Goal: Task Accomplishment & Management: Complete application form

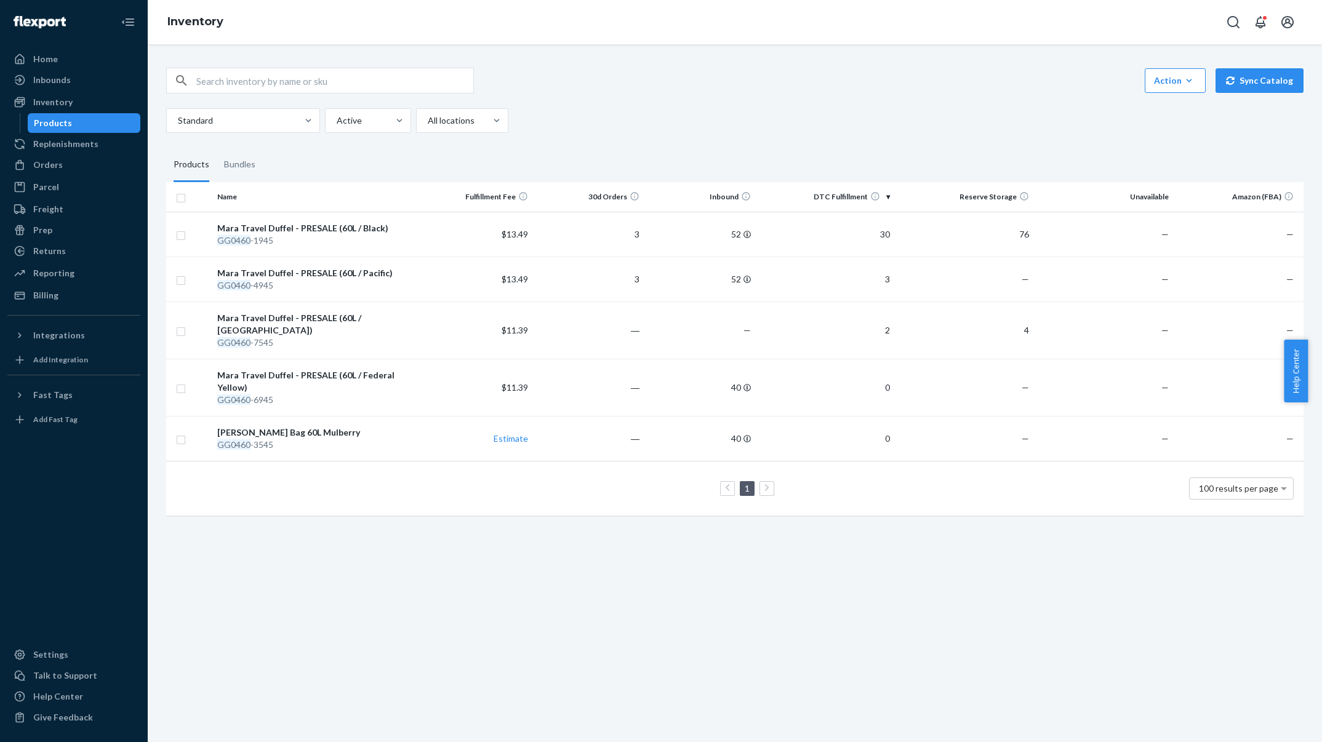
click at [105, 106] on div "Inventory" at bounding box center [74, 102] width 130 height 17
click at [74, 76] on div "Inbounds" at bounding box center [74, 79] width 130 height 17
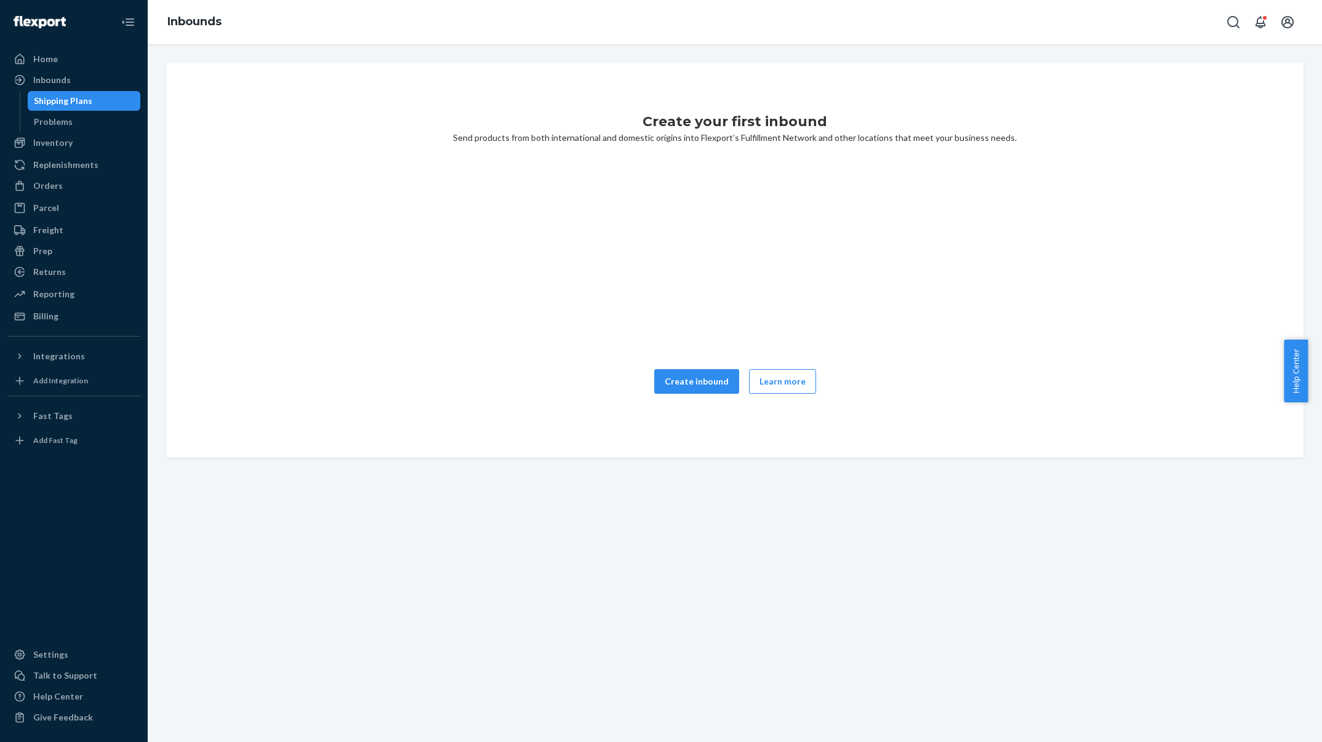
click at [666, 378] on button "Create inbound" at bounding box center [696, 381] width 85 height 25
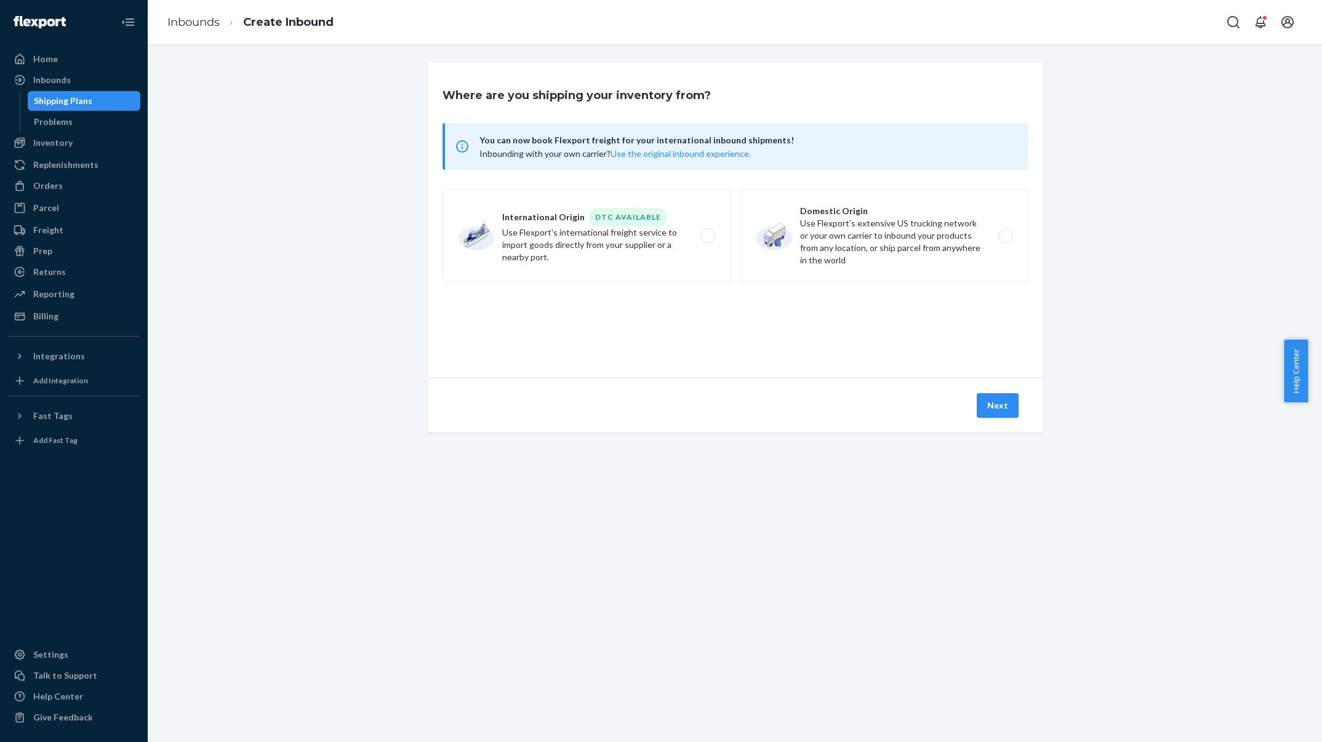
click at [797, 260] on label "Domestic Origin Use Flexport’s extensive US trucking network or your own carrie…" at bounding box center [884, 236] width 288 height 92
click at [1005, 240] on input "Domestic Origin Use Flexport’s extensive US trucking network or your own carrie…" at bounding box center [1009, 236] width 8 height 8
radio input "true"
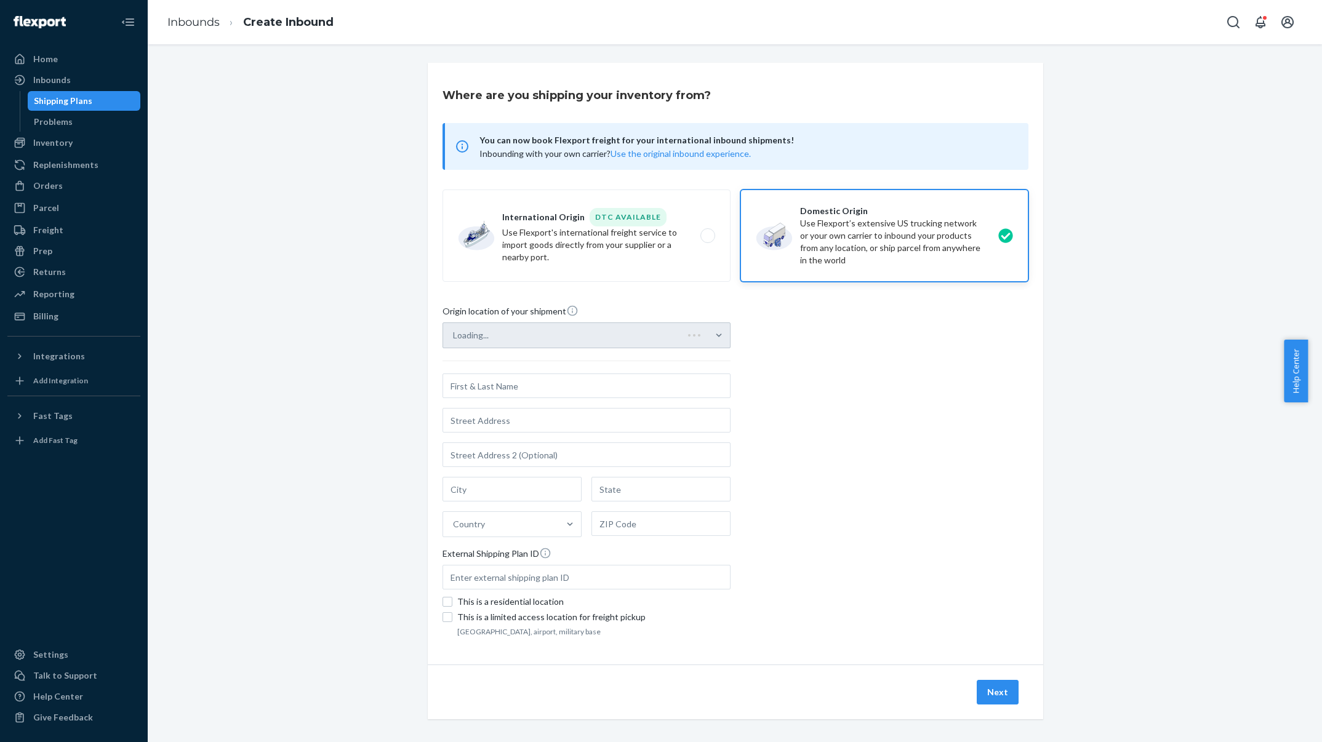
click at [657, 338] on div "Loading..." at bounding box center [586, 335] width 288 height 26
click at [454, 338] on input "Loading..." at bounding box center [453, 335] width 1 height 12
click at [657, 338] on div "Select from saved addresses" at bounding box center [575, 335] width 265 height 25
click at [454, 338] on input "0 results available. Select is focused ,type to refine list, press Down to open…" at bounding box center [453, 335] width 1 height 12
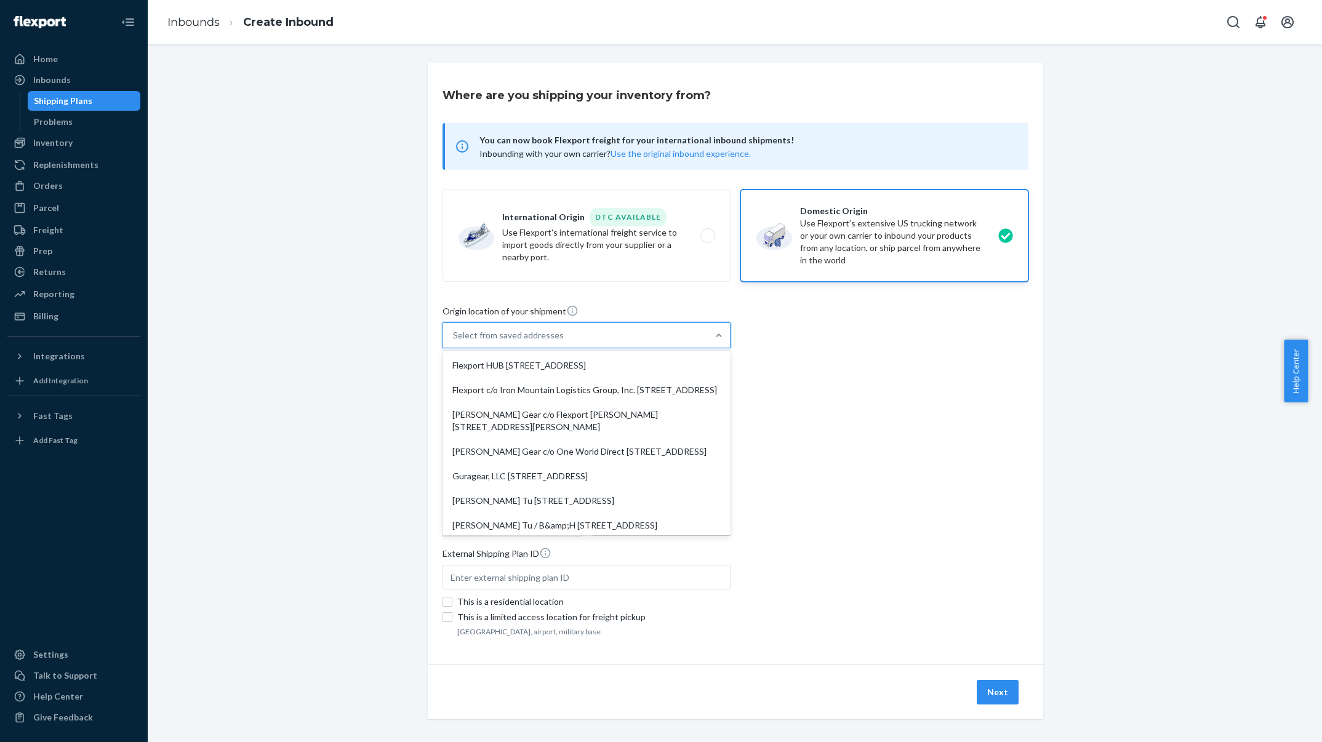
click at [652, 357] on div "Flexport HUB [STREET_ADDRESS]" at bounding box center [586, 365] width 283 height 25
click at [454, 342] on input "option Flexport HUB [STREET_ADDRESS], 0 of 8. 8 results available. Use Up and D…" at bounding box center [453, 335] width 1 height 12
type input "Flexport HUB"
type input "[STREET_ADDRESS]"
type input "[GEOGRAPHIC_DATA]"
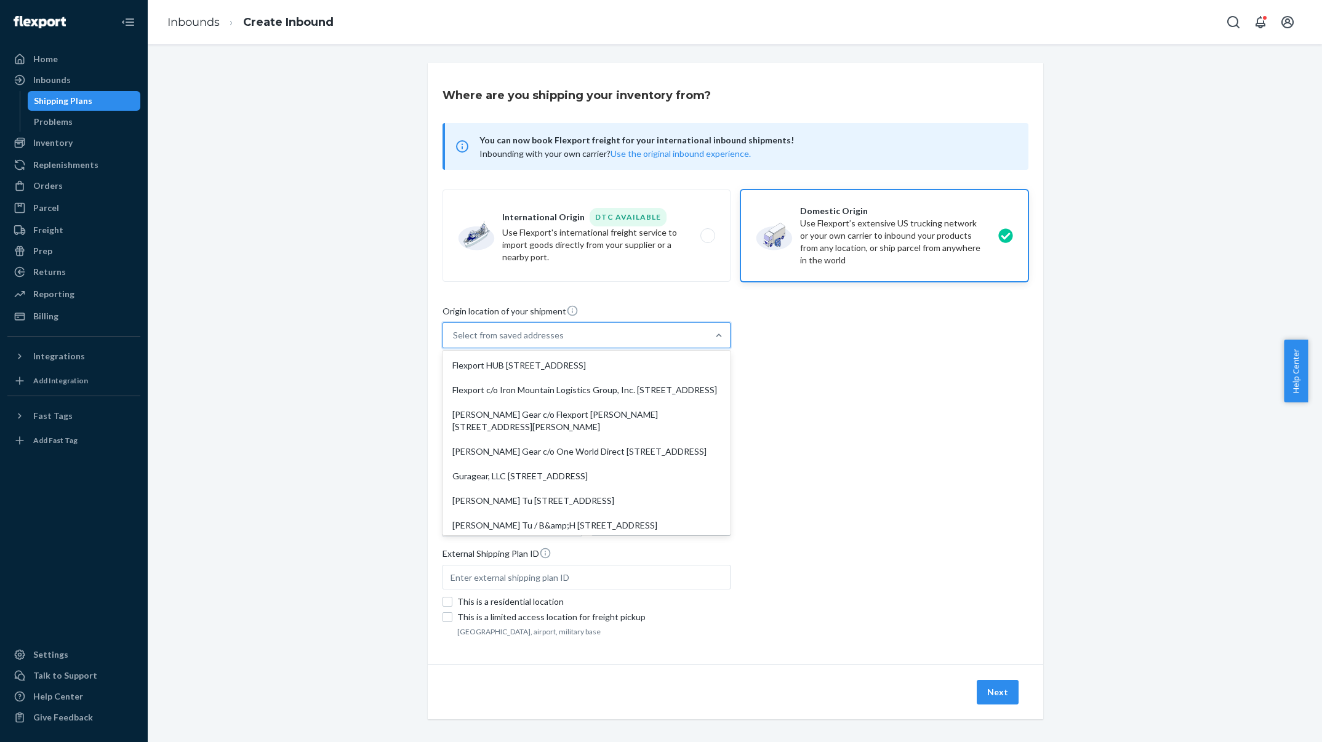
type input "CA"
type input "92408"
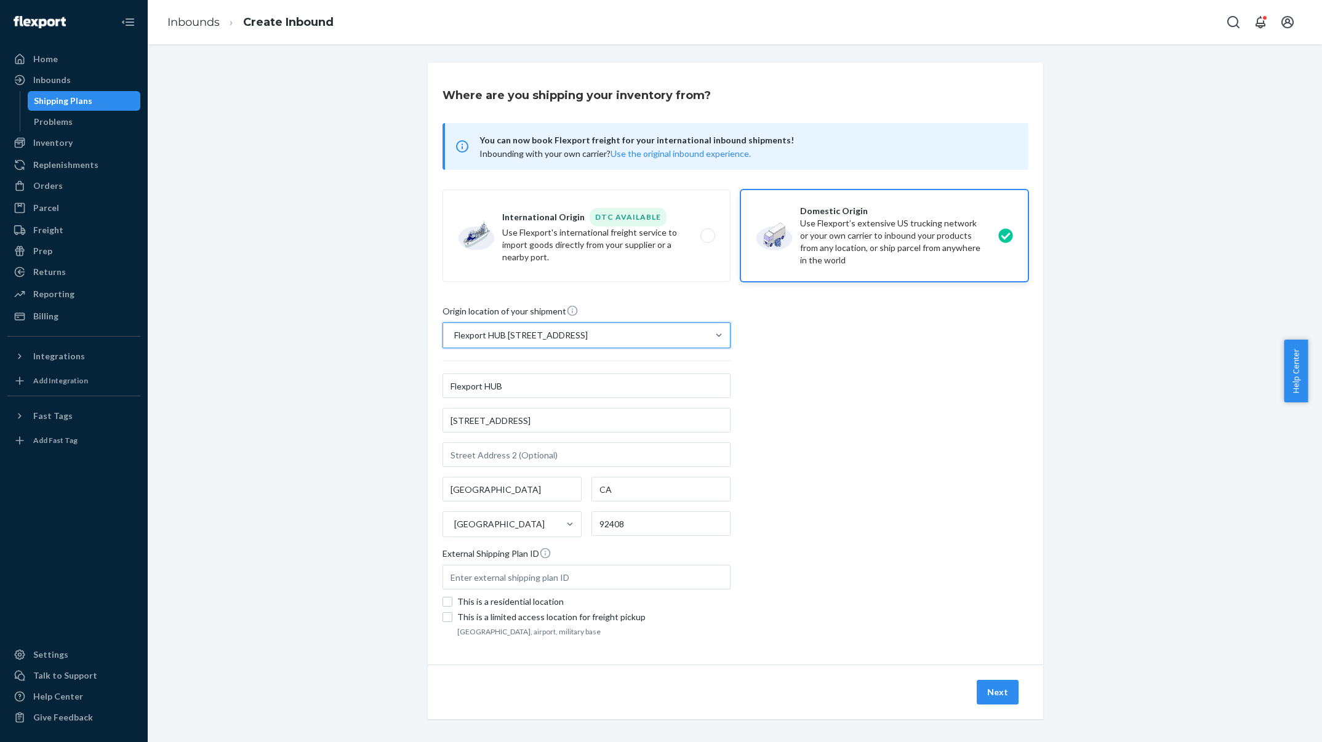
click at [994, 690] on button "Next" at bounding box center [998, 692] width 42 height 25
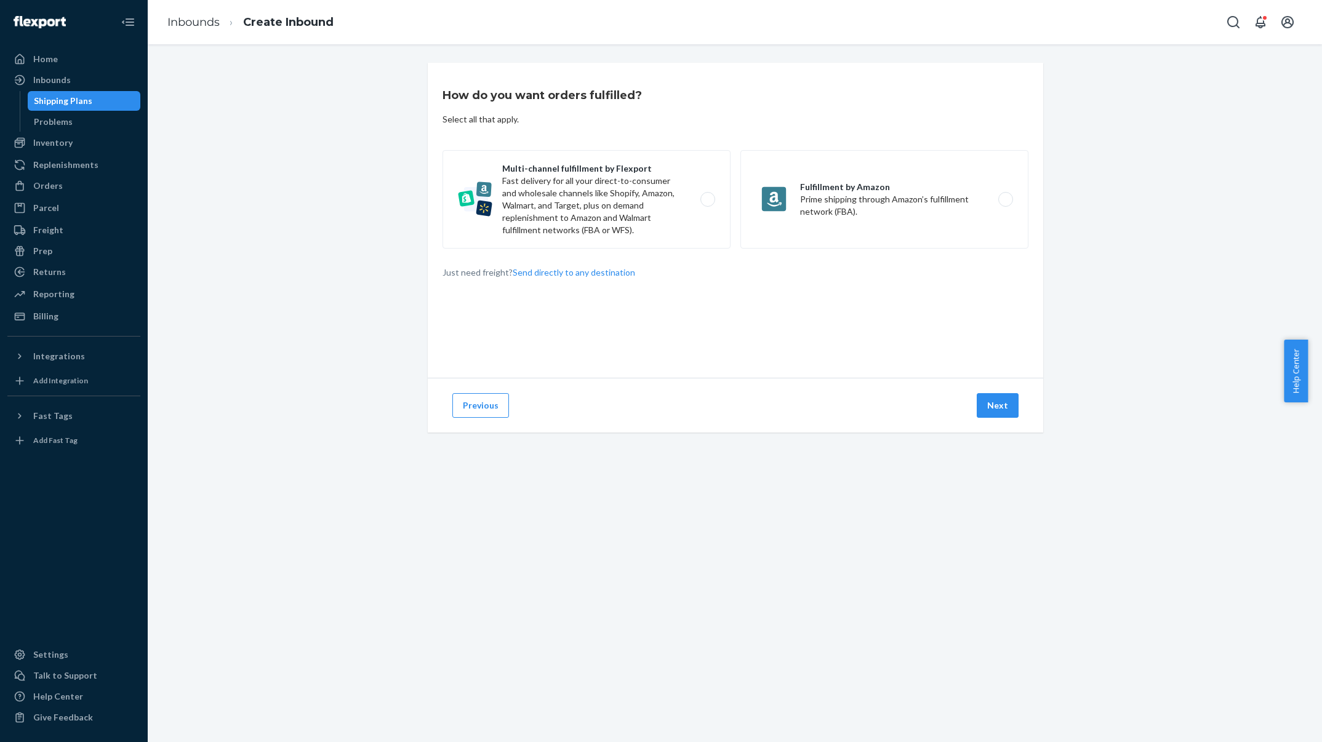
click at [547, 201] on label "Multi-channel fulfillment by Flexport Fast delivery for all your direct-to-cons…" at bounding box center [586, 199] width 288 height 98
click at [707, 201] on input "Multi-channel fulfillment by Flexport Fast delivery for all your direct-to-cons…" at bounding box center [711, 200] width 8 height 8
radio input "true"
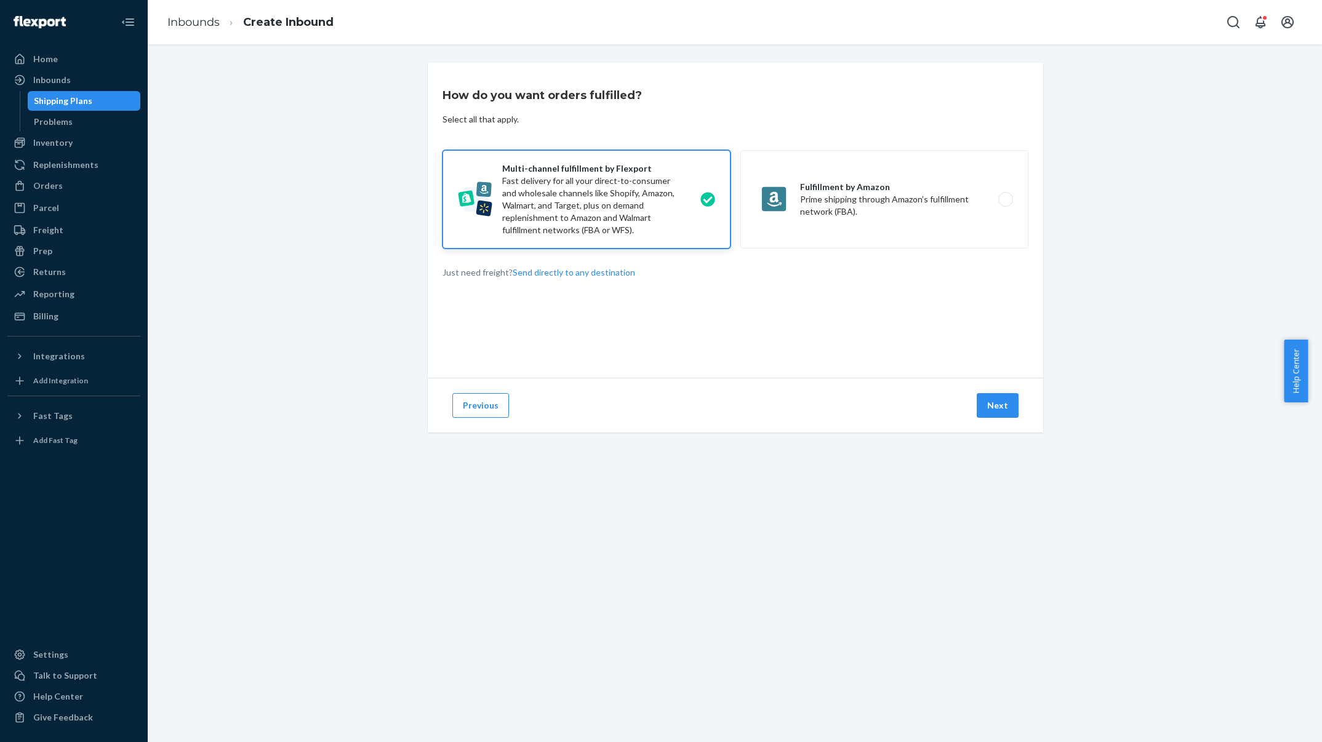
click at [993, 390] on div "Previous Next" at bounding box center [735, 405] width 615 height 55
click at [993, 414] on button "Next" at bounding box center [998, 405] width 42 height 25
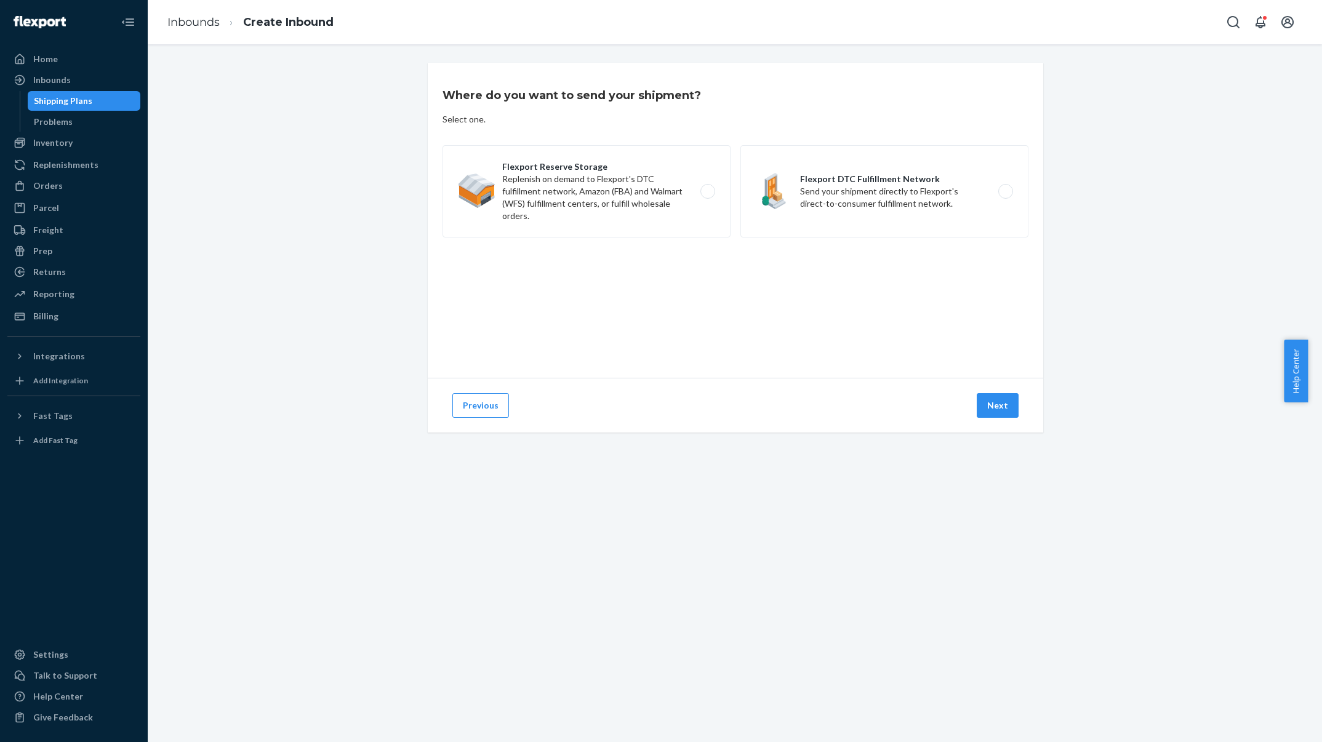
click at [606, 218] on label "Flexport Reserve Storage Replenish on demand to Flexport's DTC fulfillment netw…" at bounding box center [586, 191] width 288 height 92
click at [707, 196] on input "Flexport Reserve Storage Replenish on demand to Flexport's DTC fulfillment netw…" at bounding box center [711, 192] width 8 height 8
radio input "true"
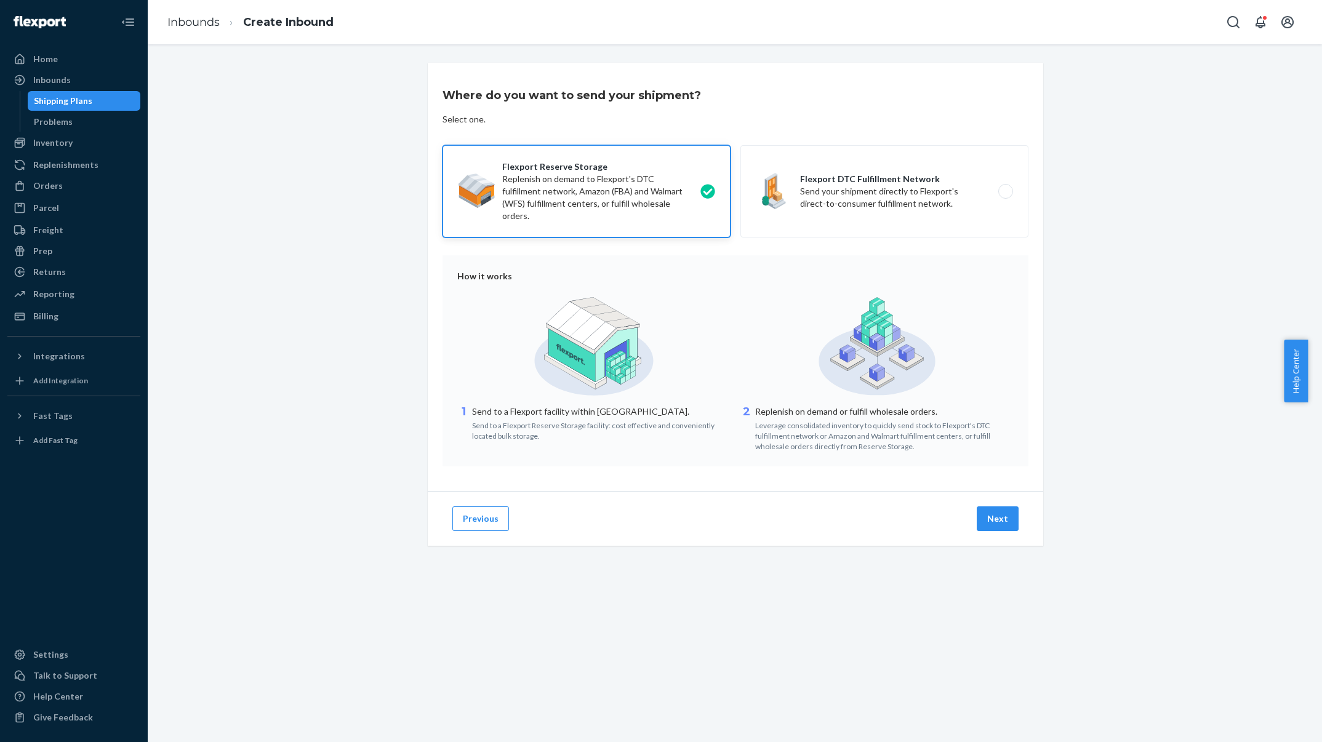
click at [994, 519] on button "Next" at bounding box center [998, 518] width 42 height 25
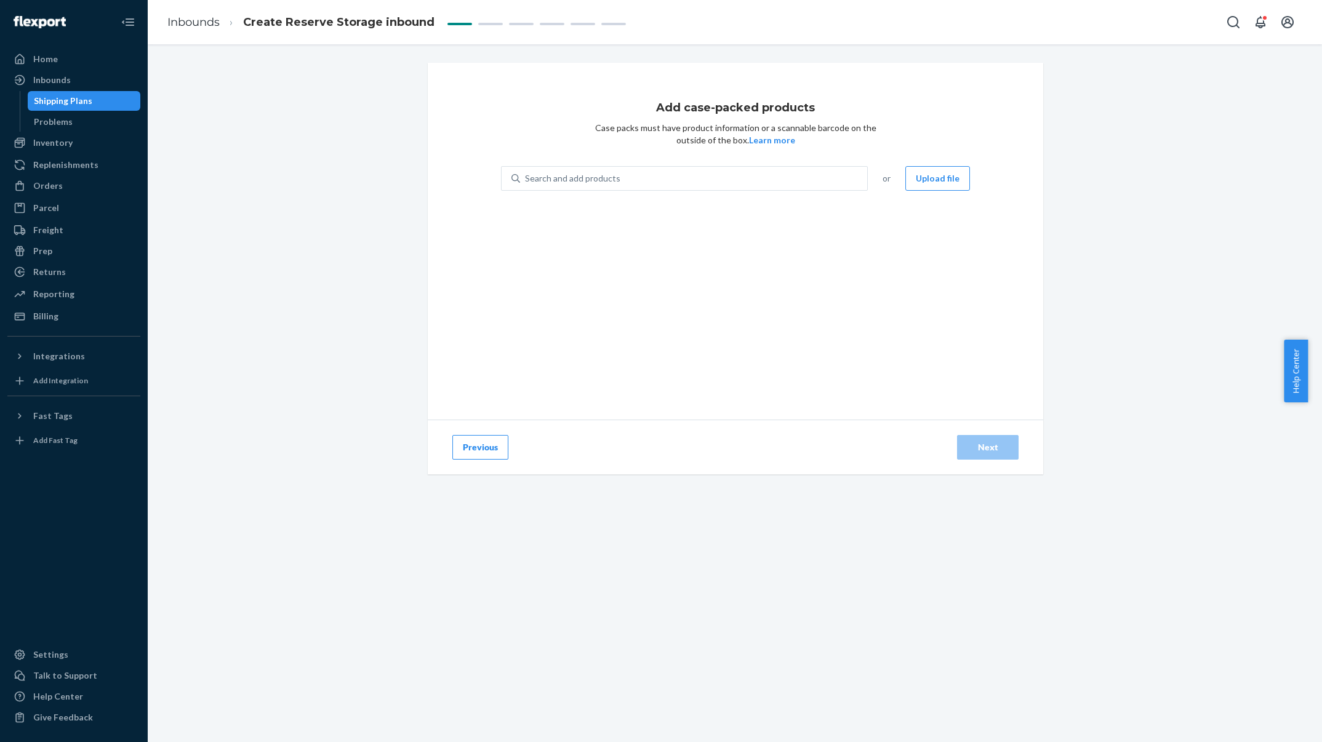
click at [932, 168] on button "Upload file" at bounding box center [937, 178] width 65 height 25
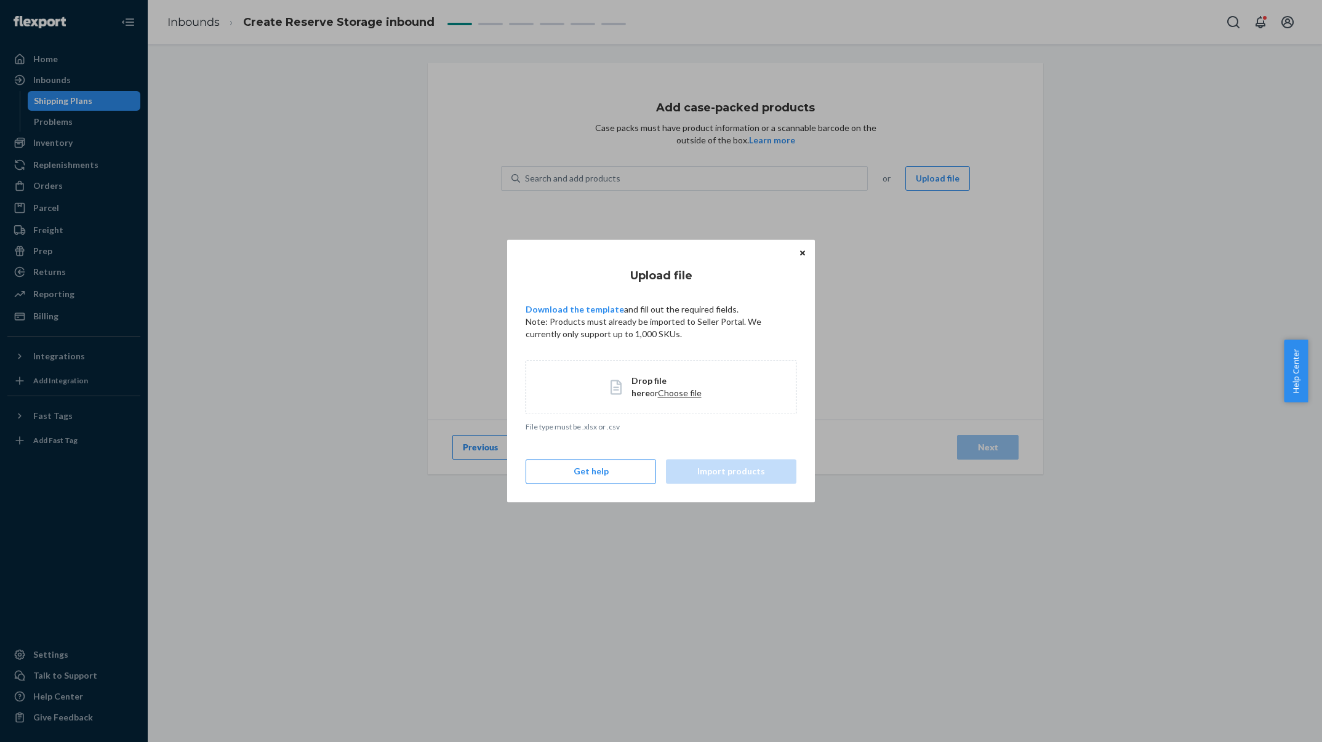
click at [661, 393] on span "Choose file" at bounding box center [680, 393] width 44 height 10
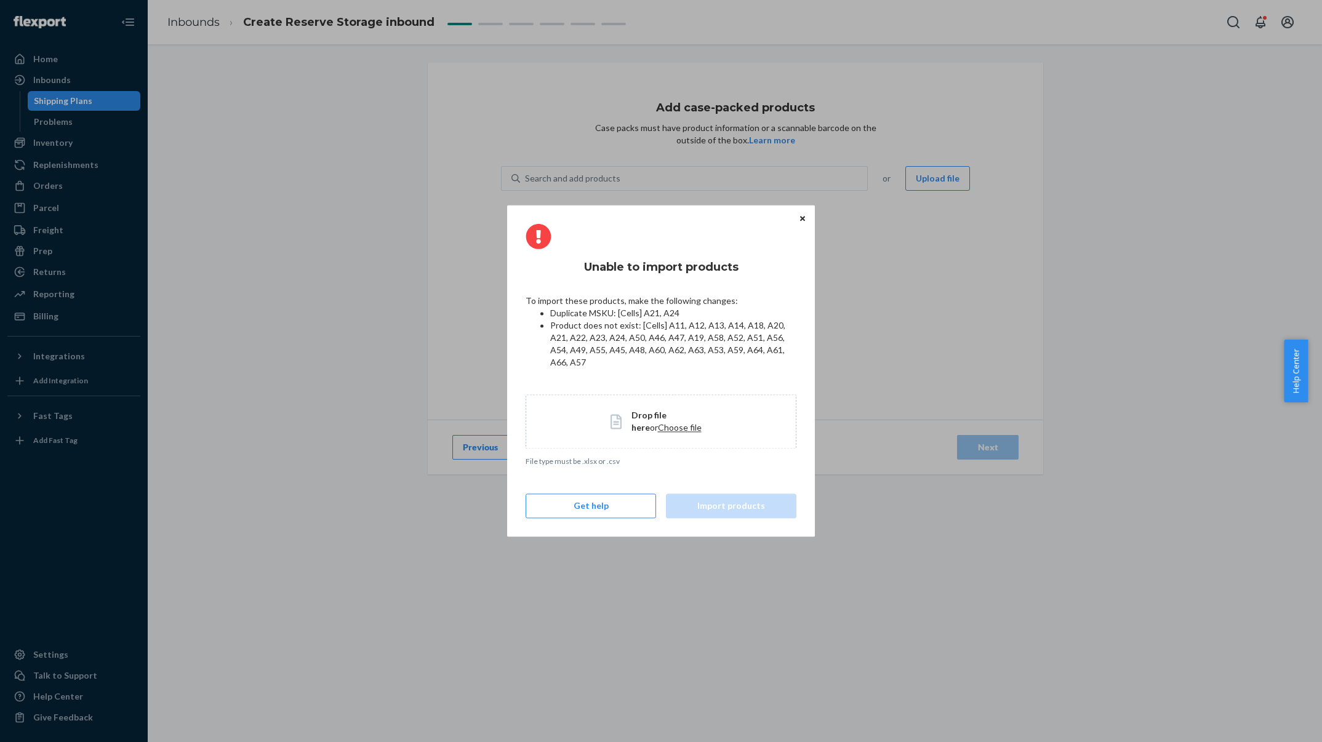
click at [801, 211] on button "Close" at bounding box center [802, 218] width 12 height 14
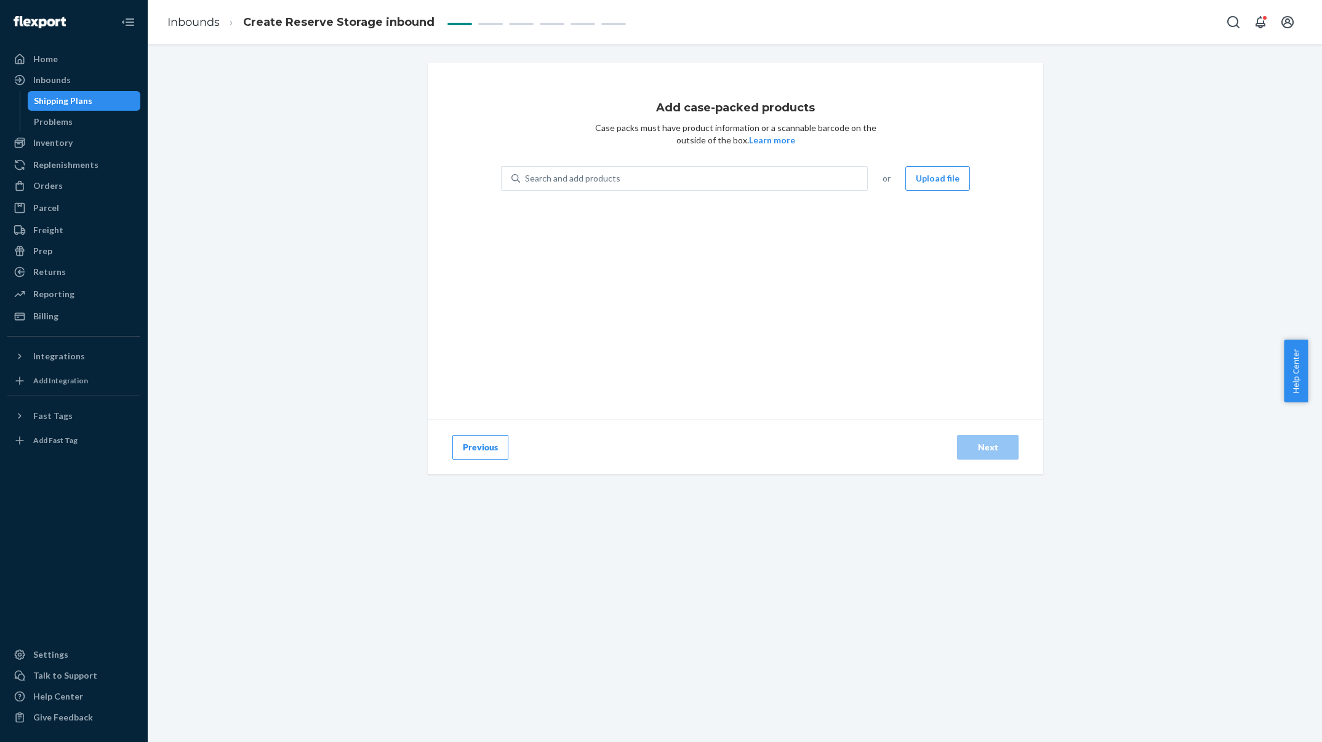
click at [66, 140] on div "Inventory" at bounding box center [52, 143] width 39 height 12
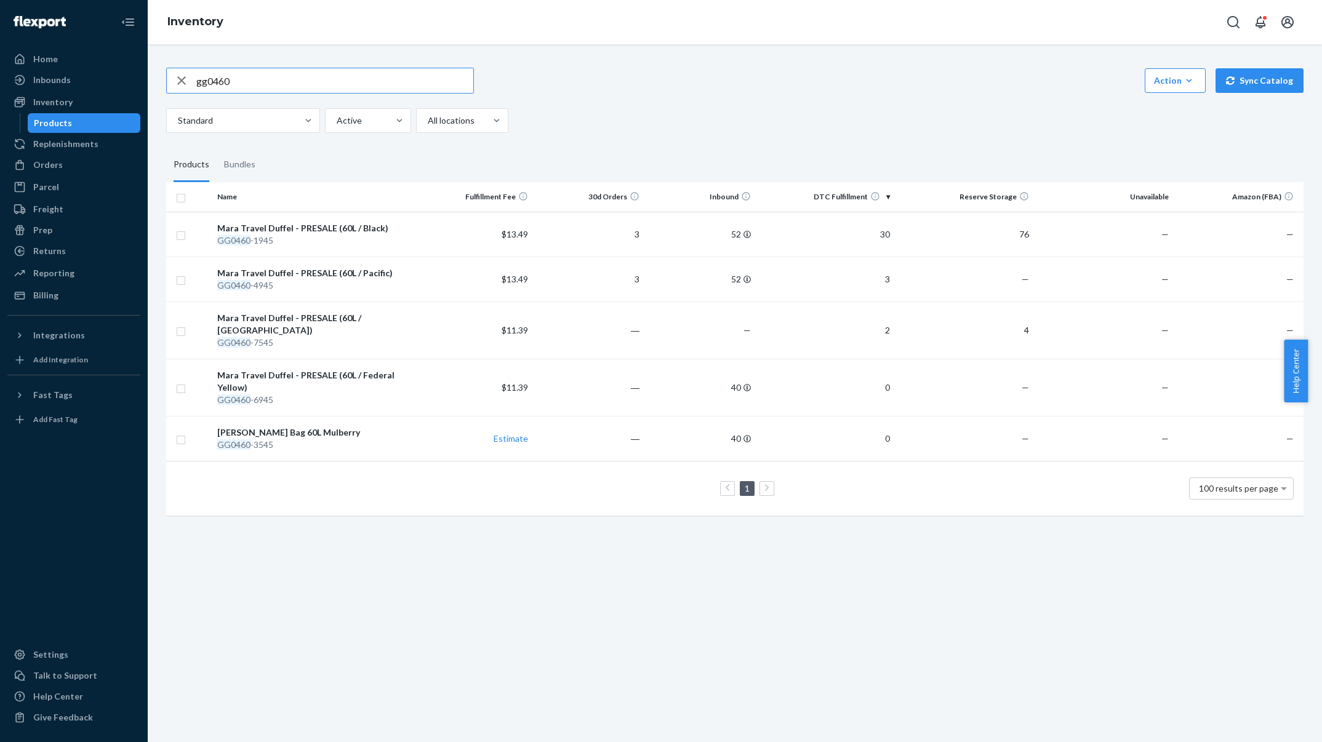
click at [1263, 73] on button "Sync Catalog" at bounding box center [1259, 80] width 88 height 25
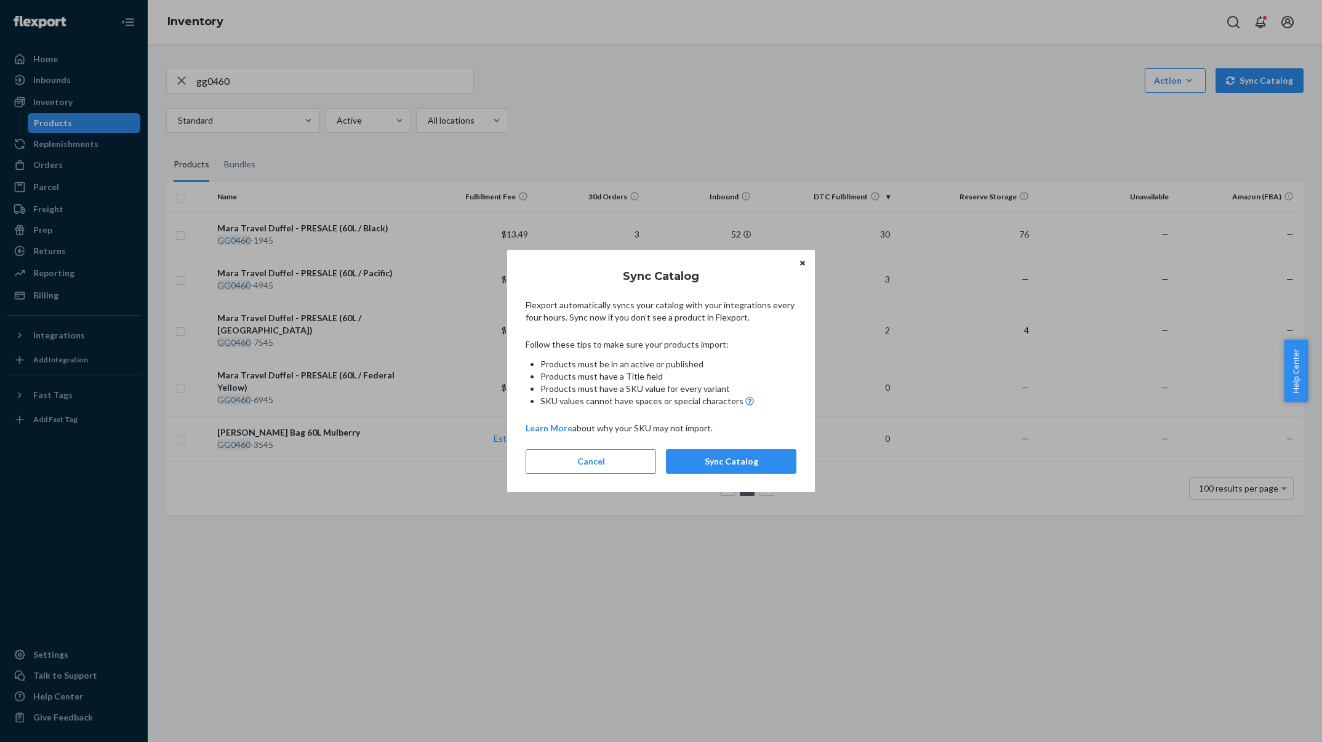
click at [758, 458] on button "Sync Catalog" at bounding box center [731, 461] width 130 height 25
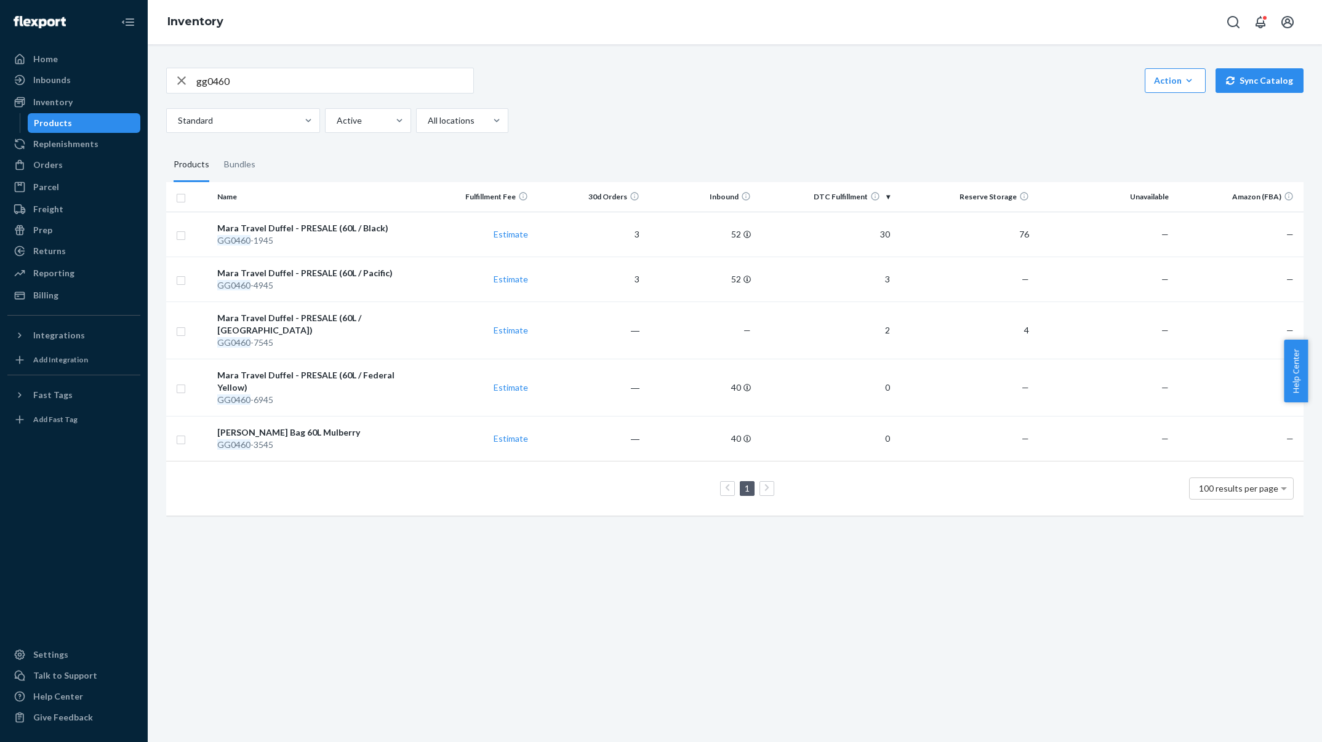
click at [79, 71] on div "Inbounds" at bounding box center [74, 79] width 130 height 17
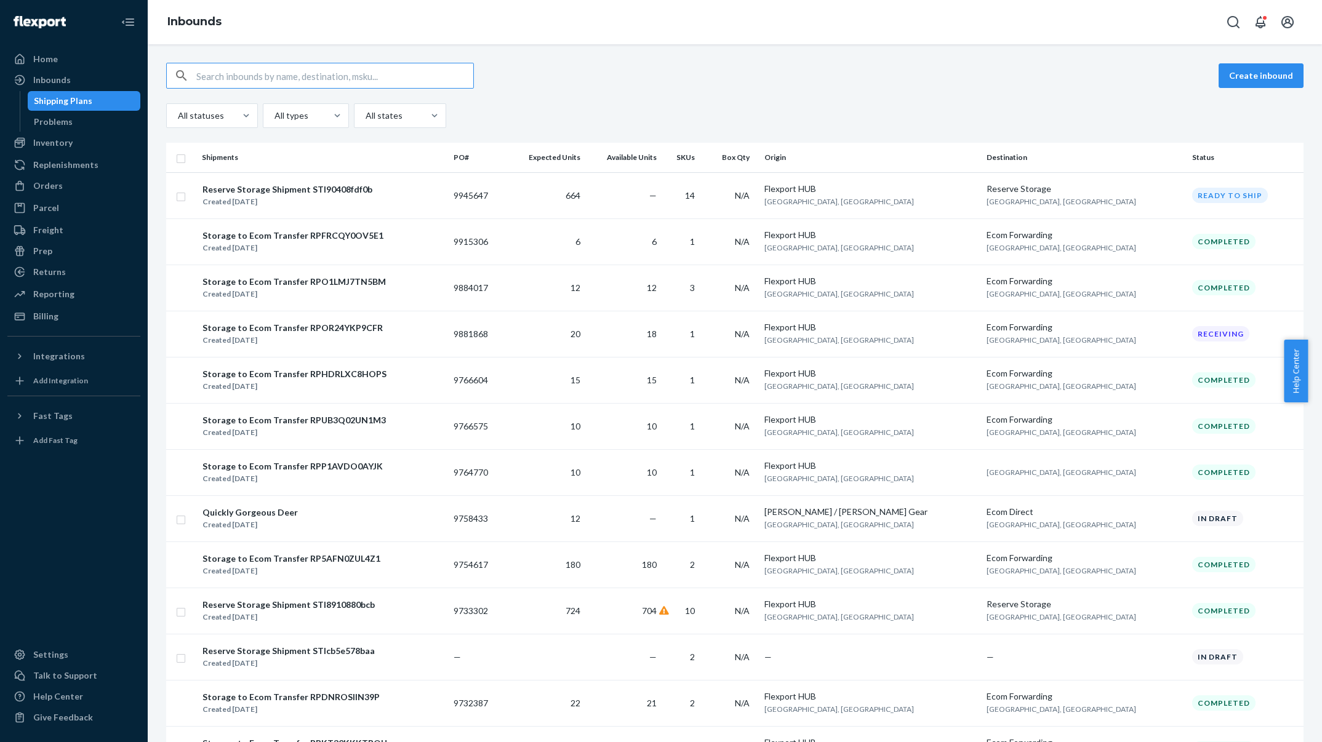
click at [79, 77] on div "Inbounds" at bounding box center [74, 79] width 130 height 17
click at [1229, 65] on button "Create inbound" at bounding box center [1260, 75] width 85 height 25
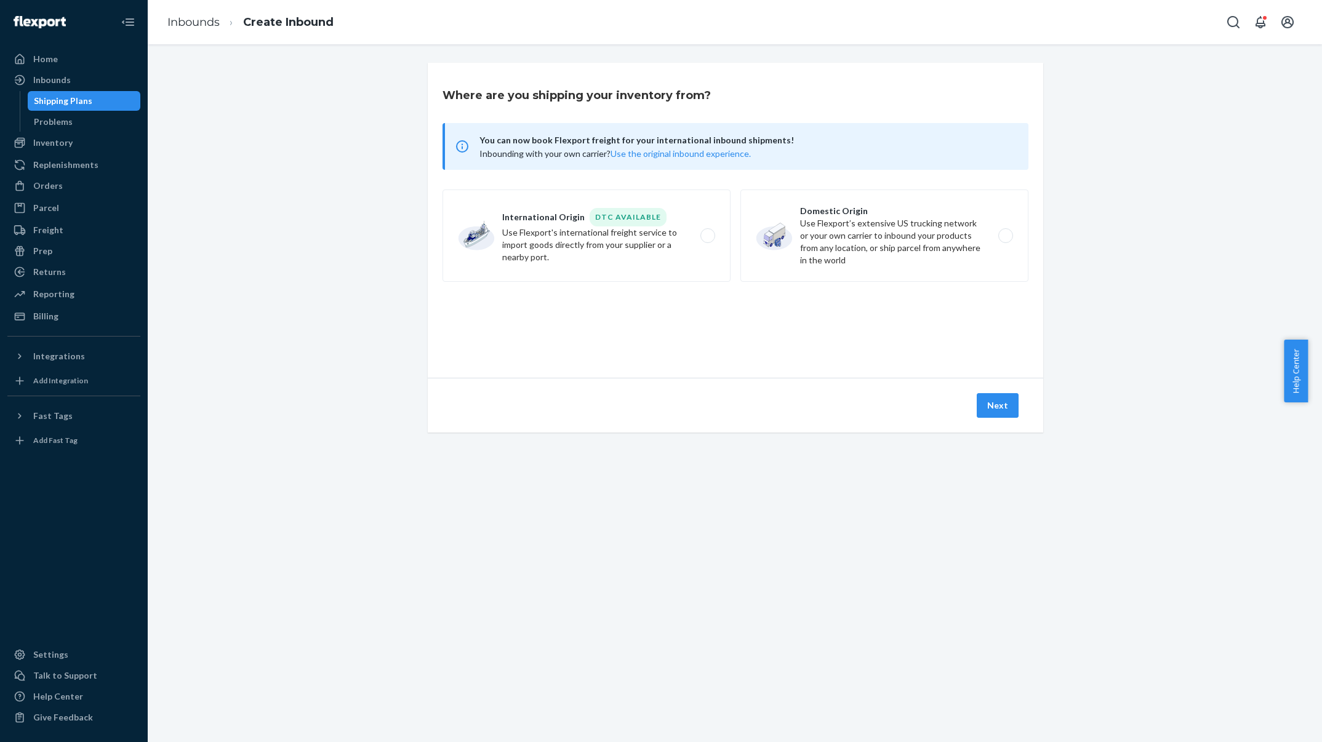
click at [892, 244] on label "Domestic Origin Use Flexport’s extensive US trucking network or your own carrie…" at bounding box center [884, 236] width 288 height 92
click at [1005, 240] on input "Domestic Origin Use Flexport’s extensive US trucking network or your own carrie…" at bounding box center [1009, 236] width 8 height 8
radio input "true"
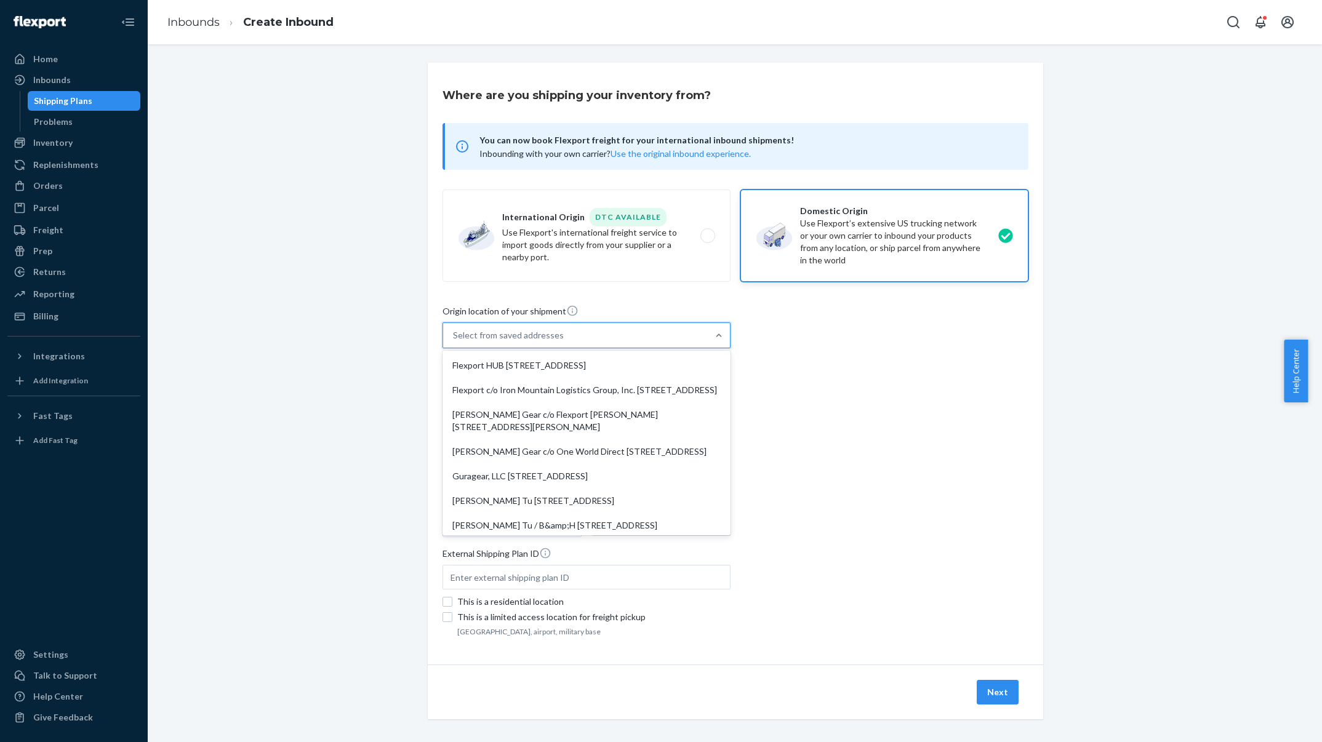
click at [606, 336] on div "Select from saved addresses" at bounding box center [575, 335] width 265 height 25
click at [454, 336] on input "option Flexport HUB [STREET_ADDRESS]. 8 results available. Use Up and Down to c…" at bounding box center [453, 335] width 1 height 12
click at [602, 362] on div "Flexport HUB [STREET_ADDRESS]" at bounding box center [586, 365] width 283 height 25
click at [454, 342] on input "option Flexport HUB [STREET_ADDRESS]. 8 results available. Use Up and Down to c…" at bounding box center [453, 335] width 1 height 12
type input "Flexport HUB"
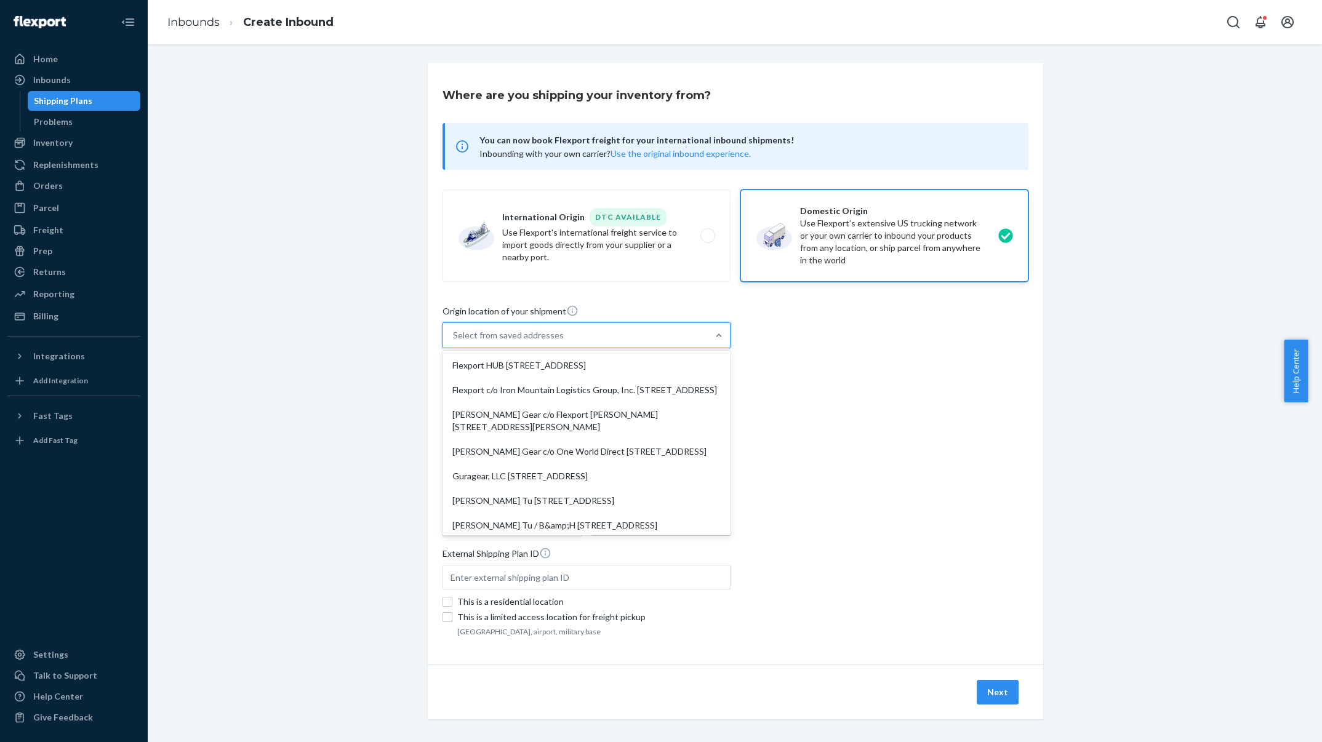
type input "[STREET_ADDRESS]"
type input "[GEOGRAPHIC_DATA]"
type input "CA"
type input "92408"
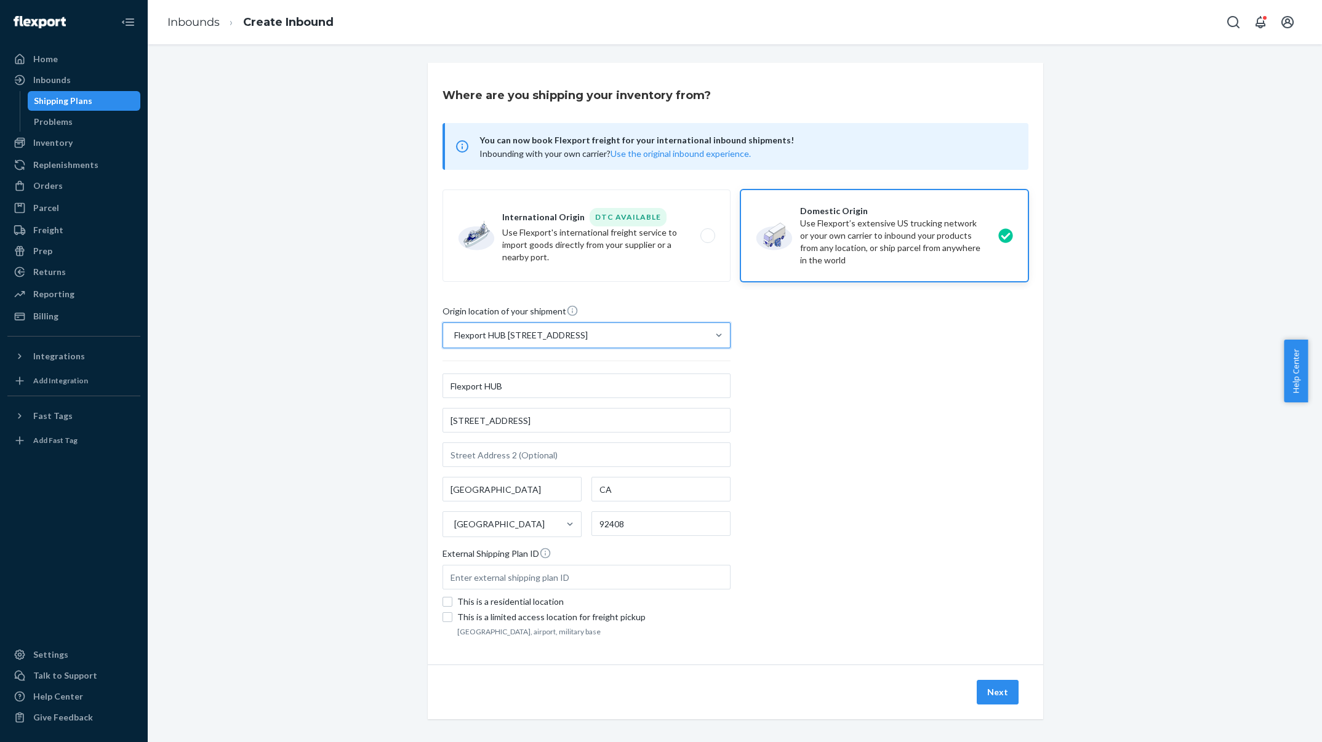
click at [813, 417] on div "Origin location of your shipment option Flexport HUB [STREET_ADDRESS]. 0 result…" at bounding box center [735, 472] width 586 height 335
click at [993, 683] on button "Next" at bounding box center [998, 692] width 42 height 25
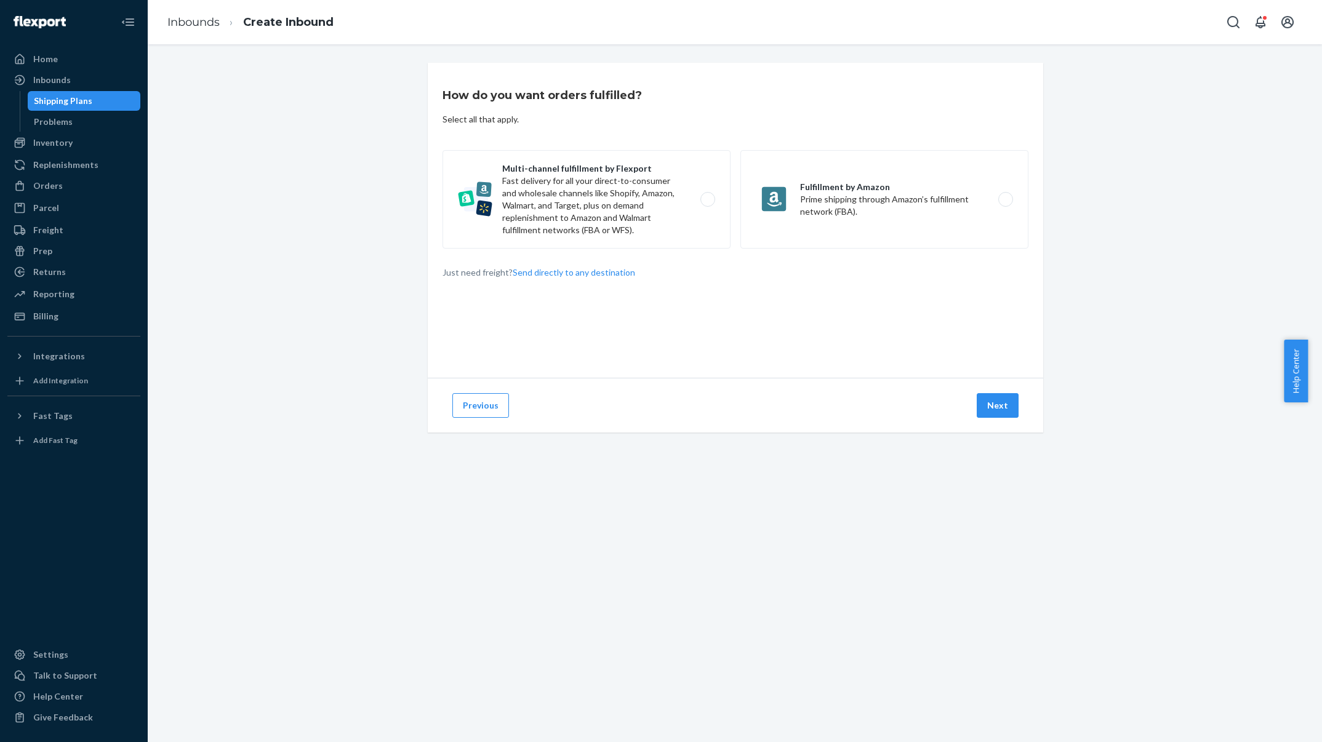
click at [552, 178] on label "Multi-channel fulfillment by Flexport Fast delivery for all your direct-to-cons…" at bounding box center [586, 199] width 288 height 98
click at [707, 196] on input "Multi-channel fulfillment by Flexport Fast delivery for all your direct-to-cons…" at bounding box center [711, 200] width 8 height 8
radio input "true"
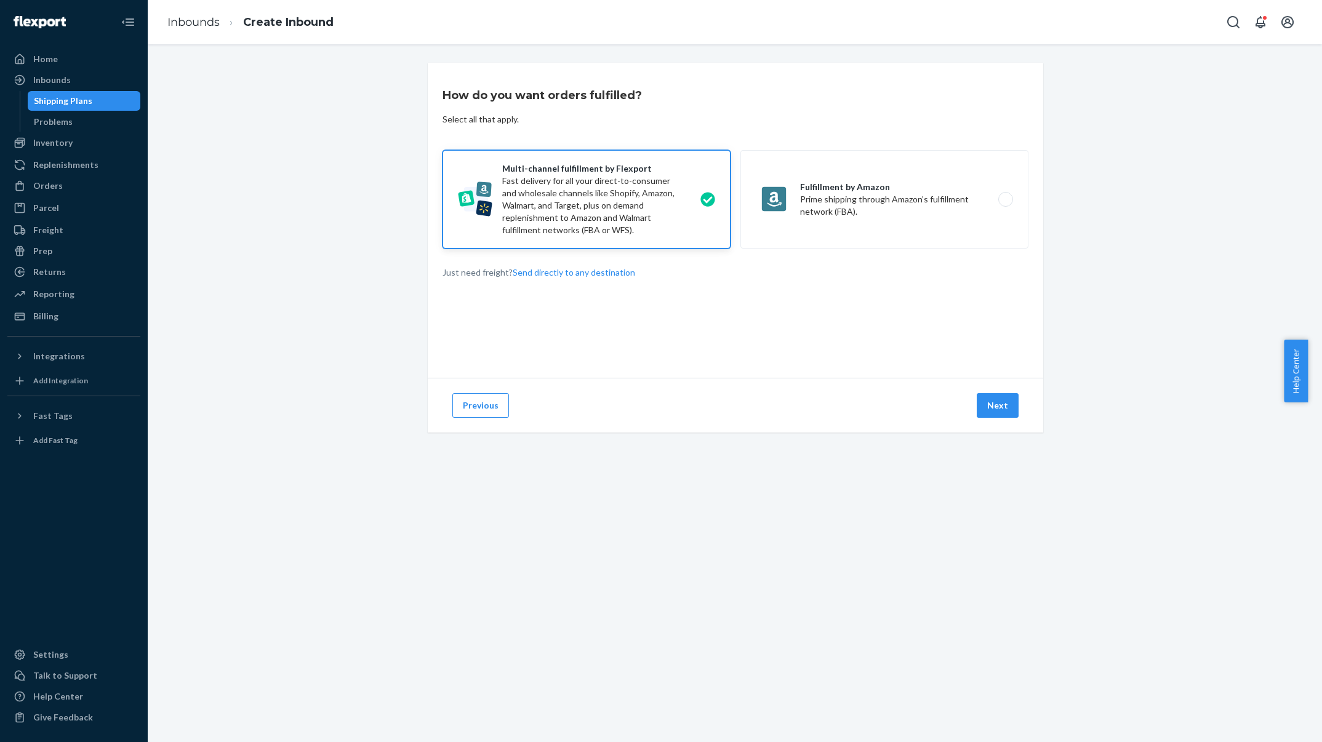
click at [983, 397] on button "Next" at bounding box center [998, 405] width 42 height 25
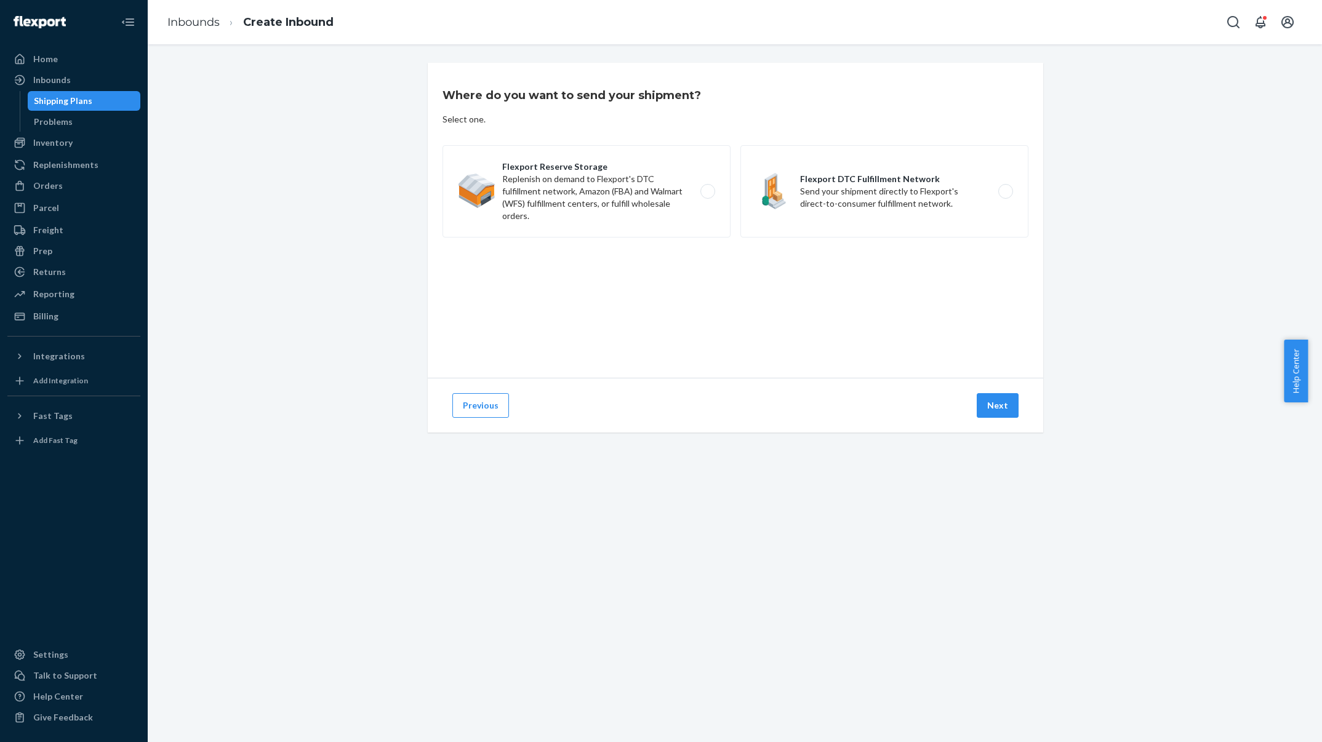
click at [556, 188] on label "Flexport Reserve Storage Replenish on demand to Flexport's DTC fulfillment netw…" at bounding box center [586, 191] width 288 height 92
click at [707, 188] on input "Flexport Reserve Storage Replenish on demand to Flexport's DTC fulfillment netw…" at bounding box center [711, 192] width 8 height 8
radio input "true"
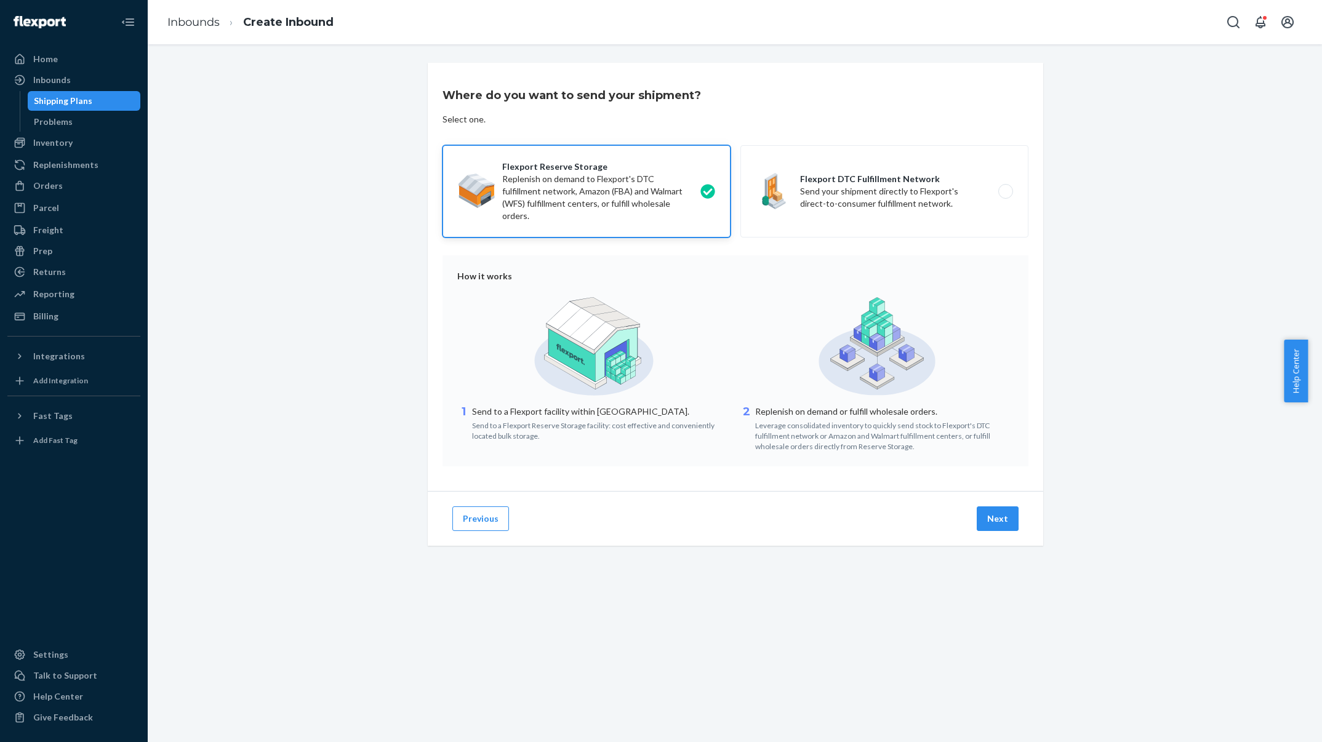
click at [478, 519] on button "Previous" at bounding box center [480, 518] width 57 height 25
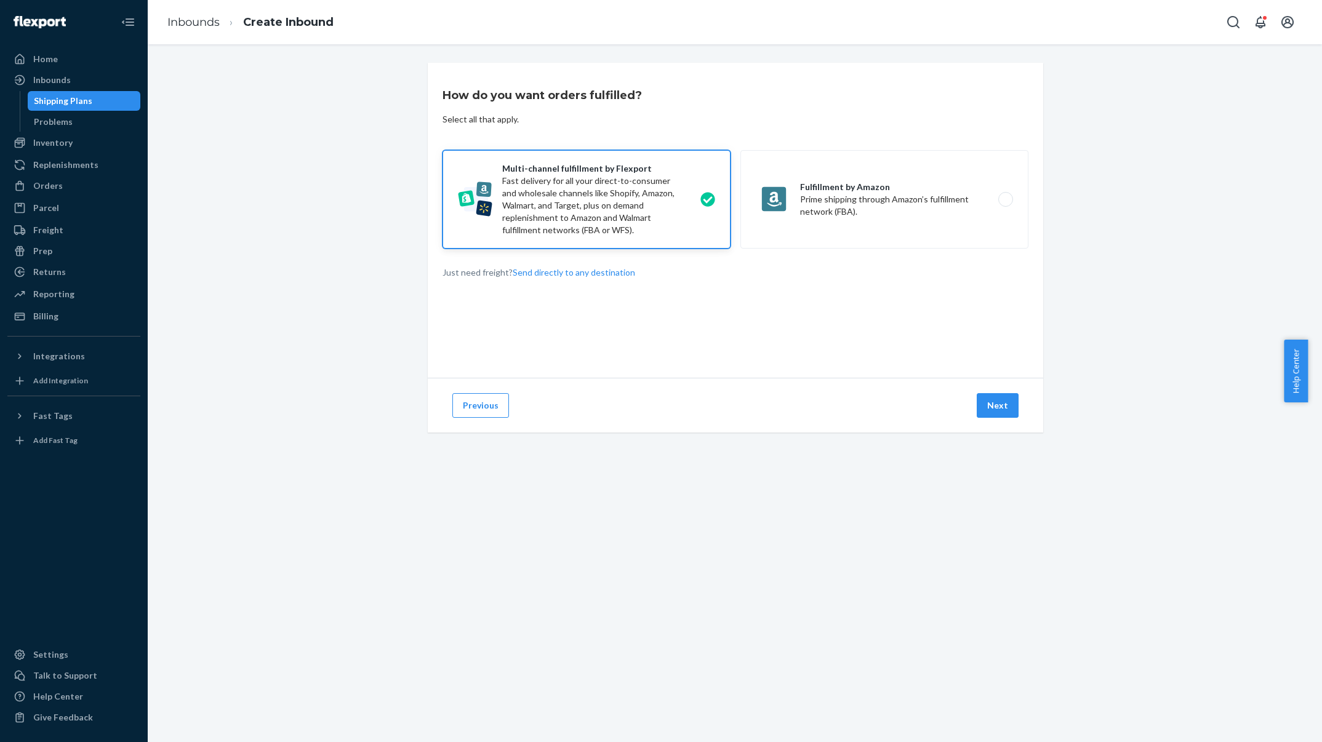
click at [992, 394] on button "Next" at bounding box center [998, 405] width 42 height 25
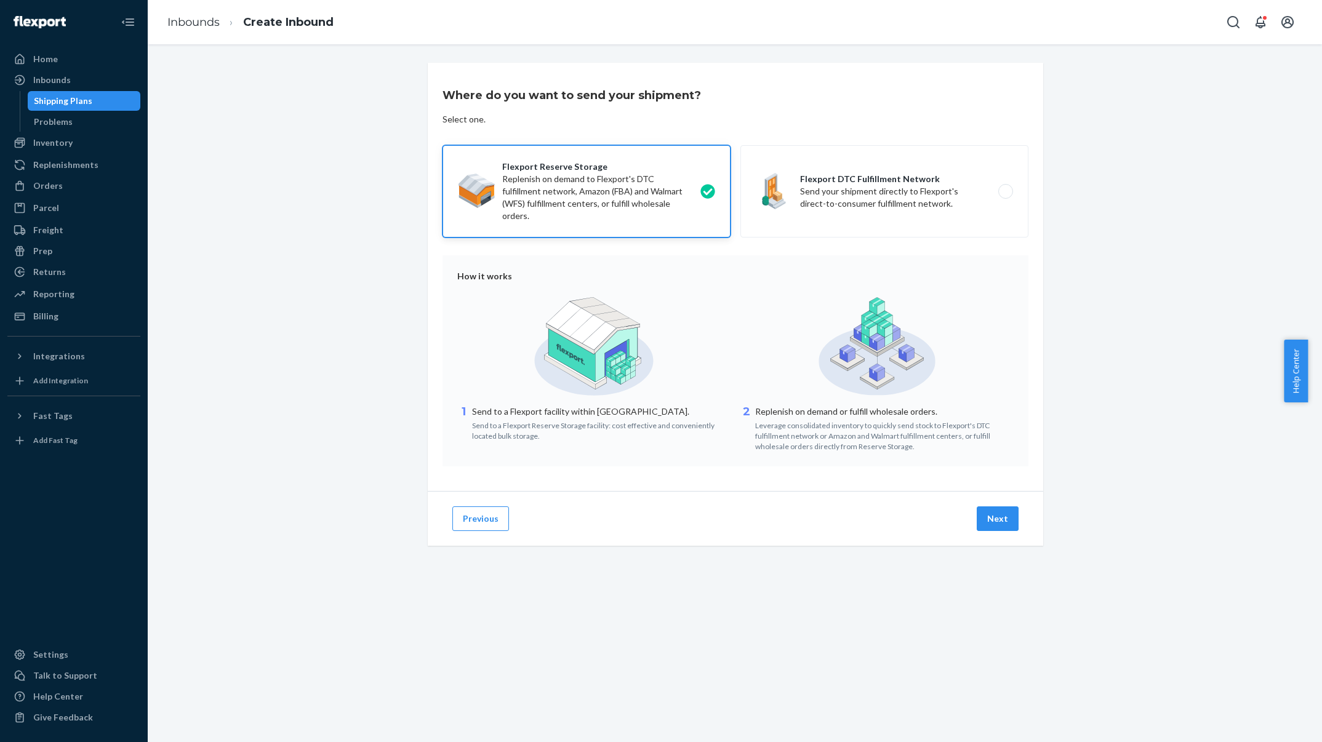
click at [995, 514] on button "Next" at bounding box center [998, 518] width 42 height 25
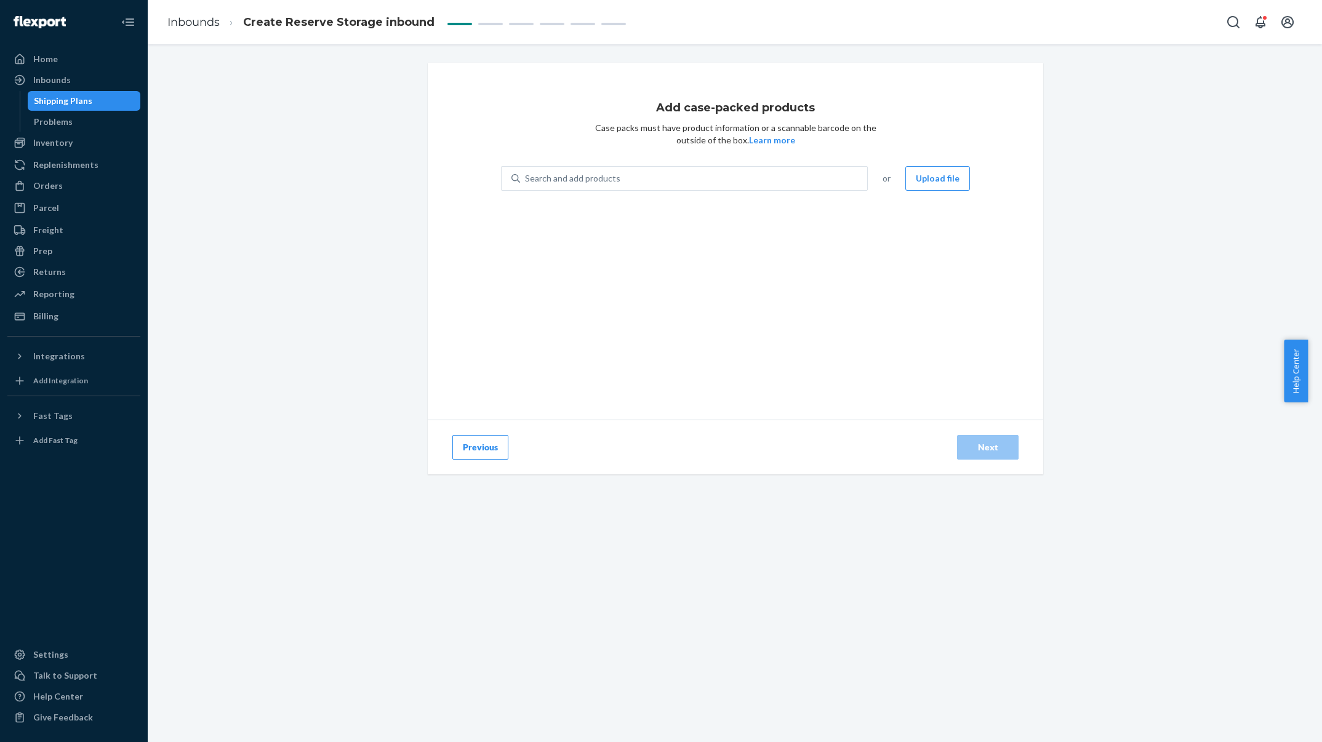
click at [936, 177] on button "Upload file" at bounding box center [937, 178] width 65 height 25
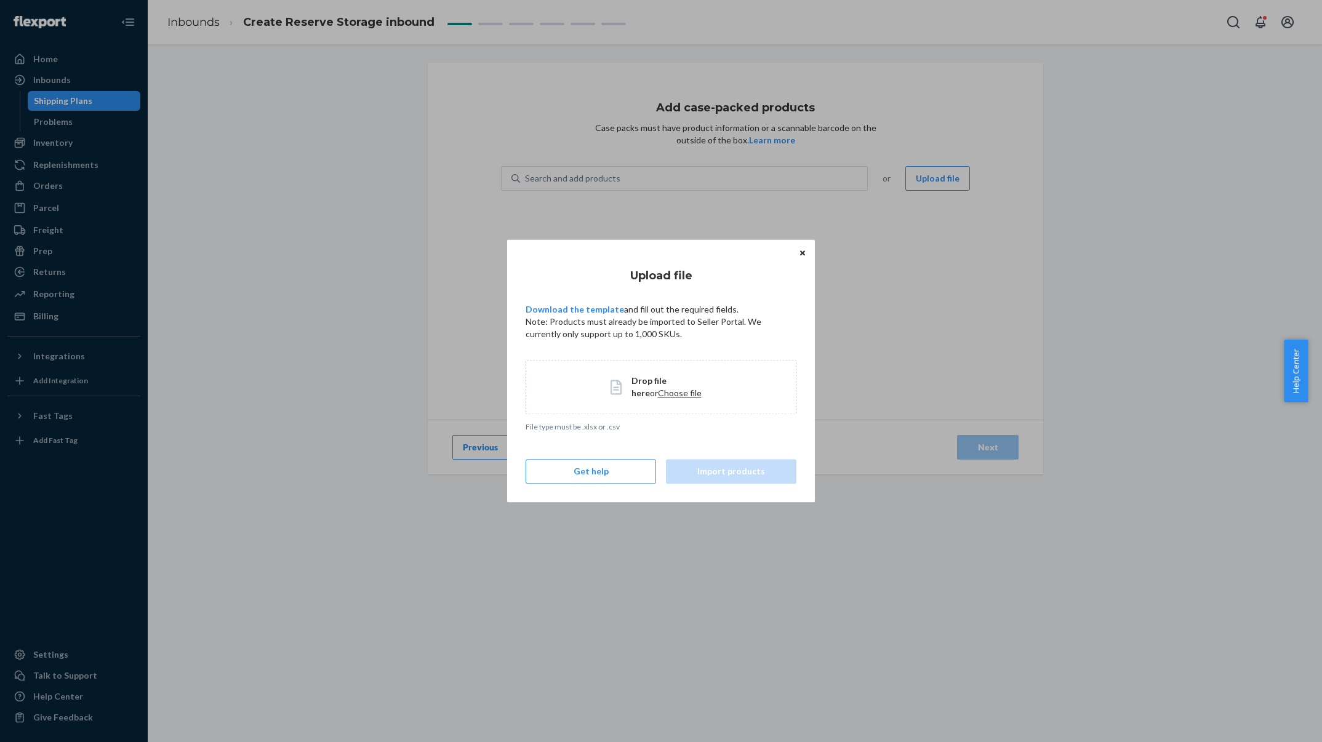
click at [667, 400] on div "Drop file here or Choose file" at bounding box center [661, 387] width 271 height 54
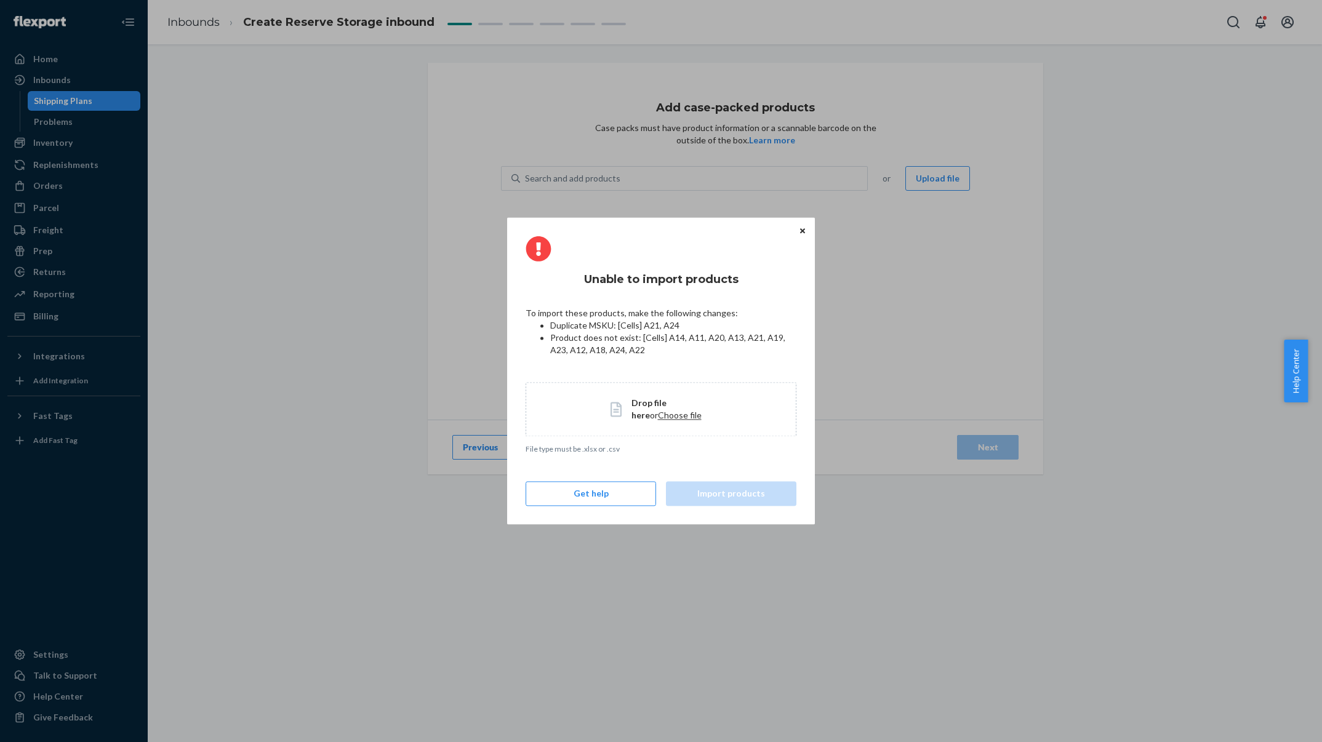
click at [802, 227] on icon "Close" at bounding box center [802, 230] width 5 height 7
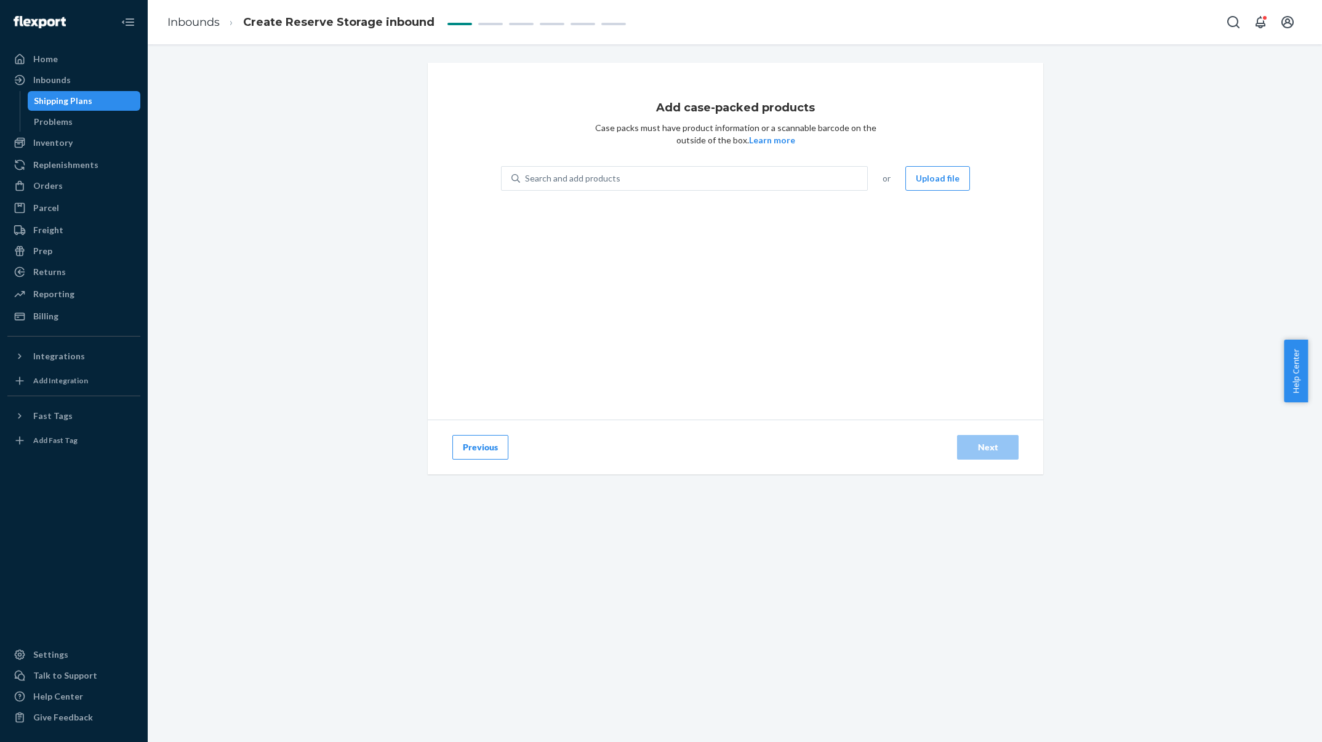
click at [930, 196] on div "Search and add products or Upload file" at bounding box center [735, 185] width 469 height 39
click at [932, 183] on button "Upload file" at bounding box center [937, 178] width 65 height 25
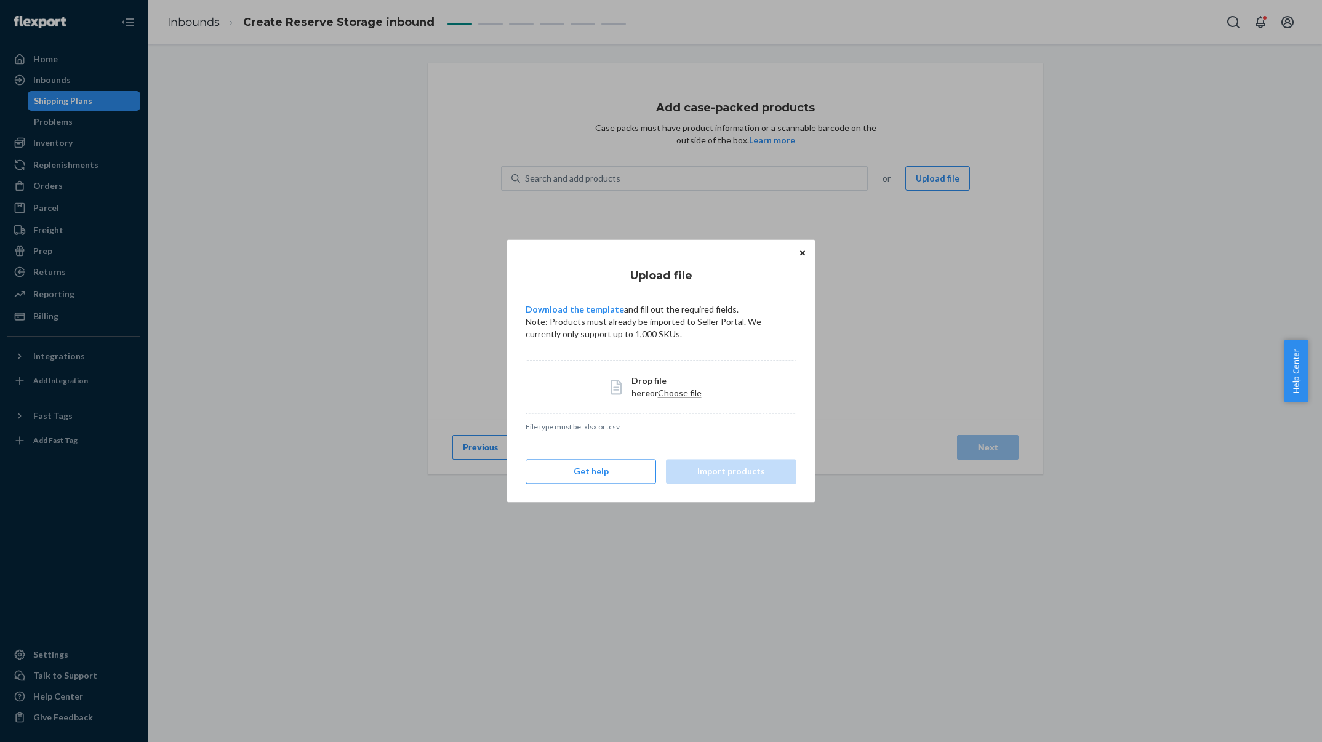
click at [668, 394] on span "Choose file" at bounding box center [680, 393] width 44 height 10
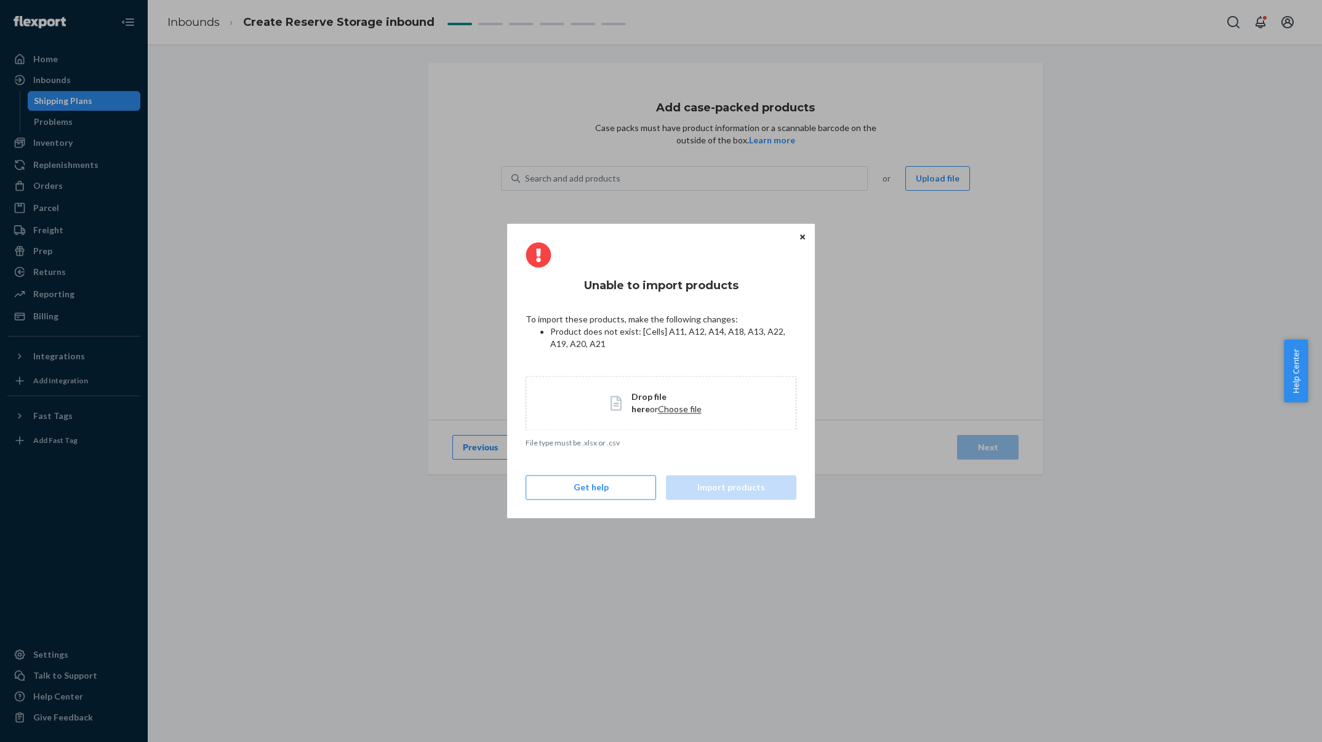
drag, startPoint x: 316, startPoint y: 249, endPoint x: 303, endPoint y: 245, distance: 13.6
click at [316, 249] on div "Unable to import products To import these products, make the following changes:…" at bounding box center [661, 371] width 1322 height 742
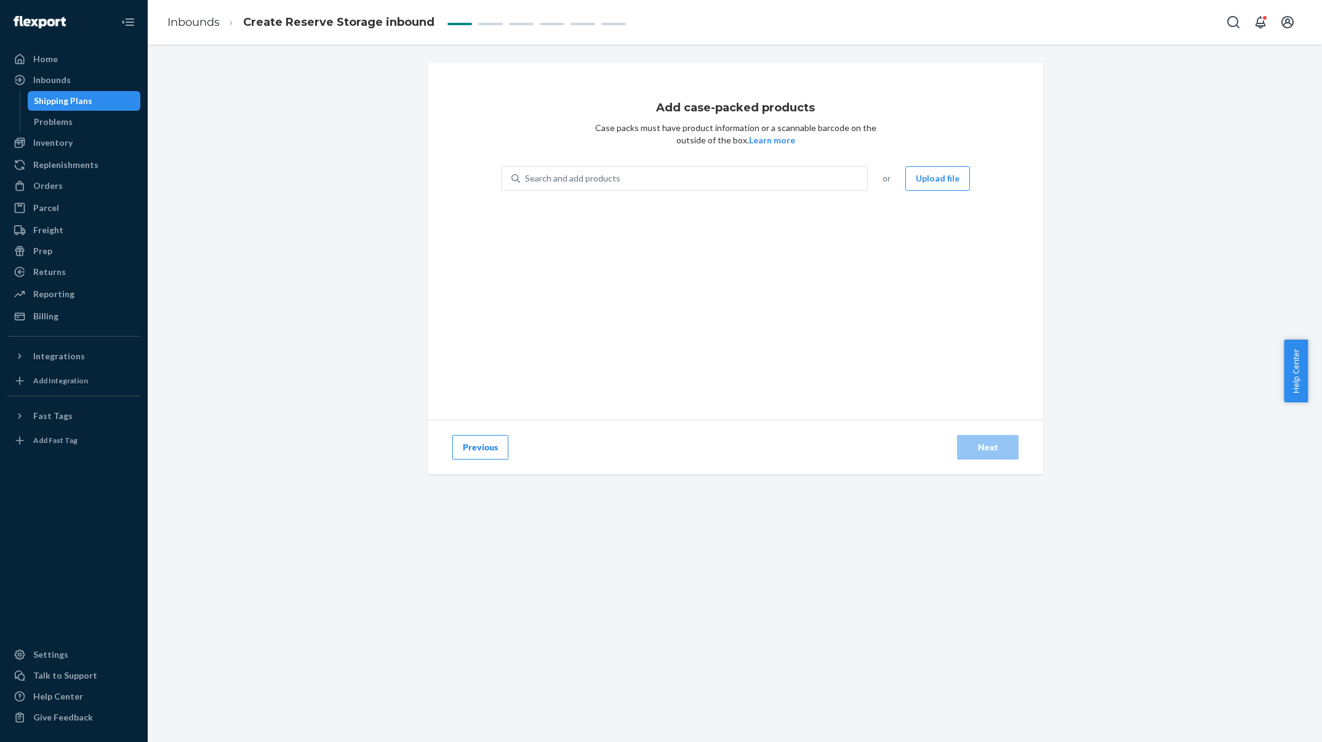
click at [61, 137] on div "Inventory" at bounding box center [52, 143] width 39 height 12
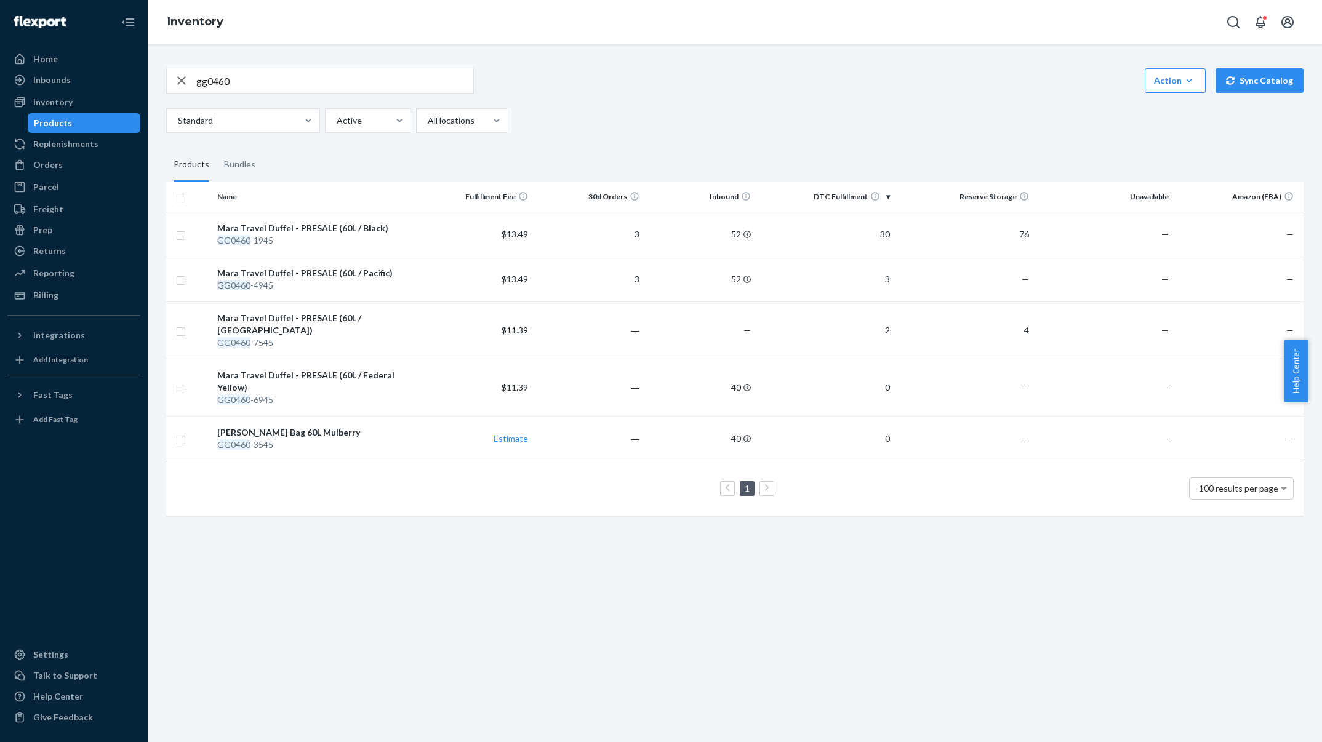
click at [91, 119] on div "Products" at bounding box center [84, 122] width 111 height 17
click at [74, 118] on div "Products" at bounding box center [84, 122] width 111 height 17
click at [170, 66] on div "gg0460 Action Create product Create bundle Bulk create products Bulk update pro…" at bounding box center [735, 290] width 1156 height 475
click at [174, 71] on icon "button" at bounding box center [181, 80] width 15 height 25
click at [77, 118] on div "Products" at bounding box center [84, 122] width 111 height 17
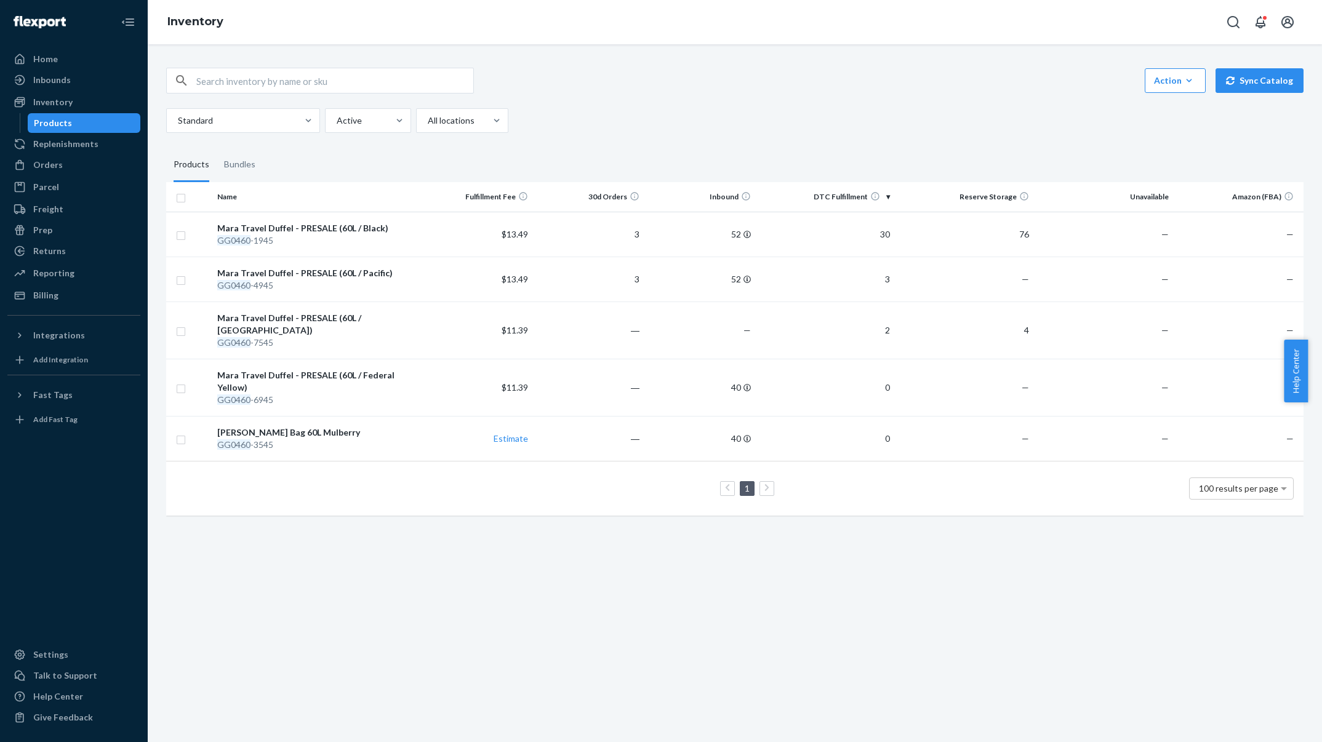
click at [1228, 79] on button "Sync Catalog" at bounding box center [1259, 80] width 88 height 25
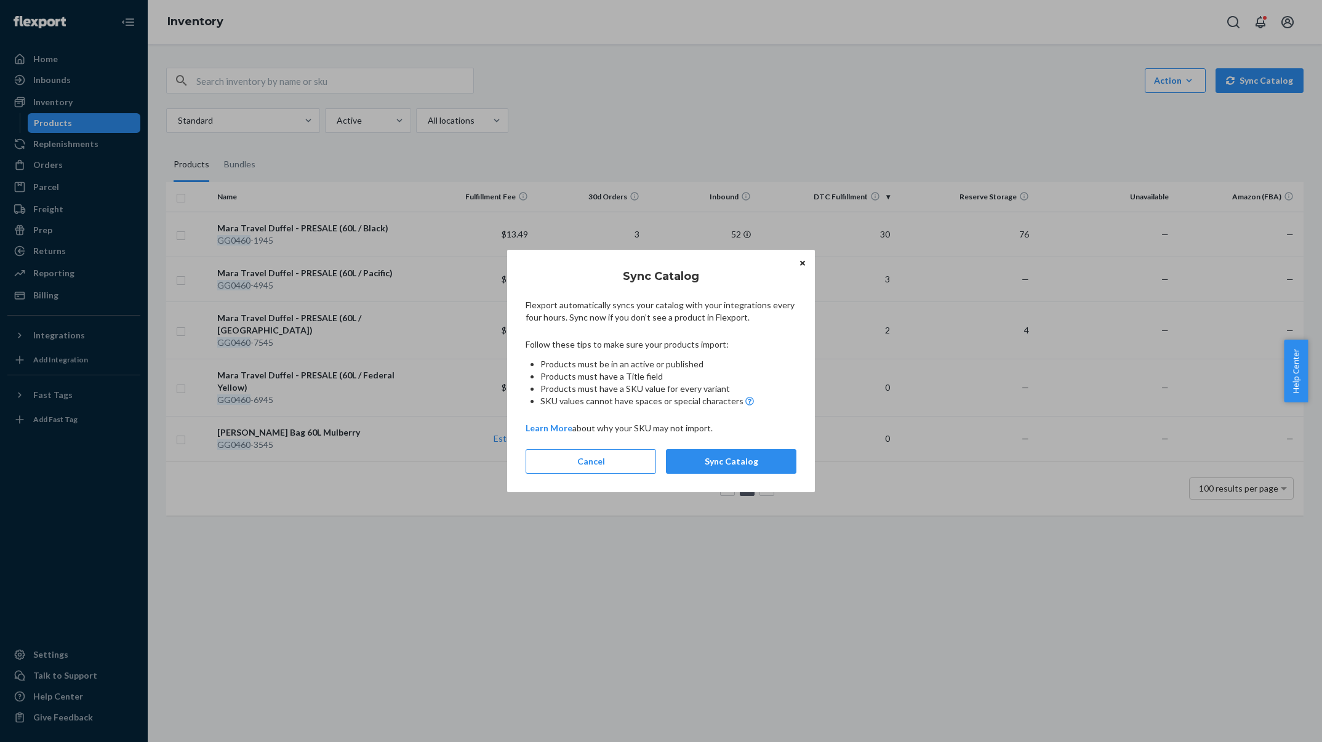
click at [736, 453] on button "Sync Catalog" at bounding box center [731, 461] width 130 height 25
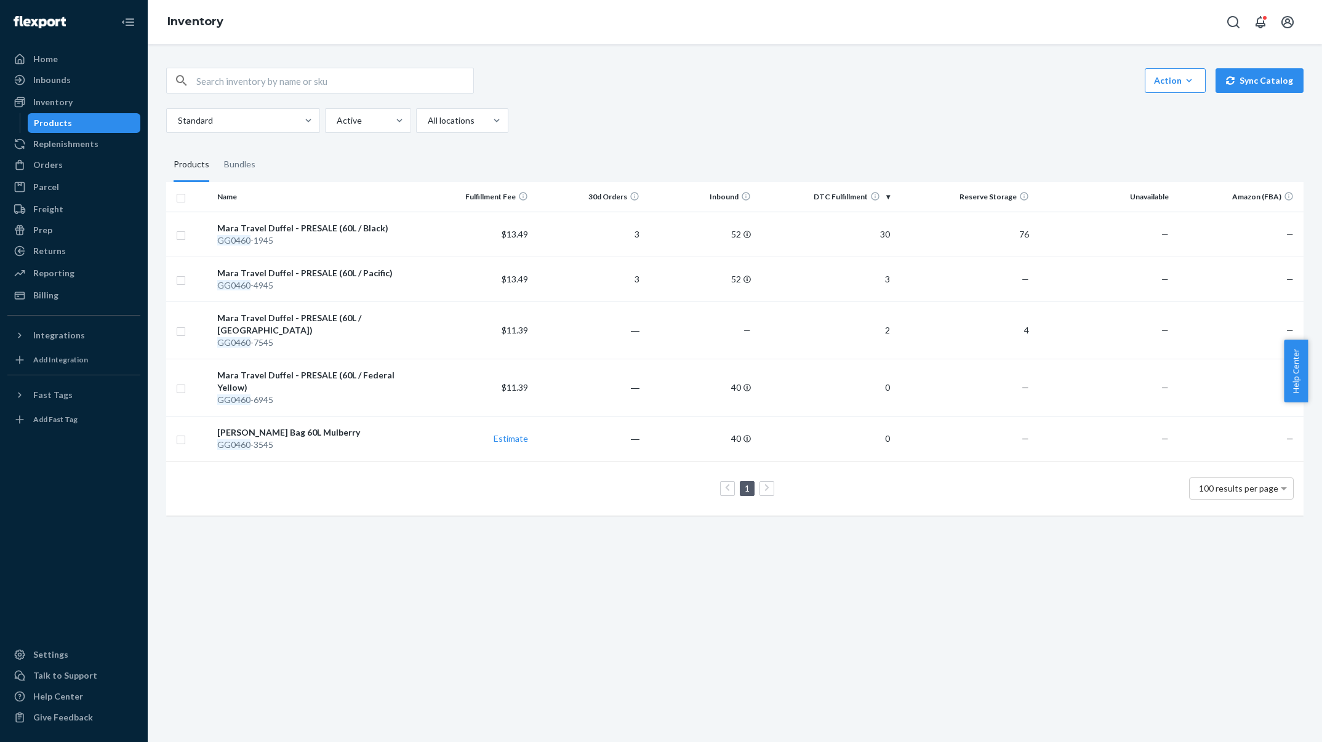
click at [65, 103] on div "Inventory" at bounding box center [52, 102] width 39 height 12
click at [59, 99] on div "Inventory" at bounding box center [52, 102] width 39 height 12
click at [61, 123] on div "Products" at bounding box center [53, 123] width 38 height 12
click at [1162, 81] on div "Action" at bounding box center [1175, 80] width 42 height 12
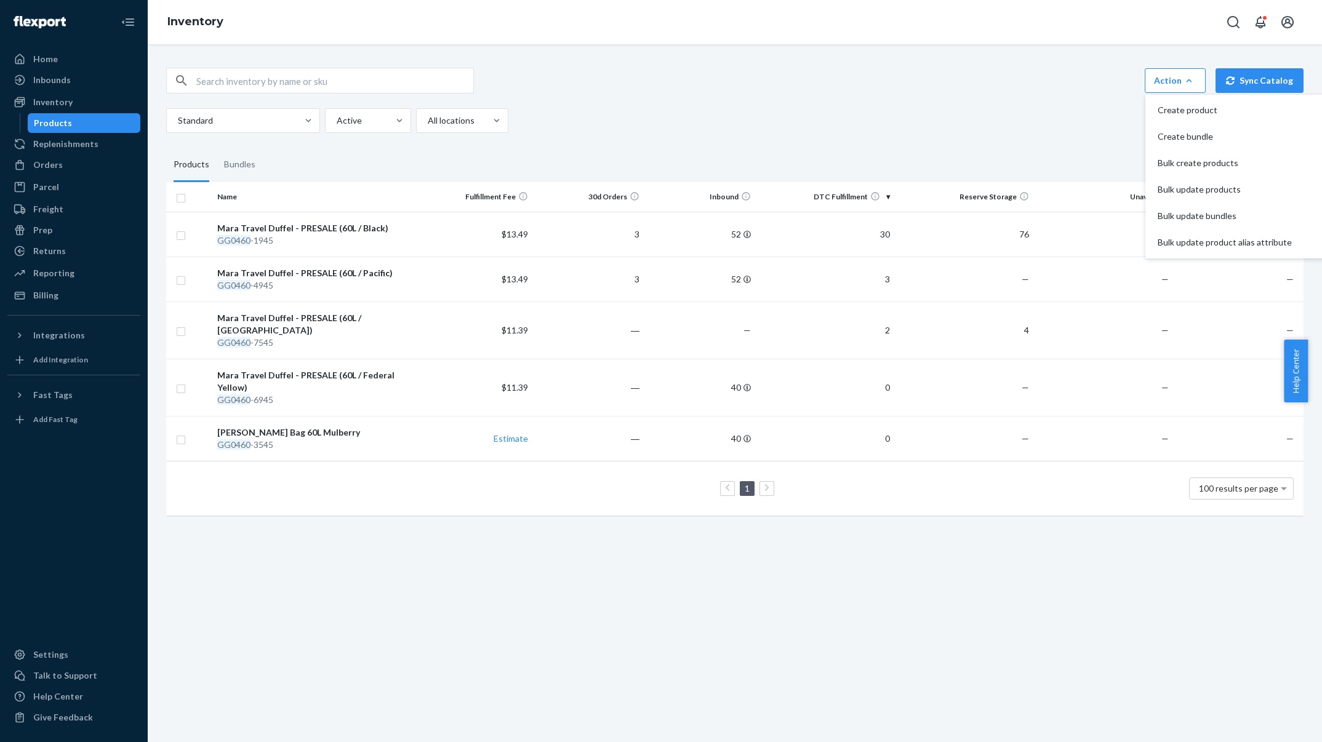
click at [1165, 106] on span "Create product" at bounding box center [1225, 110] width 134 height 9
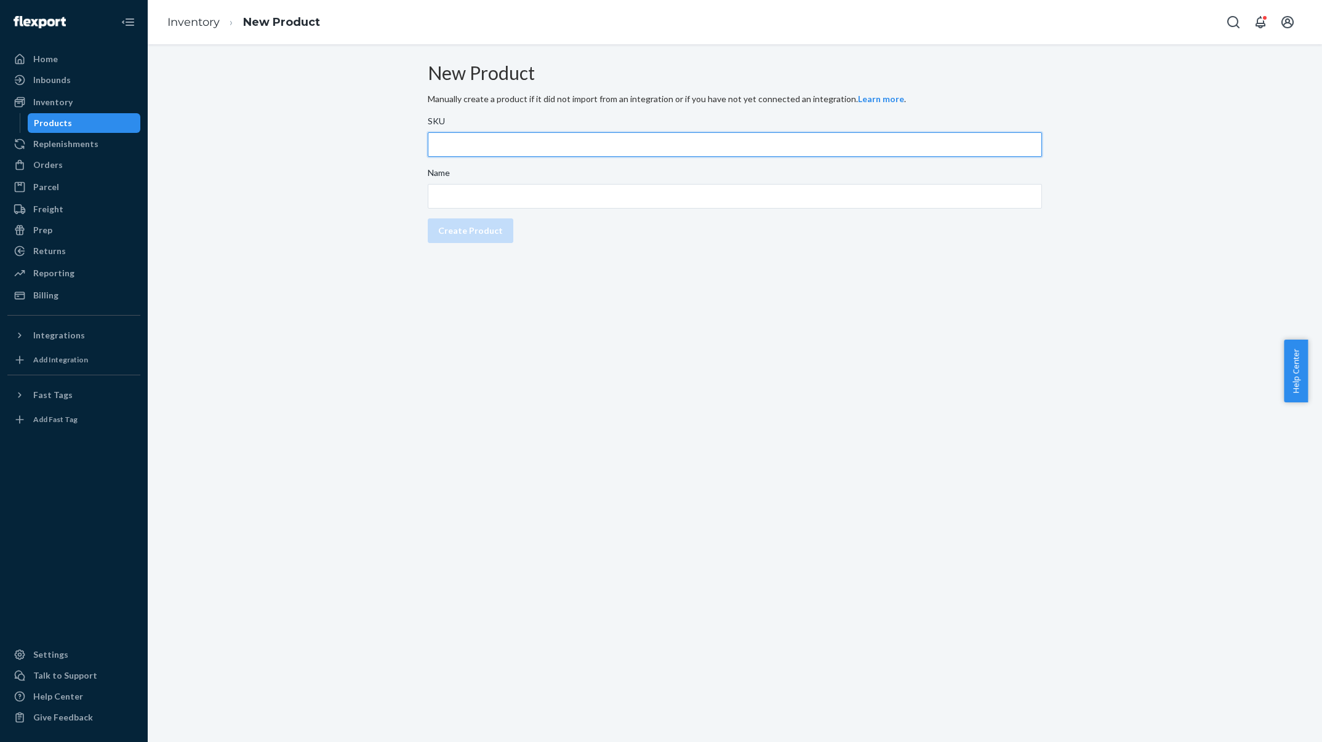
click at [479, 146] on input "SKU" at bounding box center [735, 144] width 614 height 25
paste input "GG0670-1945"
type input "GG0670-1945"
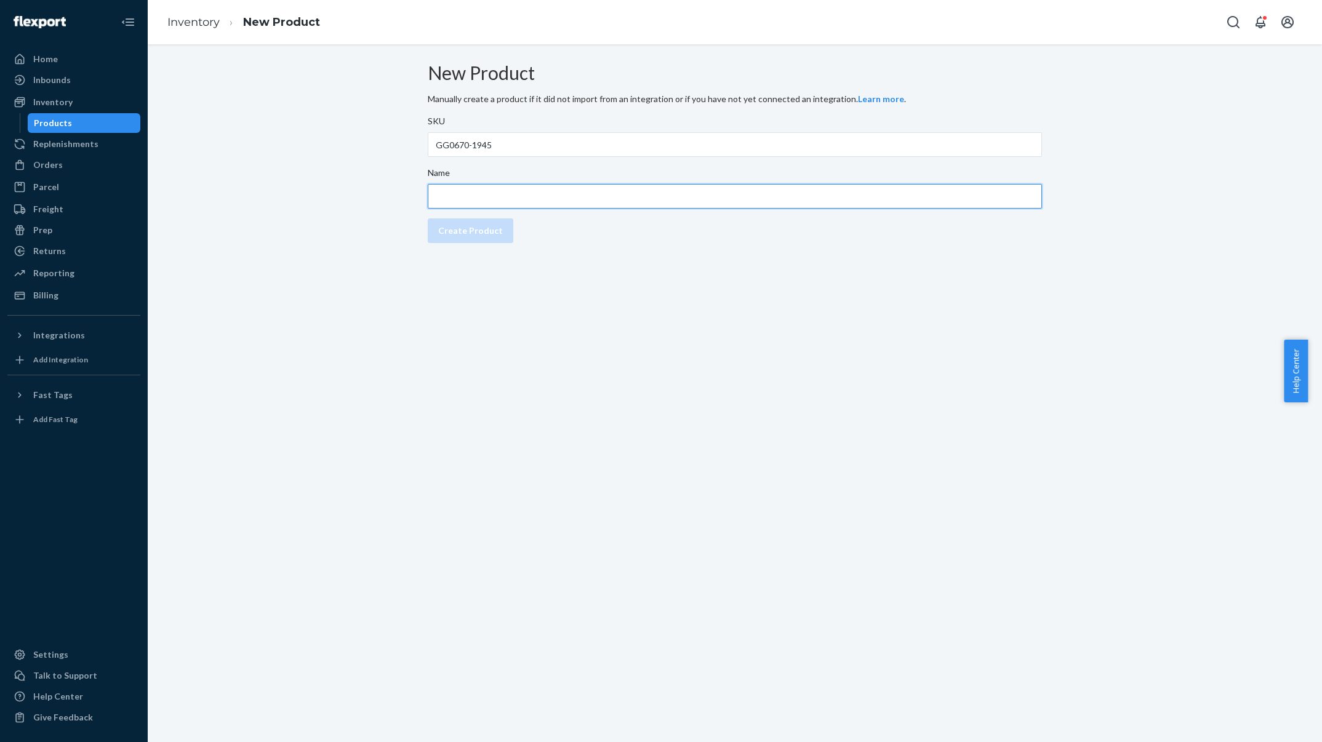
click at [593, 209] on input "Name" at bounding box center [735, 196] width 614 height 25
paste input "Kiboko City Classic Mini 12L+ Black"
type input "Kiboko City Classic Mini 12L+ Black"
click at [489, 237] on div "Create Product" at bounding box center [470, 231] width 65 height 12
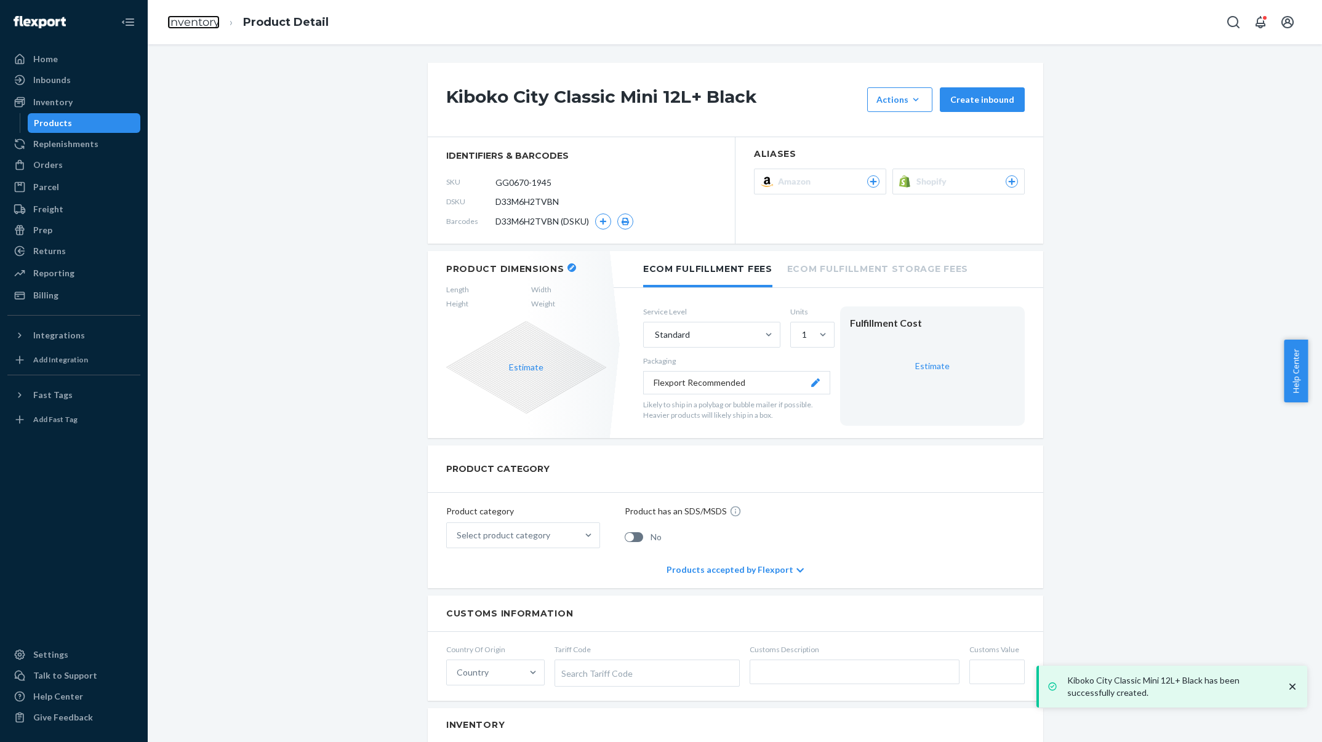
click at [172, 23] on link "Inventory" at bounding box center [193, 22] width 52 height 14
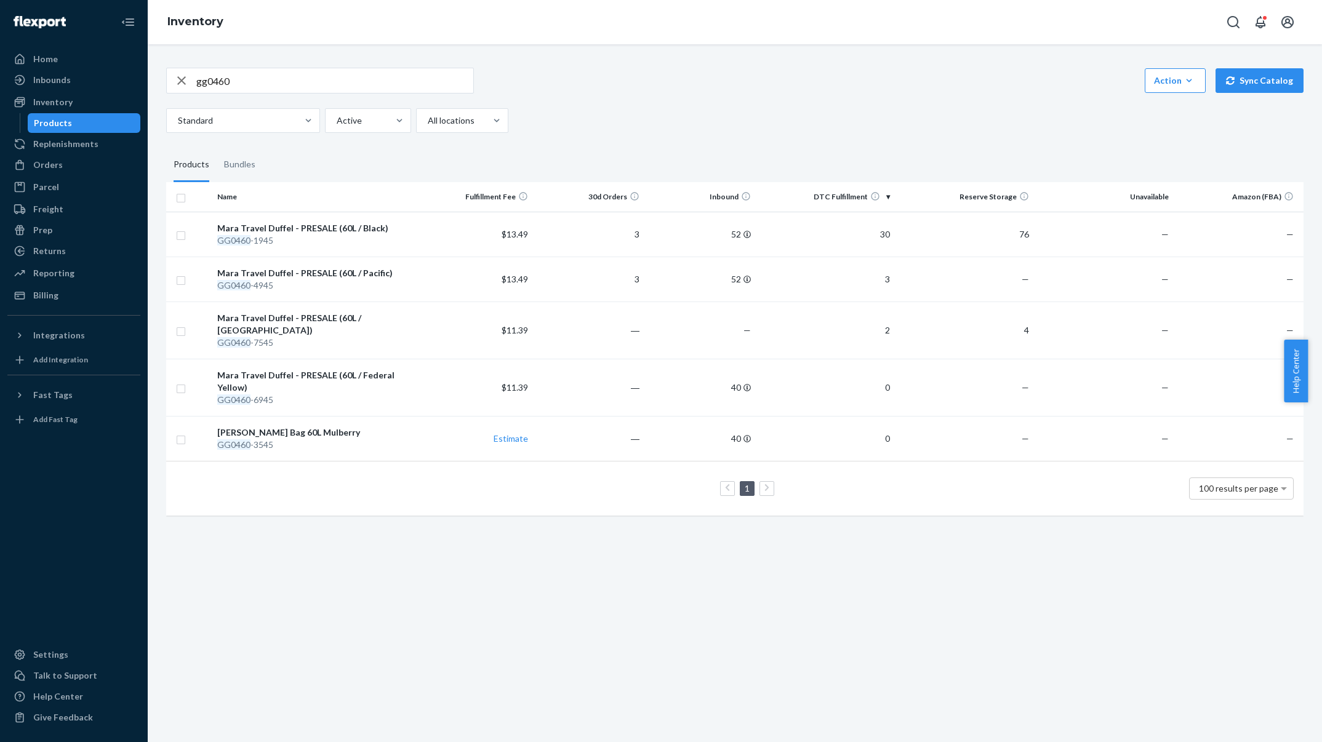
click at [1163, 82] on div "Action" at bounding box center [1175, 80] width 42 height 12
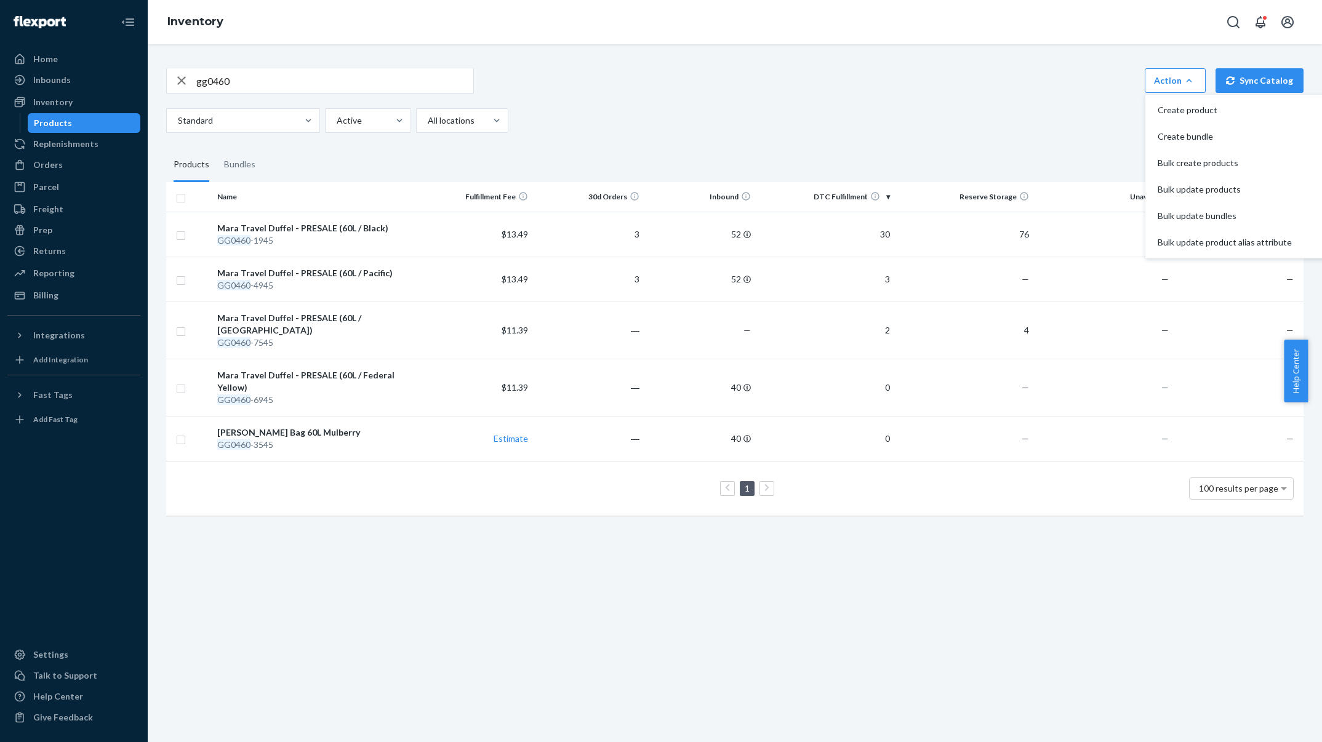
click at [1170, 118] on button "Create product" at bounding box center [1236, 110] width 176 height 26
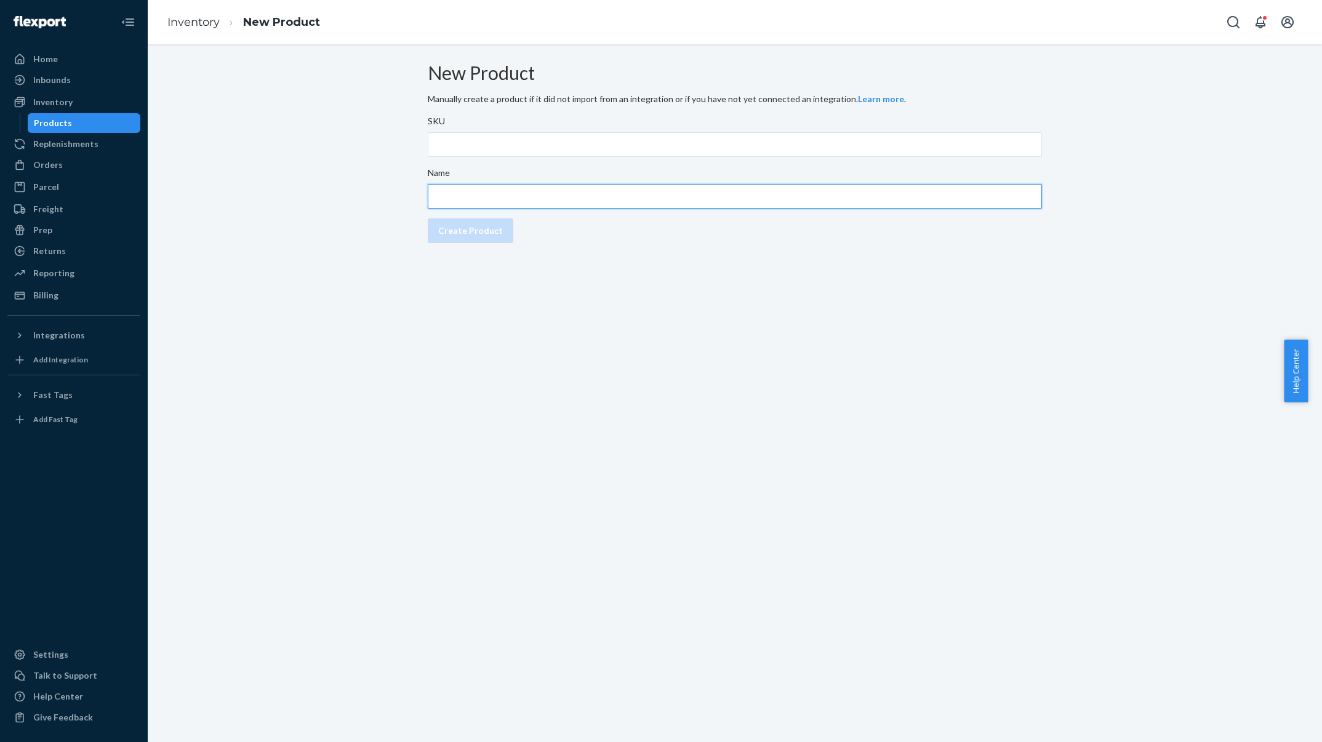
click at [581, 205] on input "Name" at bounding box center [735, 196] width 614 height 25
paste input "Kiboko City Classic Mini 12L+ Red"
type input "Kiboko City Classic Mini 12L+ Red"
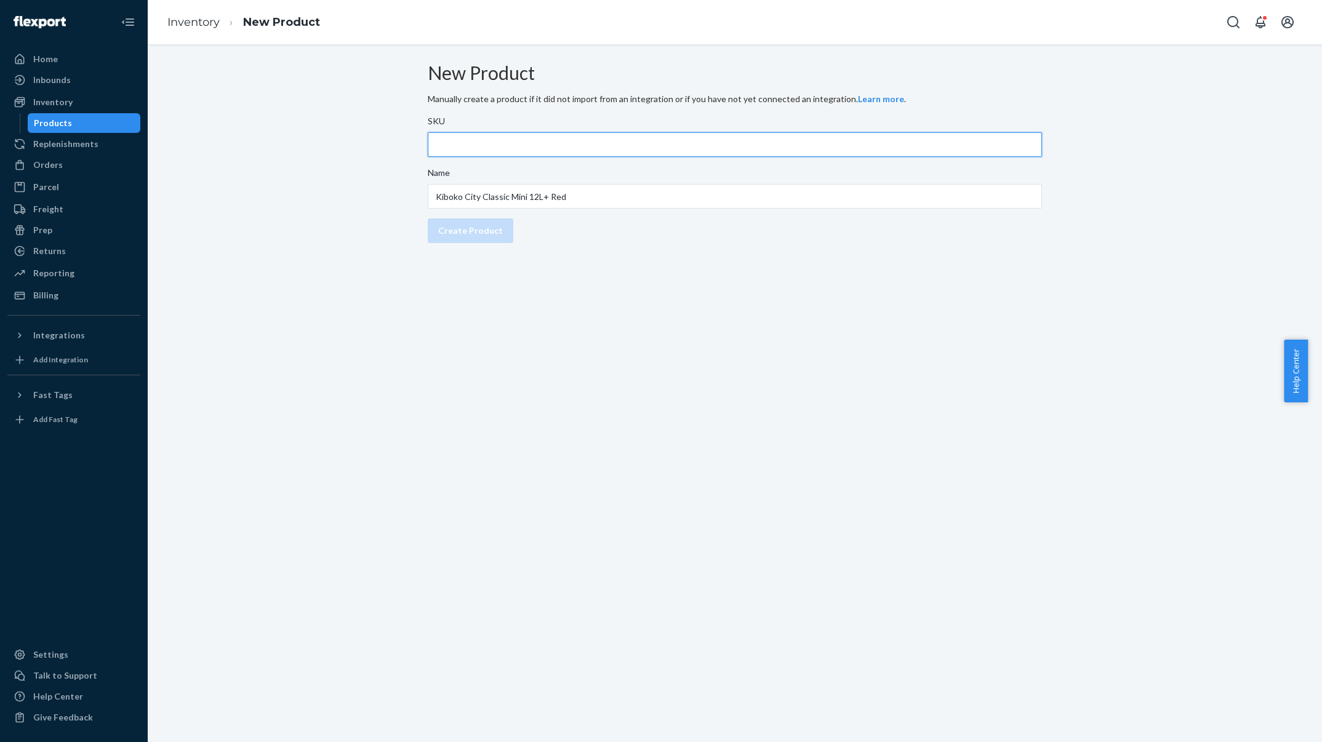
click at [575, 150] on input "SKU" at bounding box center [735, 144] width 614 height 25
paste input "GG0670-2945"
type input "GG0670-2945"
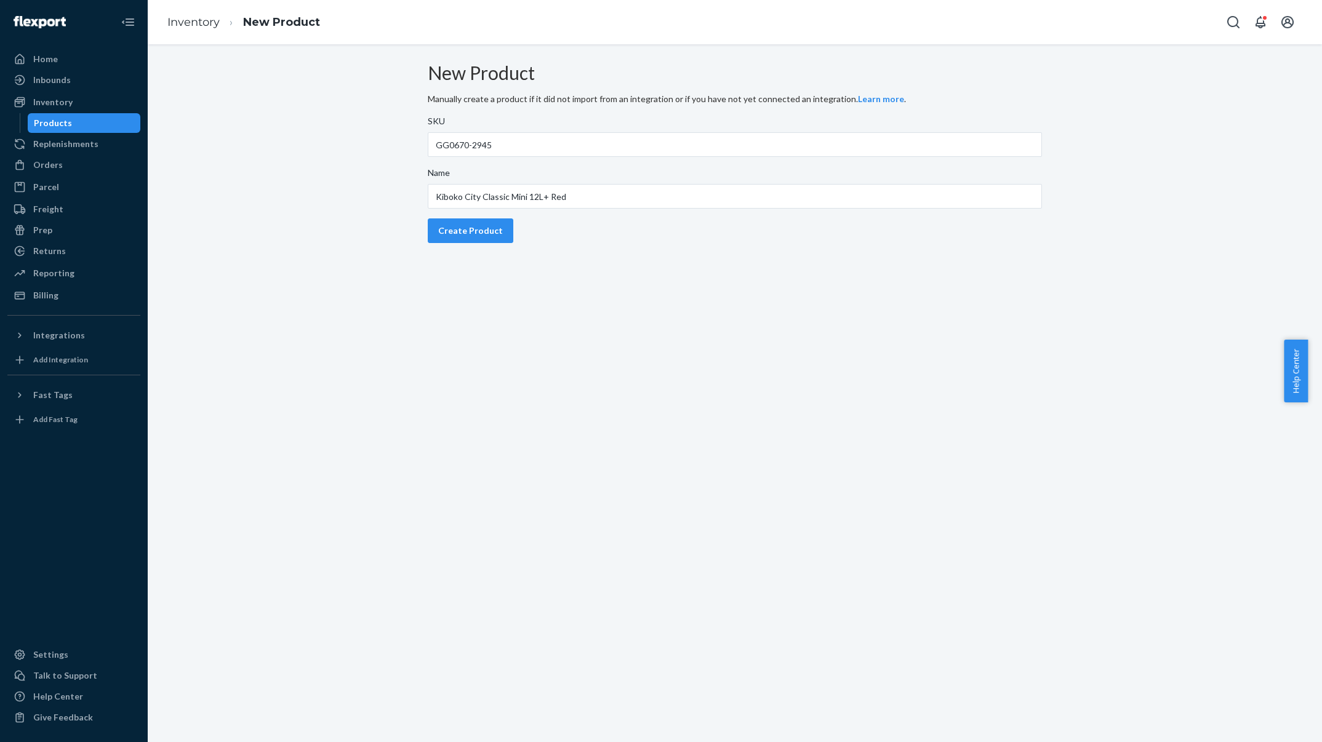
click at [487, 234] on button "Create Product" at bounding box center [471, 230] width 86 height 25
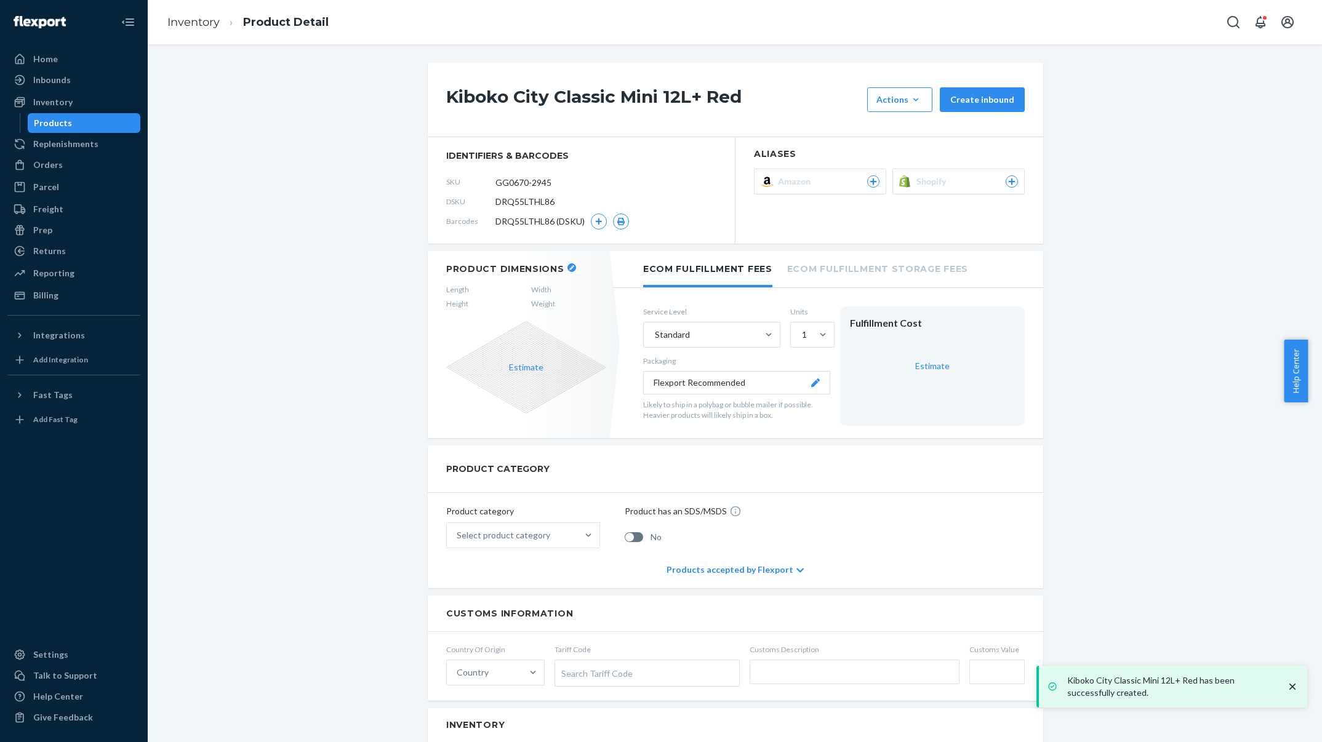
click at [111, 120] on div "Products" at bounding box center [84, 122] width 111 height 17
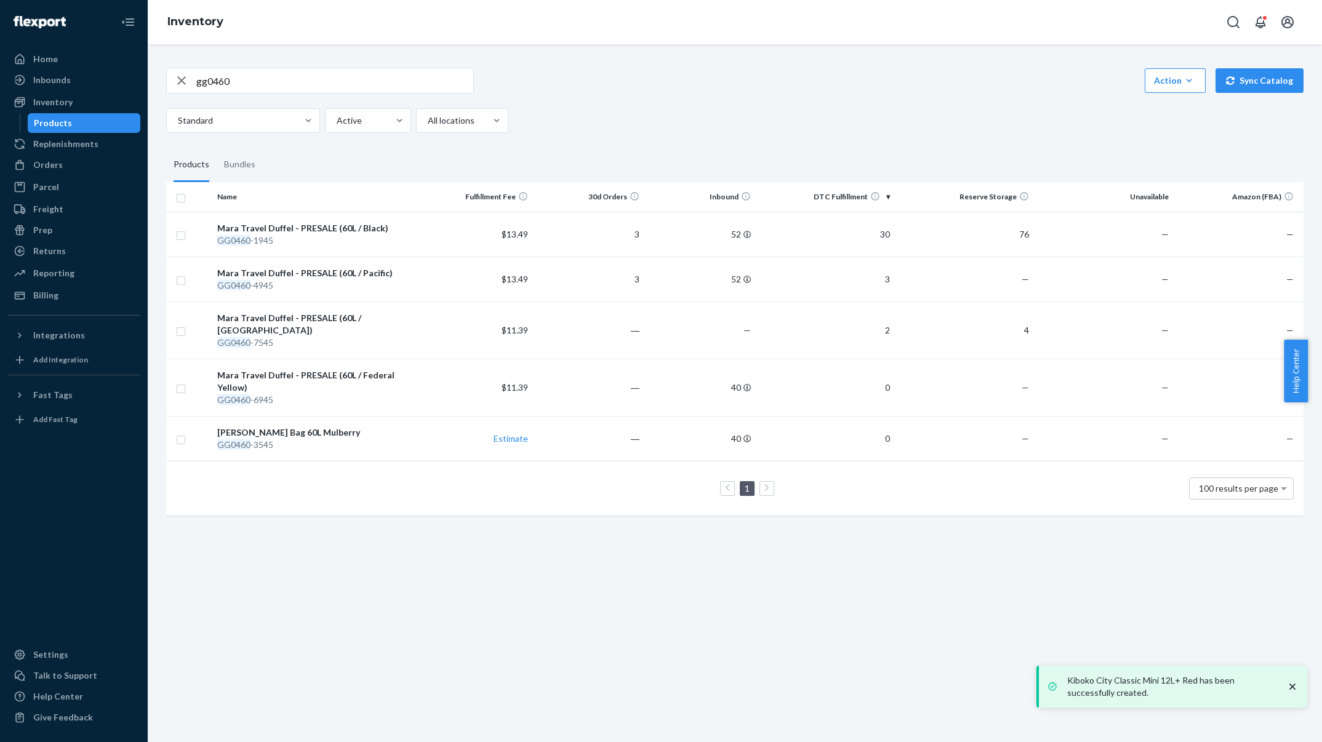
click at [1167, 85] on div "Action" at bounding box center [1175, 80] width 42 height 12
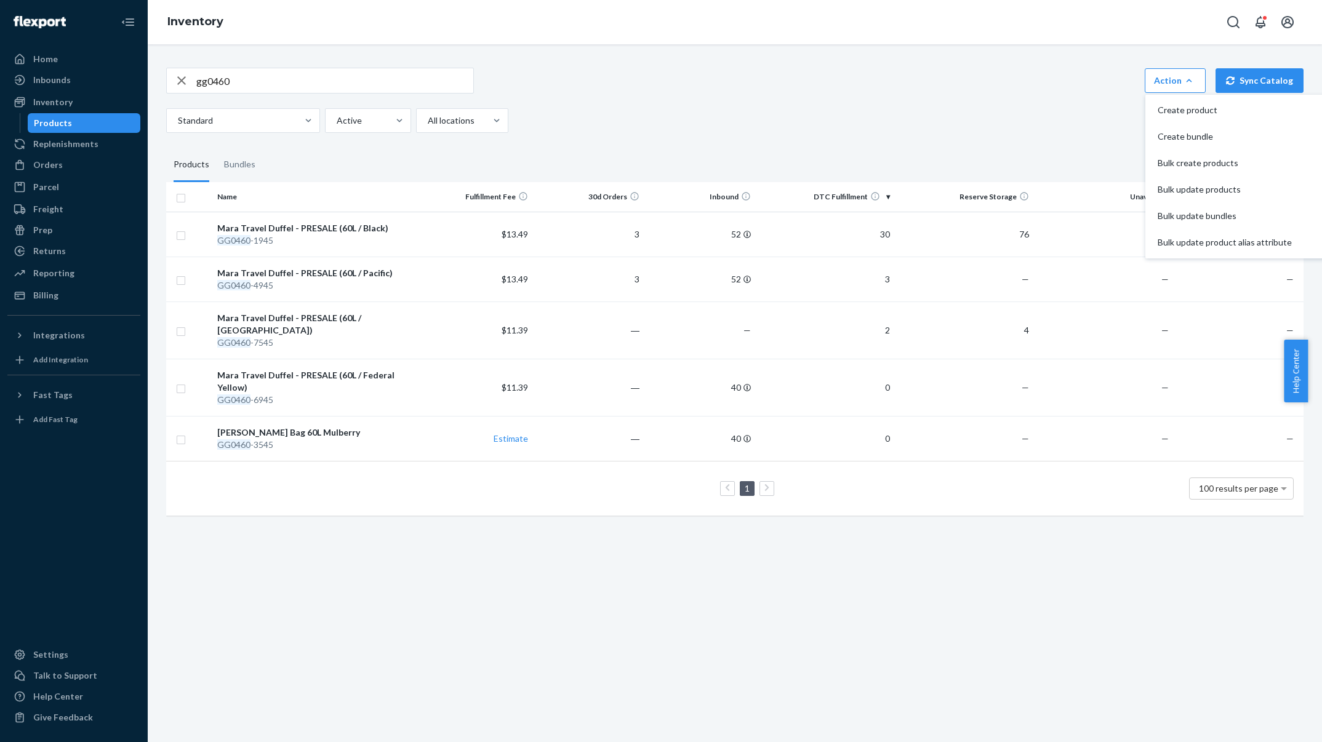
click at [1173, 114] on span "Create product" at bounding box center [1225, 110] width 134 height 9
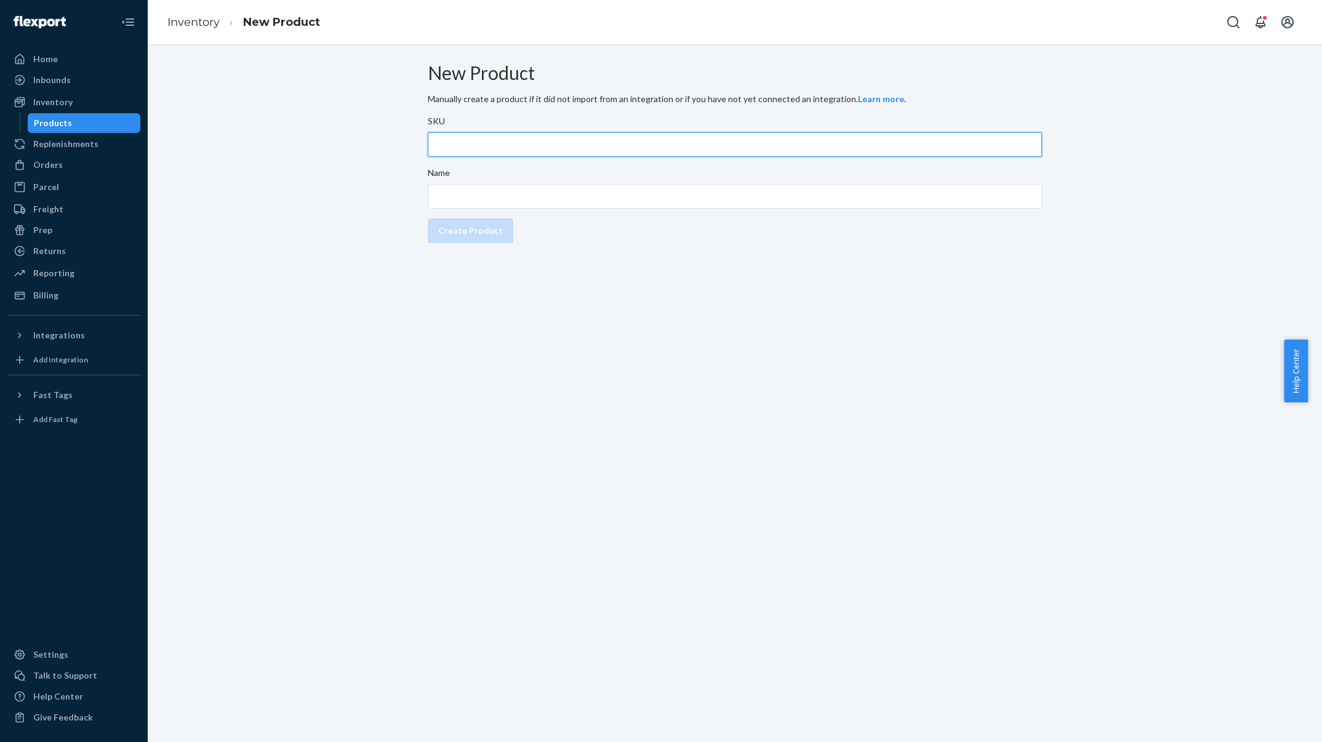
click at [557, 157] on input "SKU" at bounding box center [735, 144] width 614 height 25
paste input "GG0670-3545"
type input "GG0670-3545"
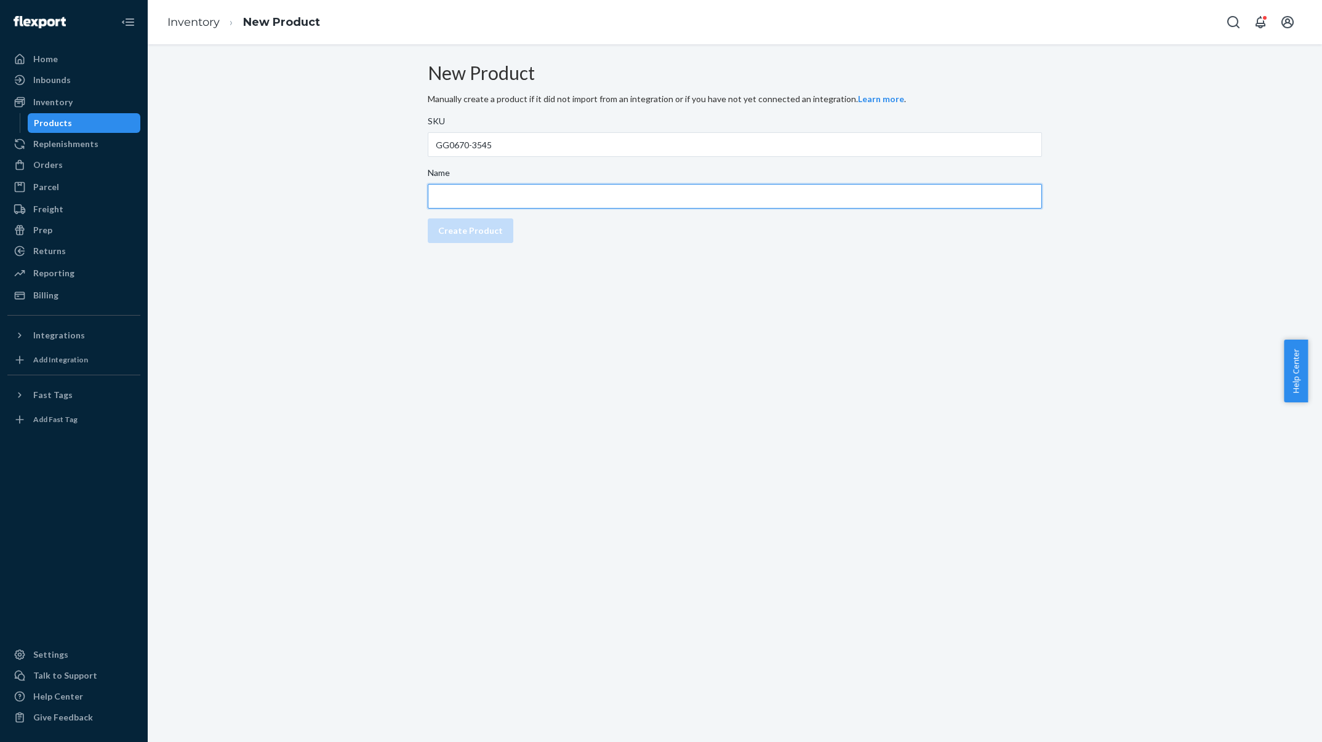
click at [527, 209] on input "Name" at bounding box center [735, 196] width 614 height 25
paste input "Kiboko City Classic Mini 12L+ Mulberry"
type input "Kiboko City Classic Mini 12L+ Mulberry"
click at [498, 248] on div "SKU GG0670-3545 Name Kiboko City Classic Mini 12L+ Mulberry Create Product" at bounding box center [735, 179] width 614 height 138
click at [498, 237] on div "Create Product" at bounding box center [470, 231] width 65 height 12
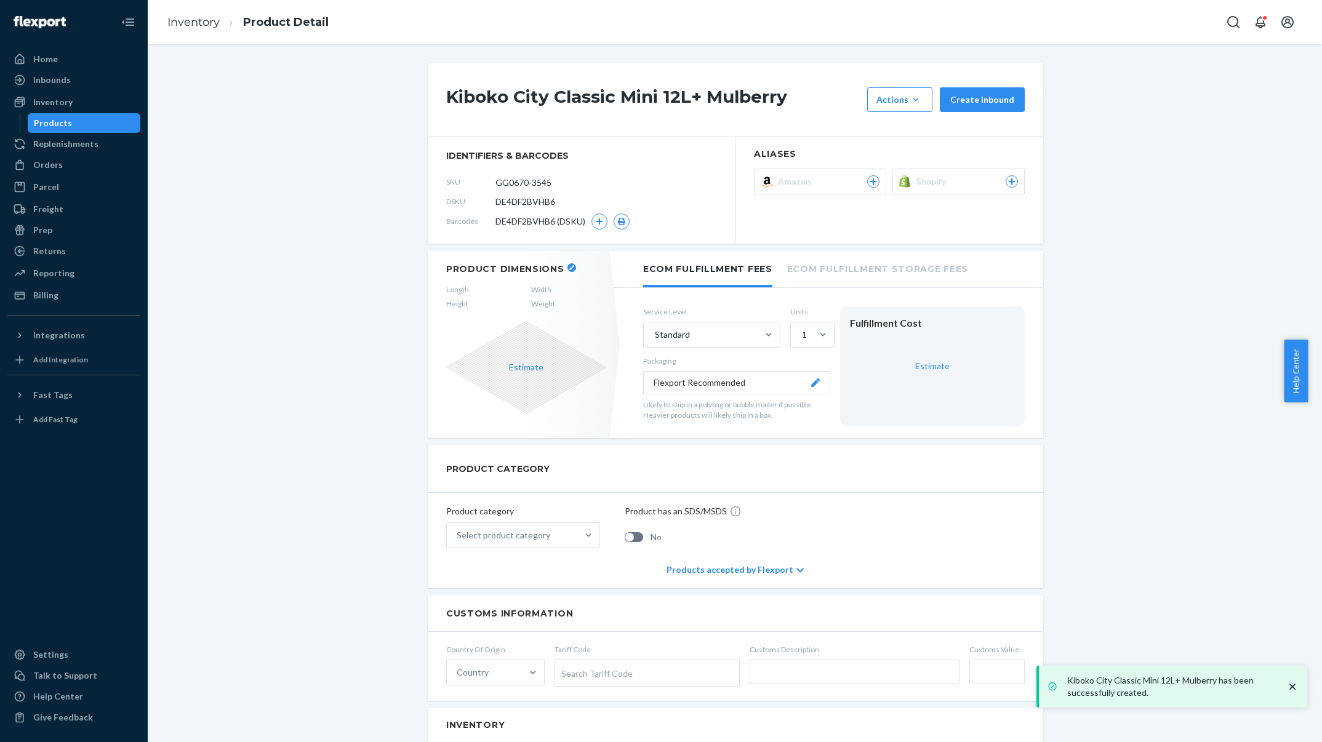
click at [184, 10] on ol "Inventory Product Detail" at bounding box center [248, 22] width 181 height 36
click at [188, 23] on link "Inventory" at bounding box center [193, 22] width 52 height 14
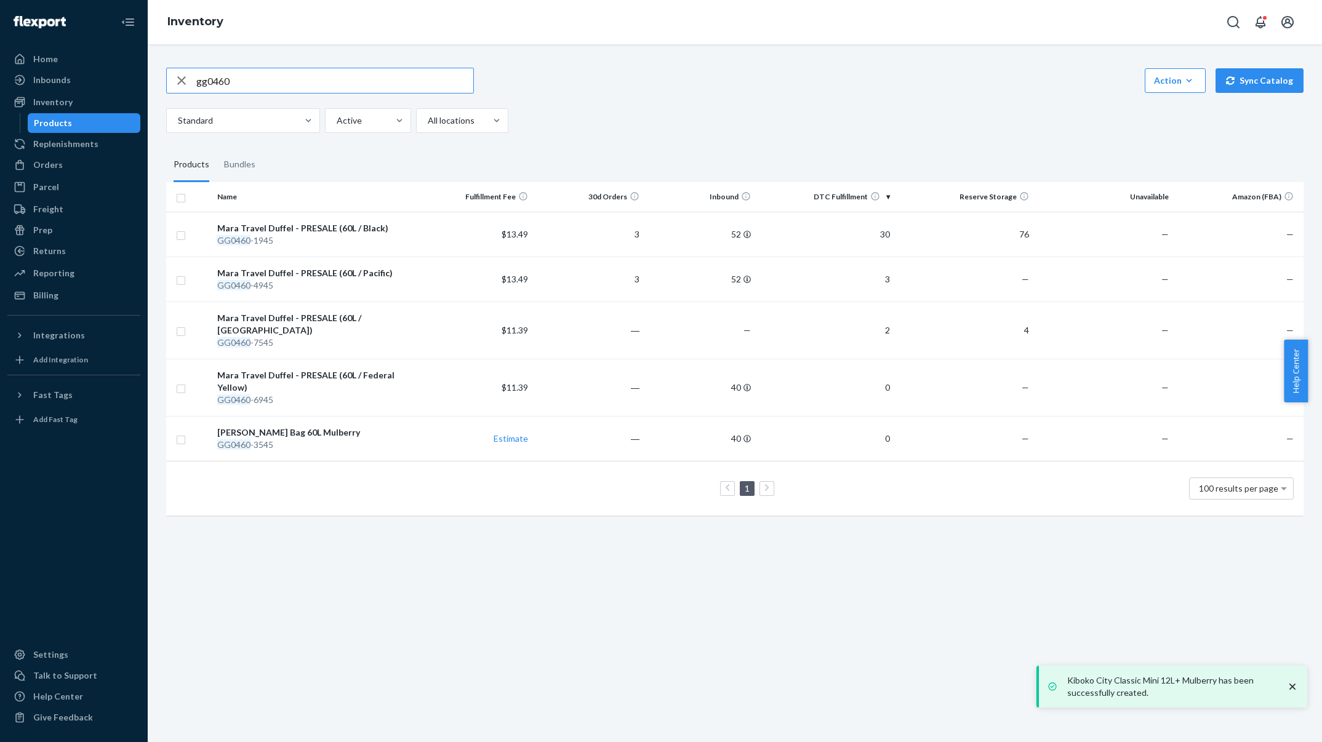
click at [1170, 90] on button "Action Create product Create bundle Bulk create products Bulk update products B…" at bounding box center [1175, 80] width 61 height 25
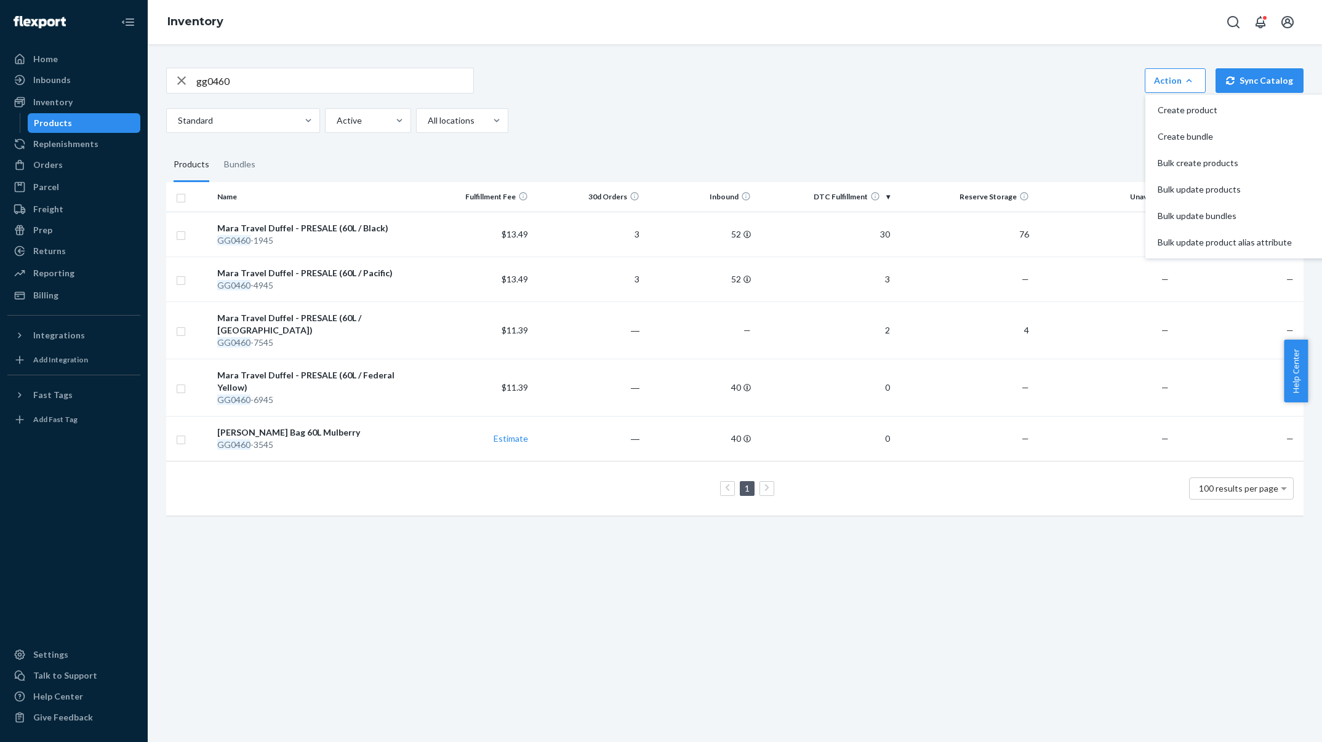
click at [1163, 118] on button "Create product" at bounding box center [1236, 110] width 176 height 26
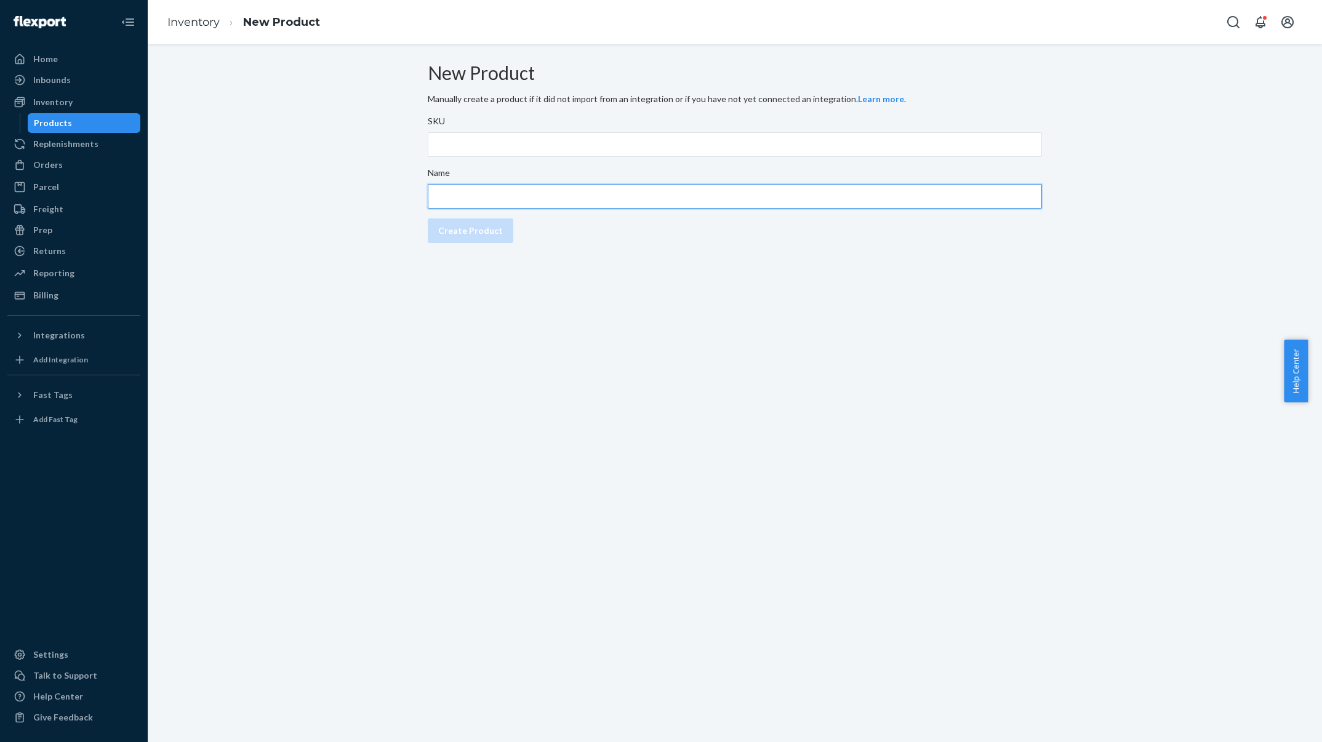
click at [535, 206] on input "Name" at bounding box center [735, 196] width 614 height 25
paste input "Kiboko City Classic Mini 12L+ Sahara"
type input "Kiboko City Classic Mini 12L+ Sahara"
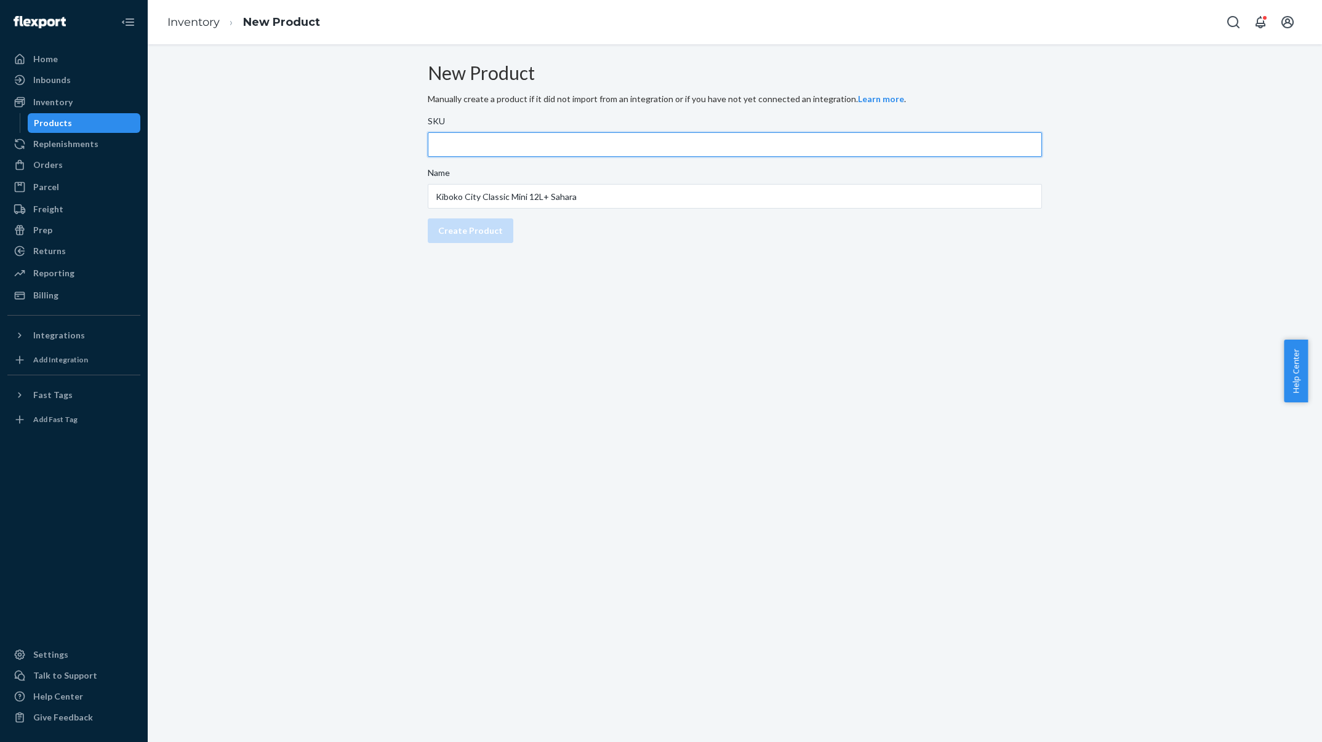
click at [631, 154] on input "SKU" at bounding box center [735, 144] width 614 height 25
paste input "GG0670-7545"
type input "GG0670-7545"
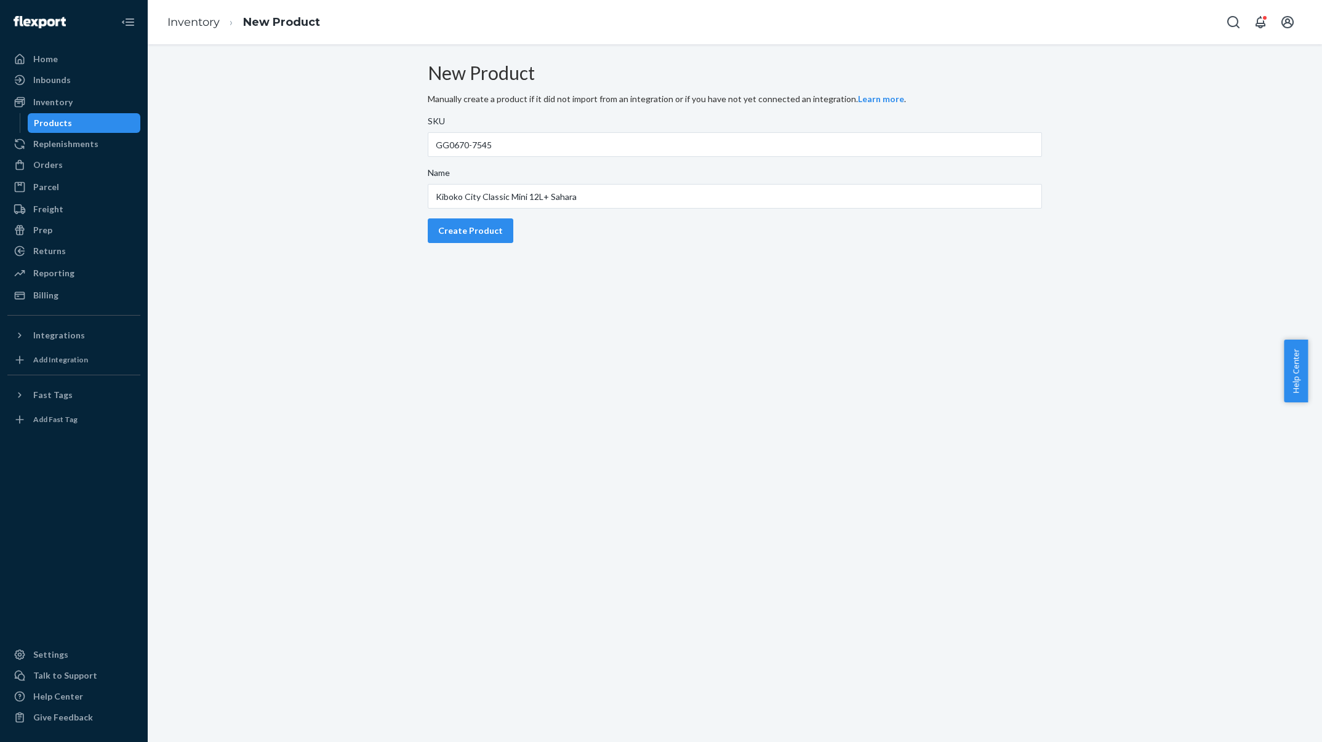
click at [498, 237] on div "Create Product" at bounding box center [470, 231] width 65 height 12
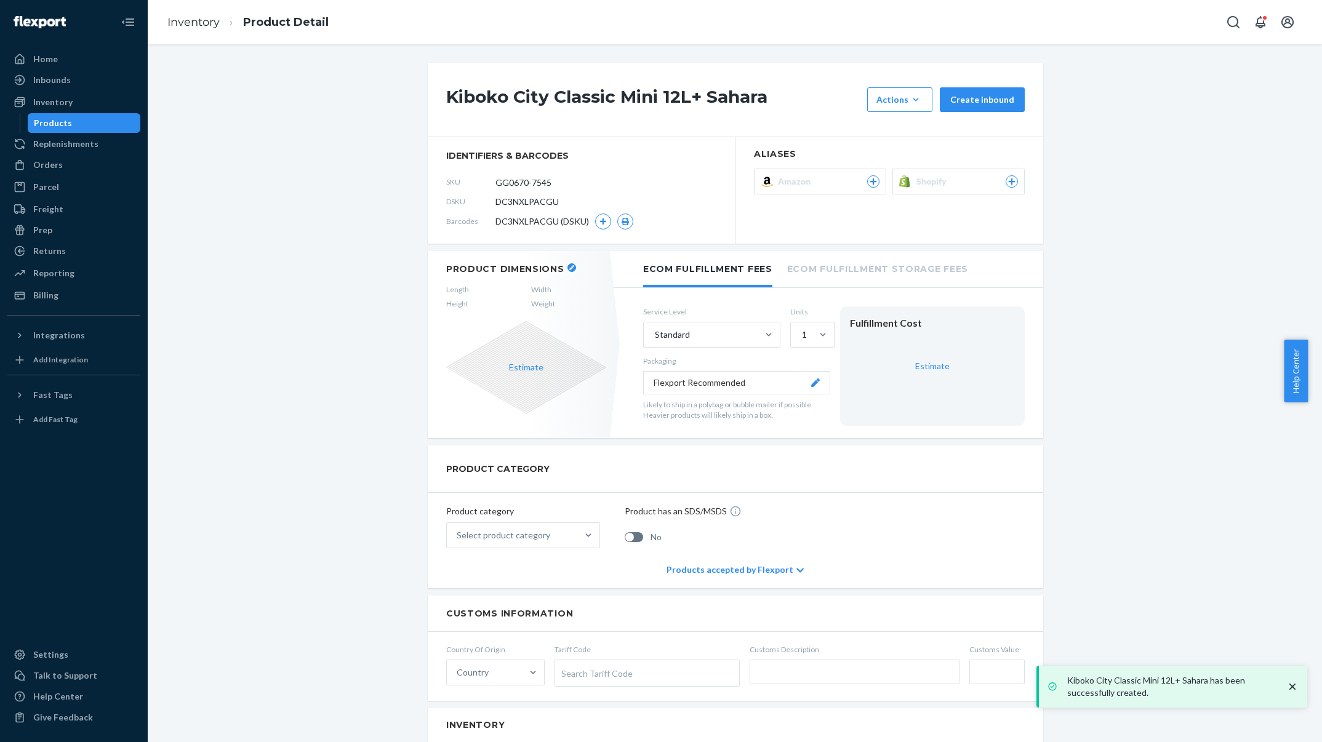
click at [190, 41] on div "Inventory Product Detail" at bounding box center [735, 22] width 1174 height 44
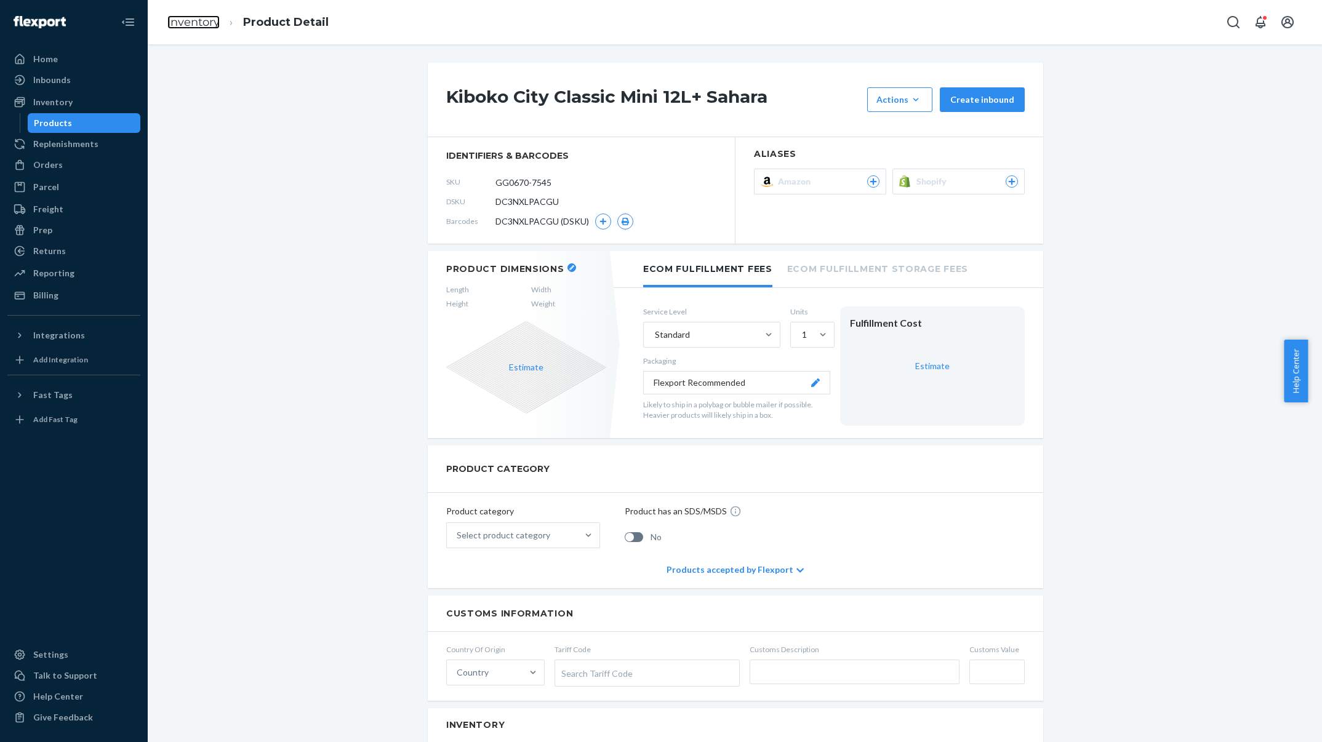
click at [194, 28] on link "Inventory" at bounding box center [193, 22] width 52 height 14
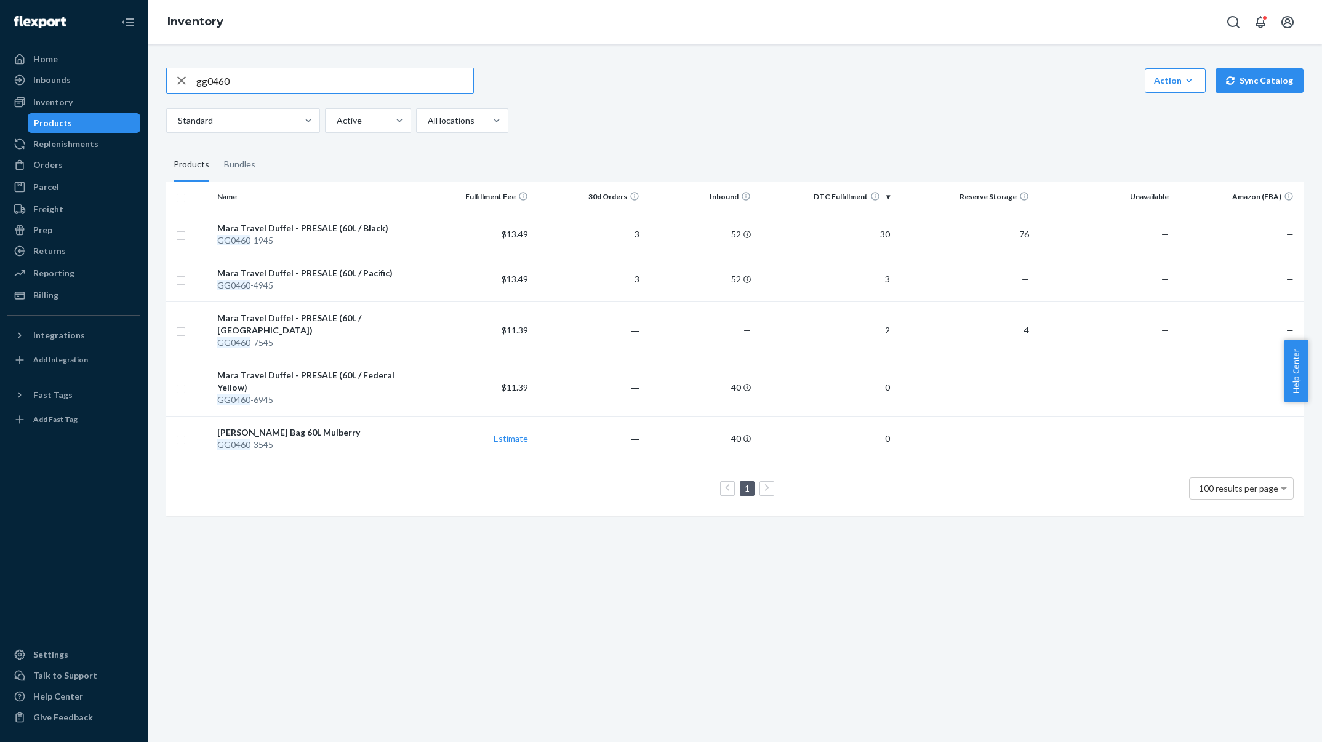
click at [1168, 68] on div "gg0460 Action Create product Create bundle Bulk create products Bulk update pro…" at bounding box center [734, 81] width 1137 height 26
click at [1170, 78] on div "Action" at bounding box center [1175, 80] width 42 height 12
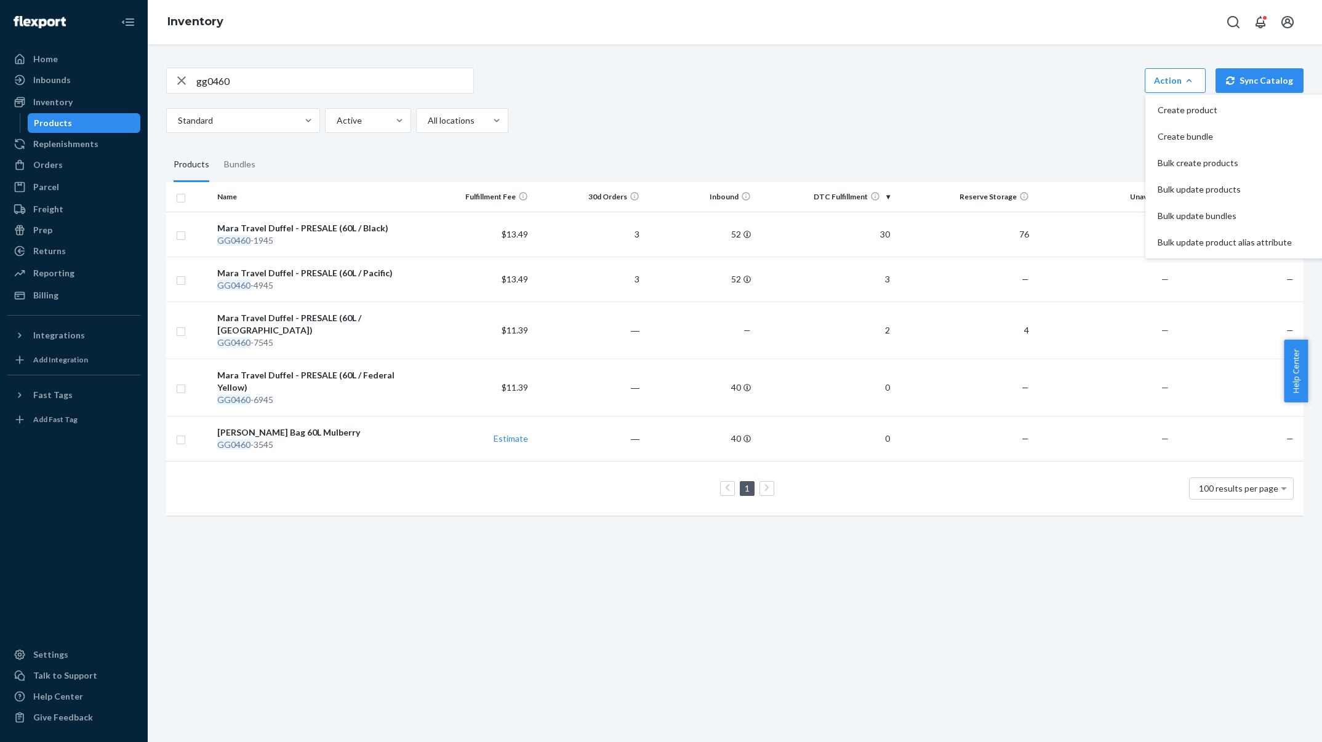
click at [1170, 109] on span "Create product" at bounding box center [1225, 110] width 134 height 9
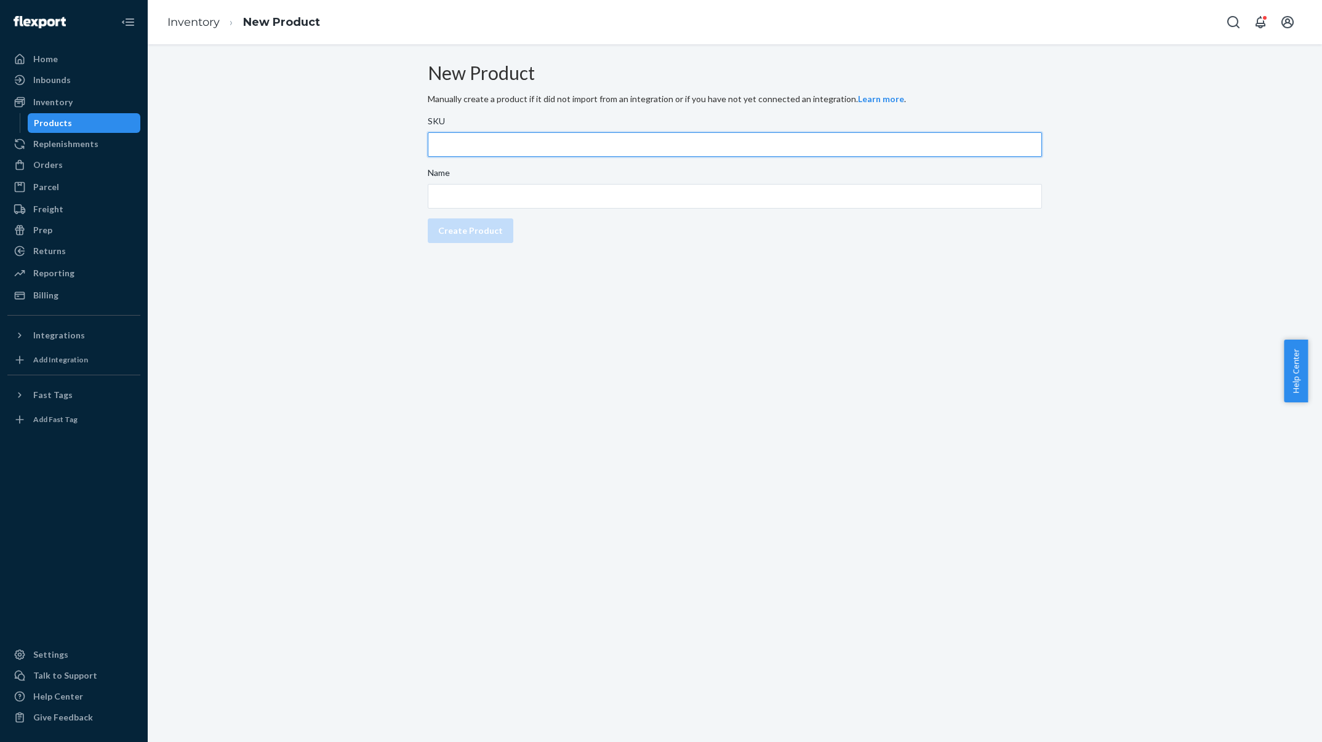
click at [622, 157] on input "SKU" at bounding box center [735, 144] width 614 height 25
paste input "GG0260-1945"
type input "GG0260-1945"
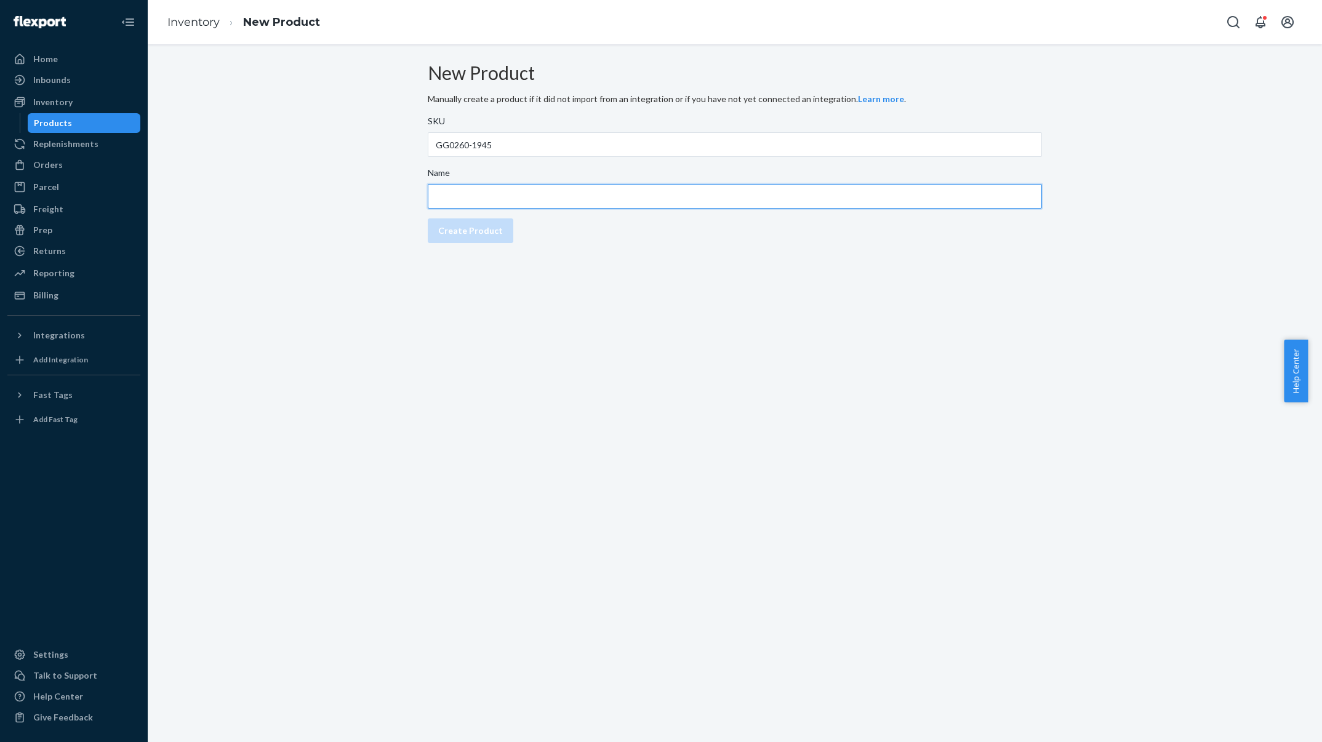
click at [592, 209] on input "Name" at bounding box center [735, 196] width 614 height 25
paste input "Kiboko City Sling 6L with Insert Black"
type input "Kiboko City Sling 6L with Insert Black"
click at [491, 237] on div "Create Product" at bounding box center [470, 231] width 65 height 12
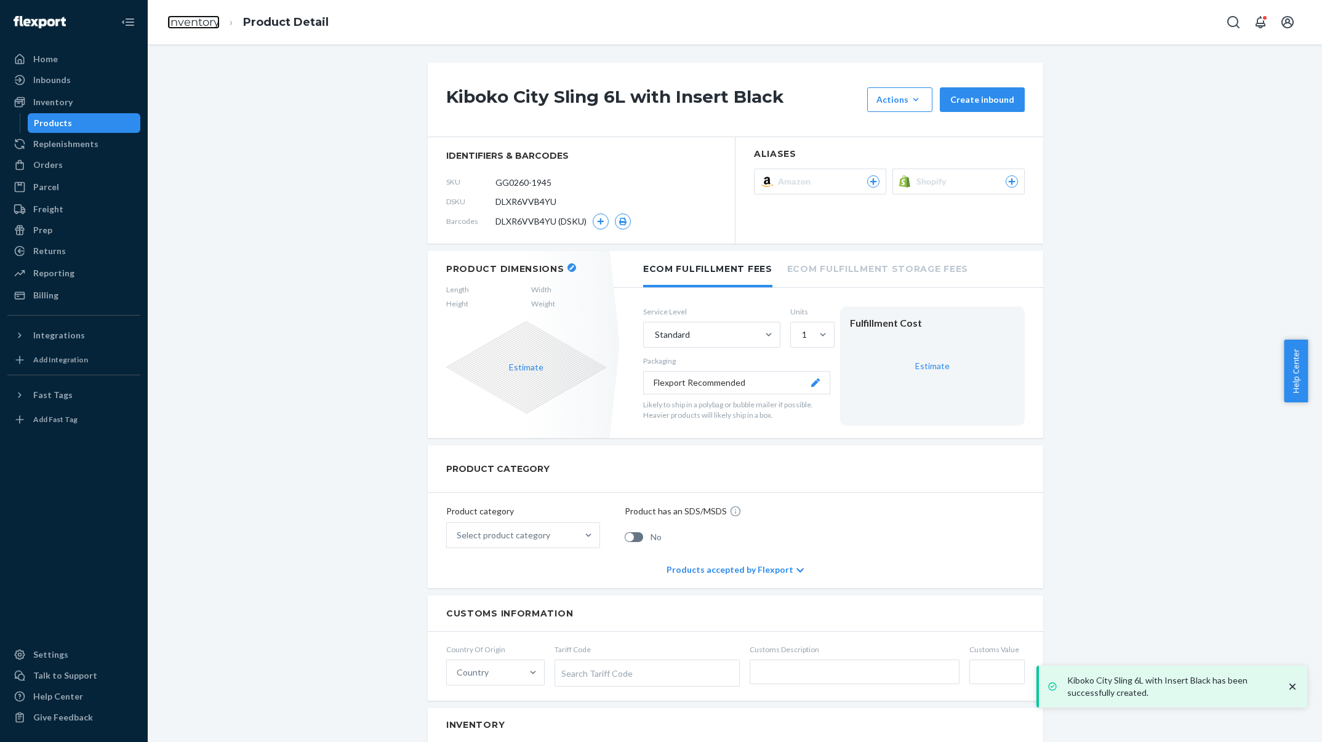
click at [207, 26] on link "Inventory" at bounding box center [193, 22] width 52 height 14
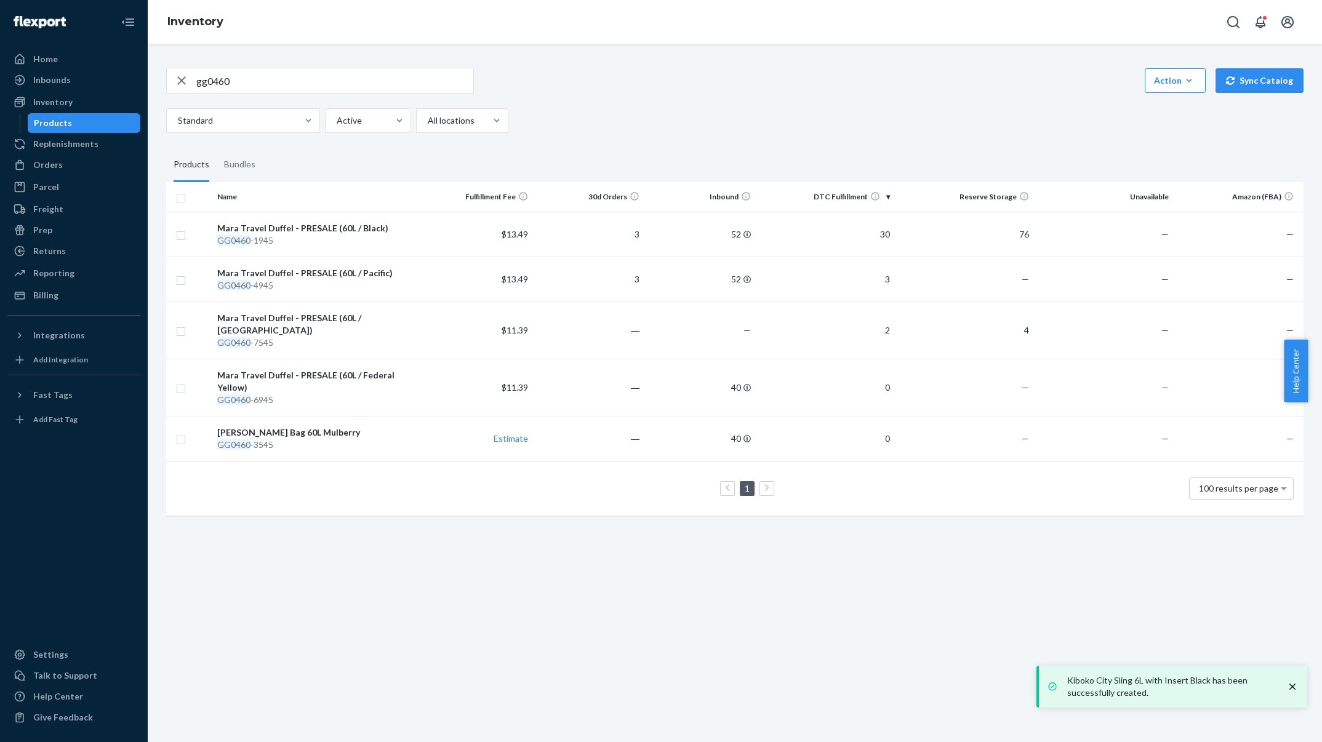
click at [1169, 87] on button "Action Create product Create bundle Bulk create products Bulk update products B…" at bounding box center [1175, 80] width 61 height 25
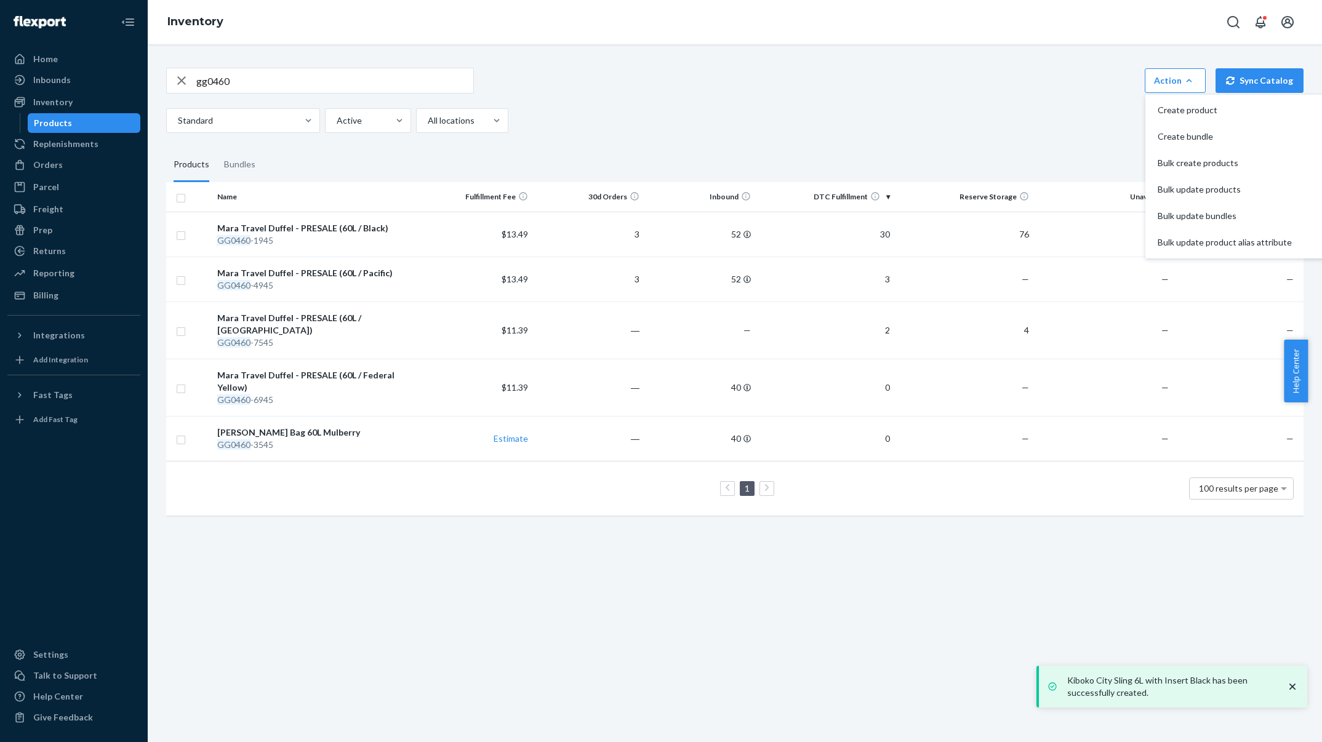
click at [1172, 97] on button "Create product" at bounding box center [1236, 110] width 176 height 26
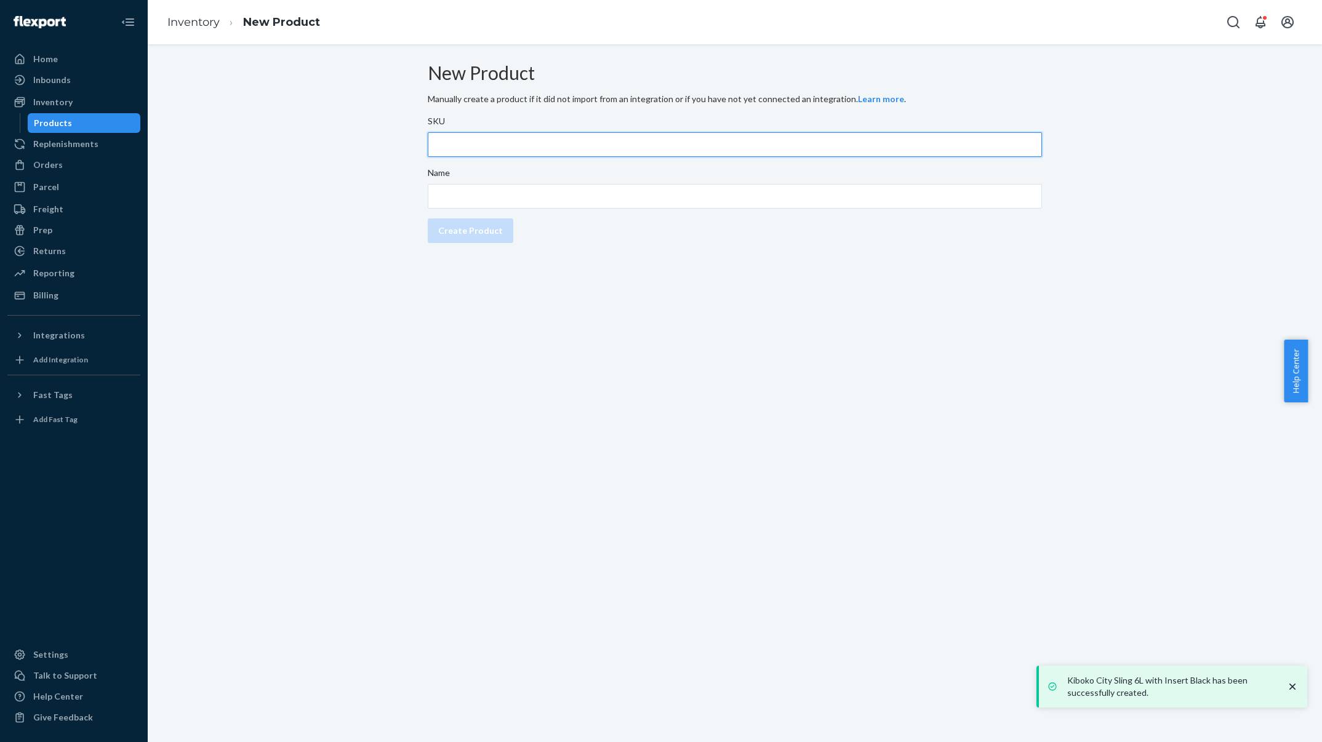
click at [576, 143] on input "SKU" at bounding box center [735, 144] width 614 height 25
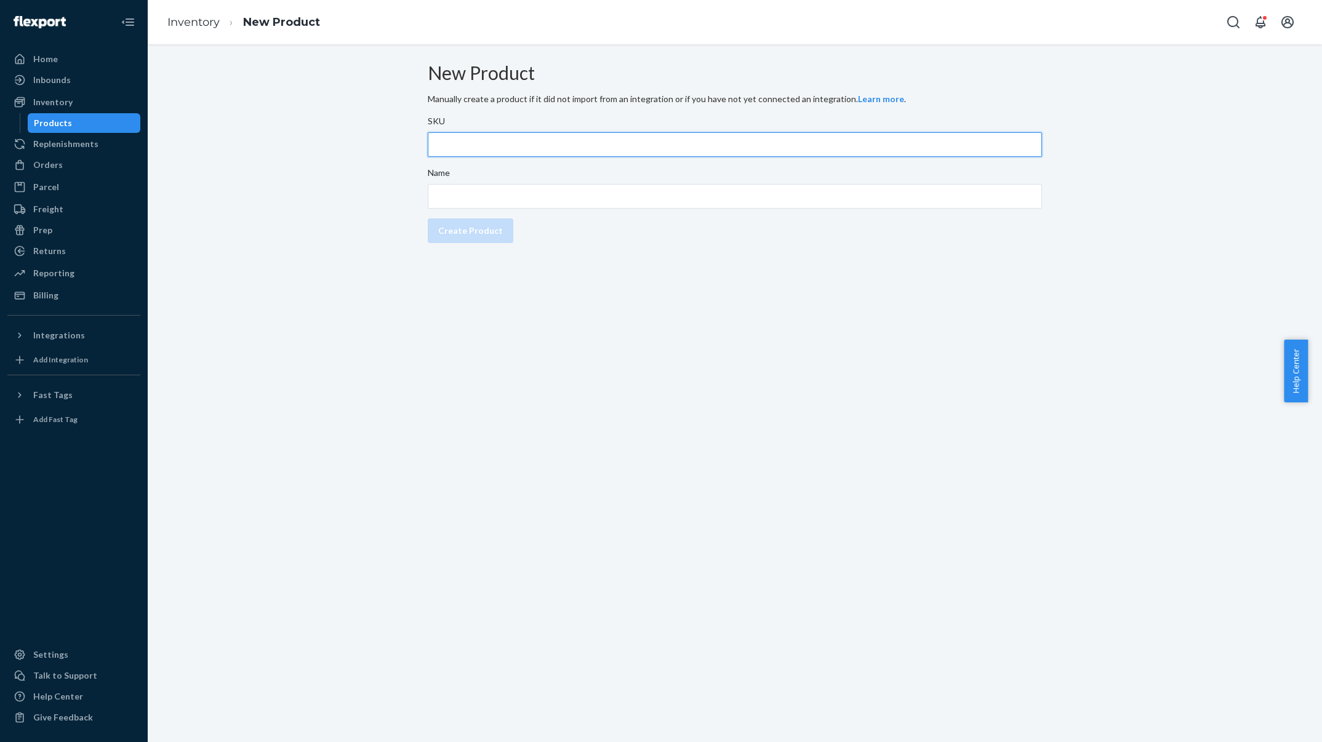
paste input "GG0260-2945"
type input "GG0260-2945"
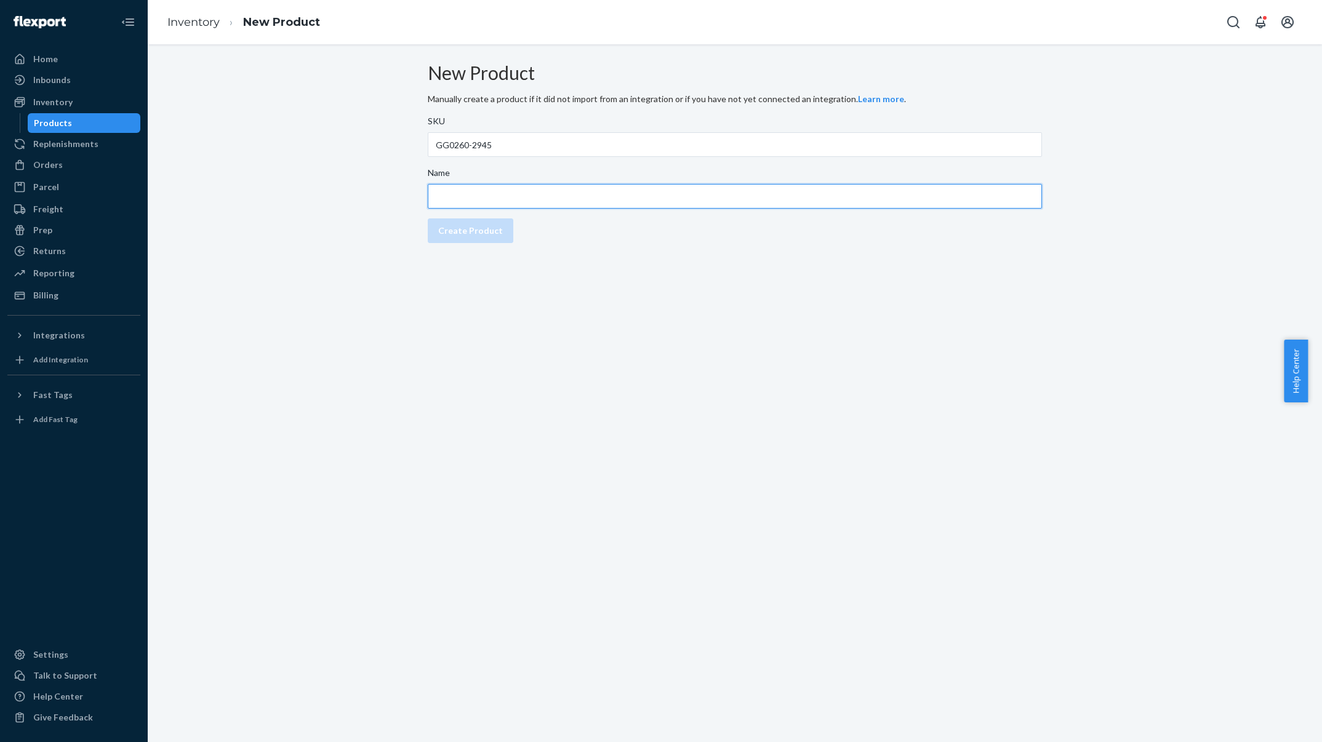
click at [583, 197] on input "Name" at bounding box center [735, 196] width 614 height 25
paste input "Kiboko City Sling 6L with Insert Red"
type input "Kiboko City Sling 6L with Insert Red"
click at [497, 233] on button "Create Product" at bounding box center [471, 230] width 86 height 25
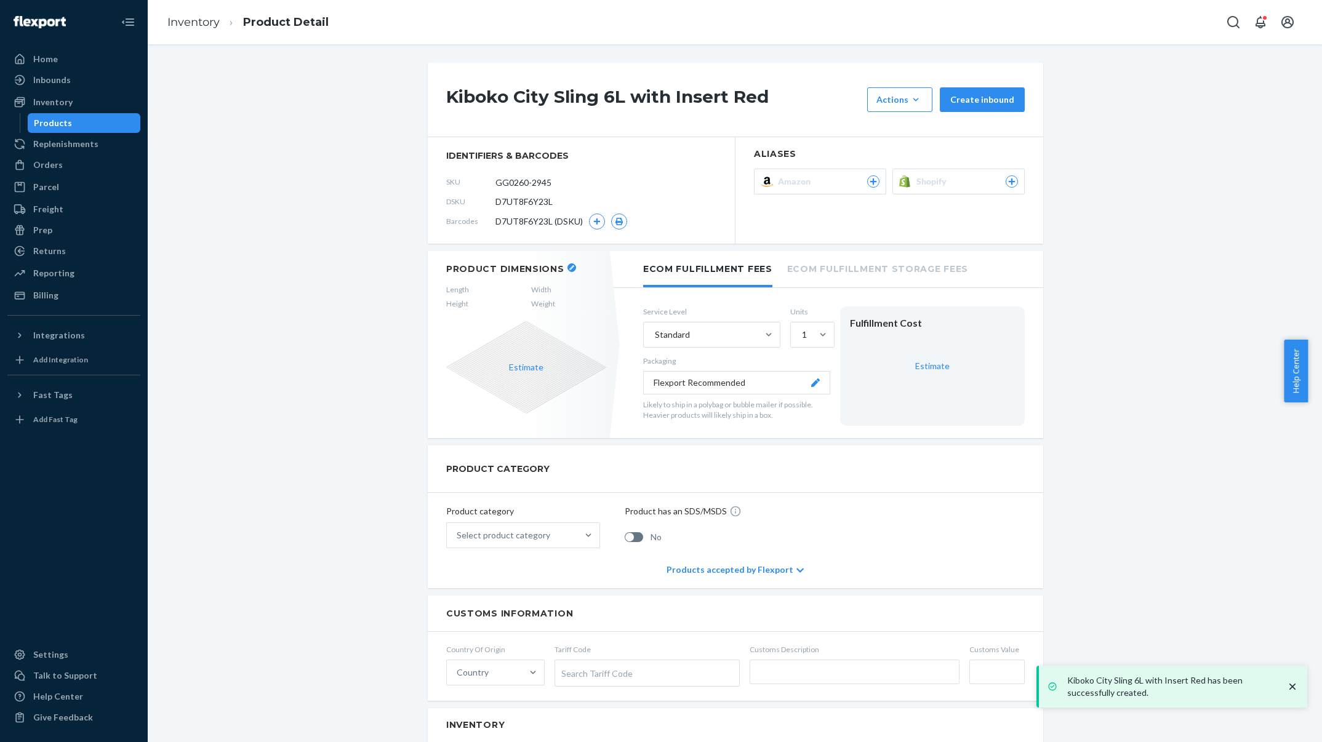
click at [199, 36] on ol "Inventory Product Detail" at bounding box center [248, 22] width 181 height 36
click at [204, 23] on link "Inventory" at bounding box center [193, 22] width 52 height 14
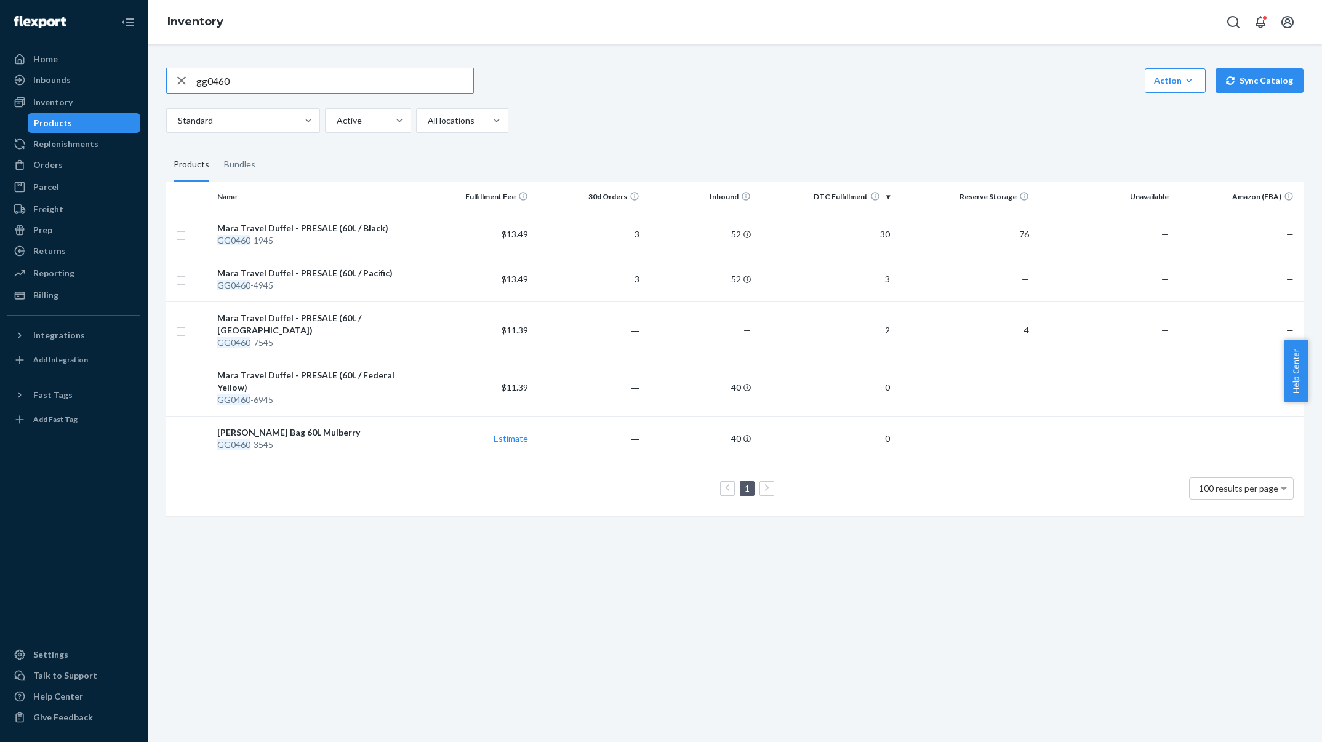
click at [1170, 74] on div "Action" at bounding box center [1175, 80] width 42 height 12
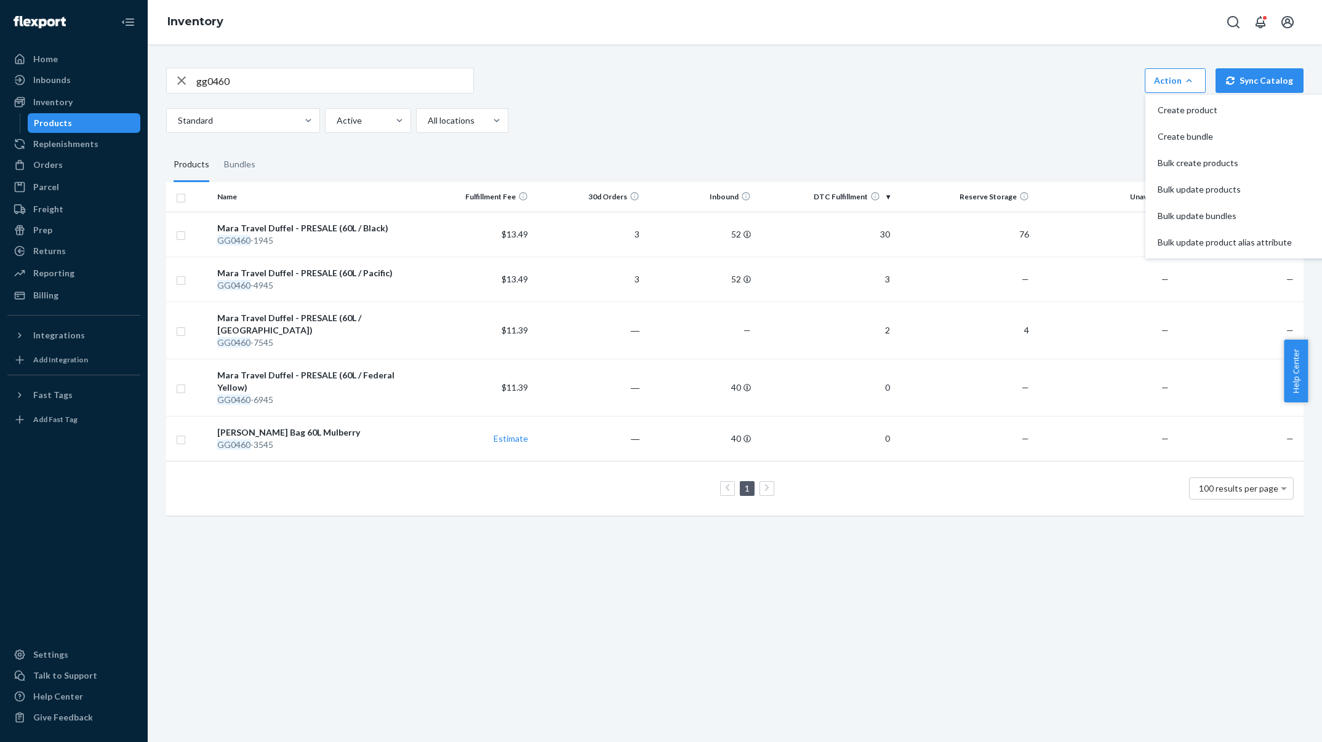
click at [1186, 103] on button "Create product" at bounding box center [1236, 110] width 176 height 26
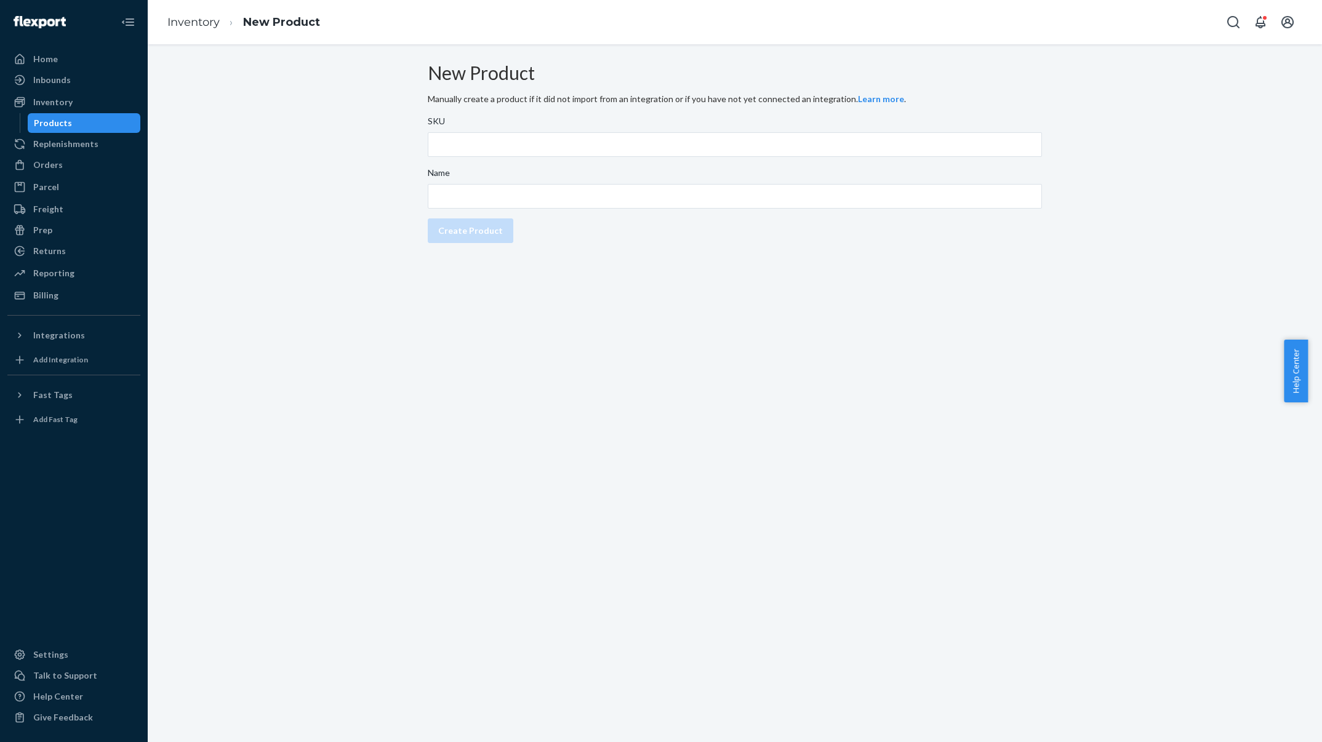
click at [480, 132] on div "SKU" at bounding box center [735, 123] width 614 height 17
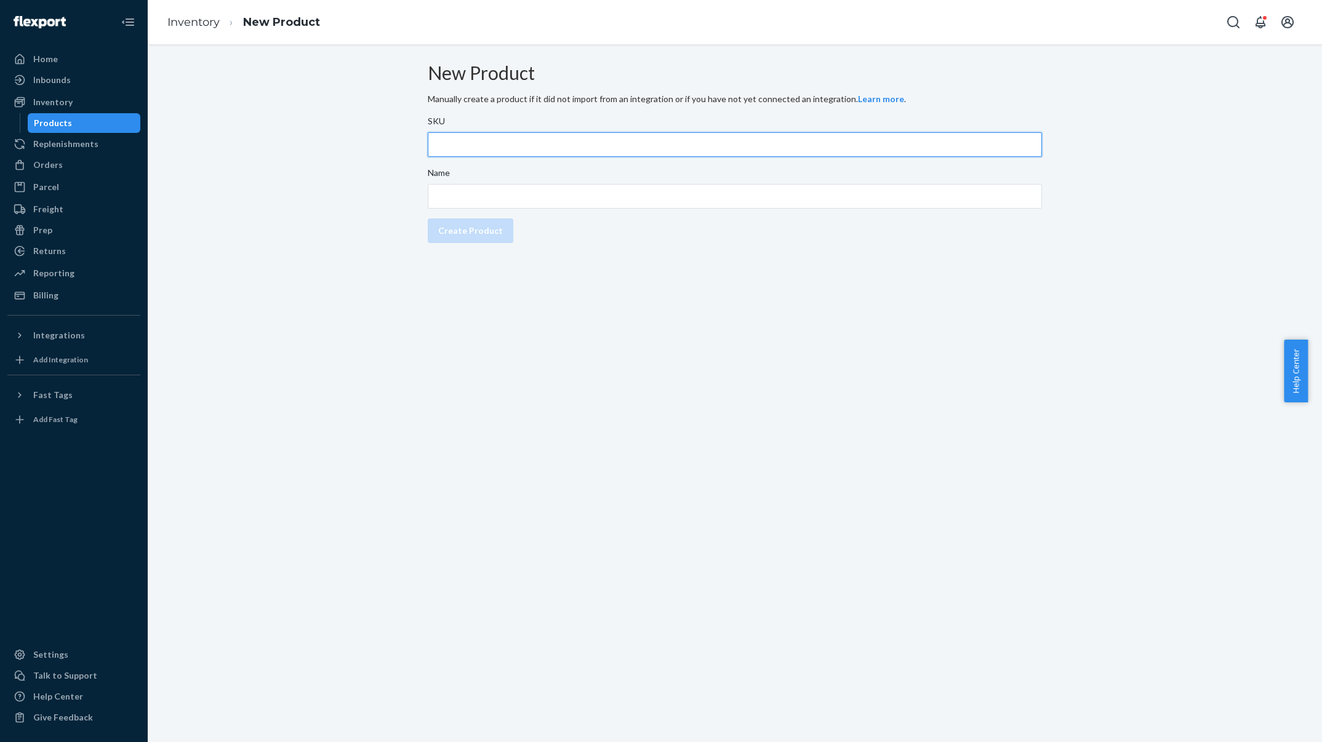
click at [480, 135] on input "SKU" at bounding box center [735, 144] width 614 height 25
click at [489, 147] on input "SKU" at bounding box center [735, 144] width 614 height 25
paste input "GG0260-3545"
type input "GG0260-3545"
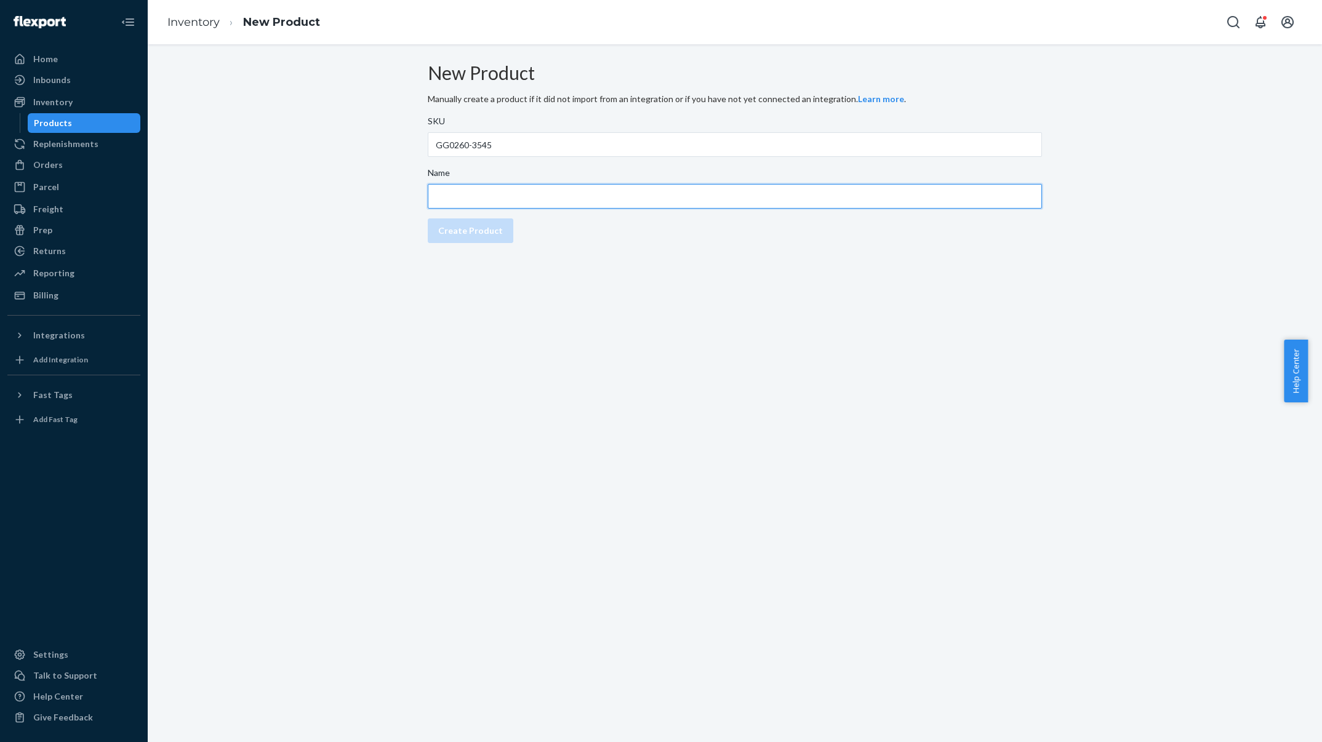
click at [514, 209] on input "Name" at bounding box center [735, 196] width 614 height 25
paste input "Kiboko City Sling 6L with Insert Mulberry"
type input "Kiboko City Sling 6L with Insert Mulberry"
click at [502, 237] on div "Create Product" at bounding box center [470, 231] width 65 height 12
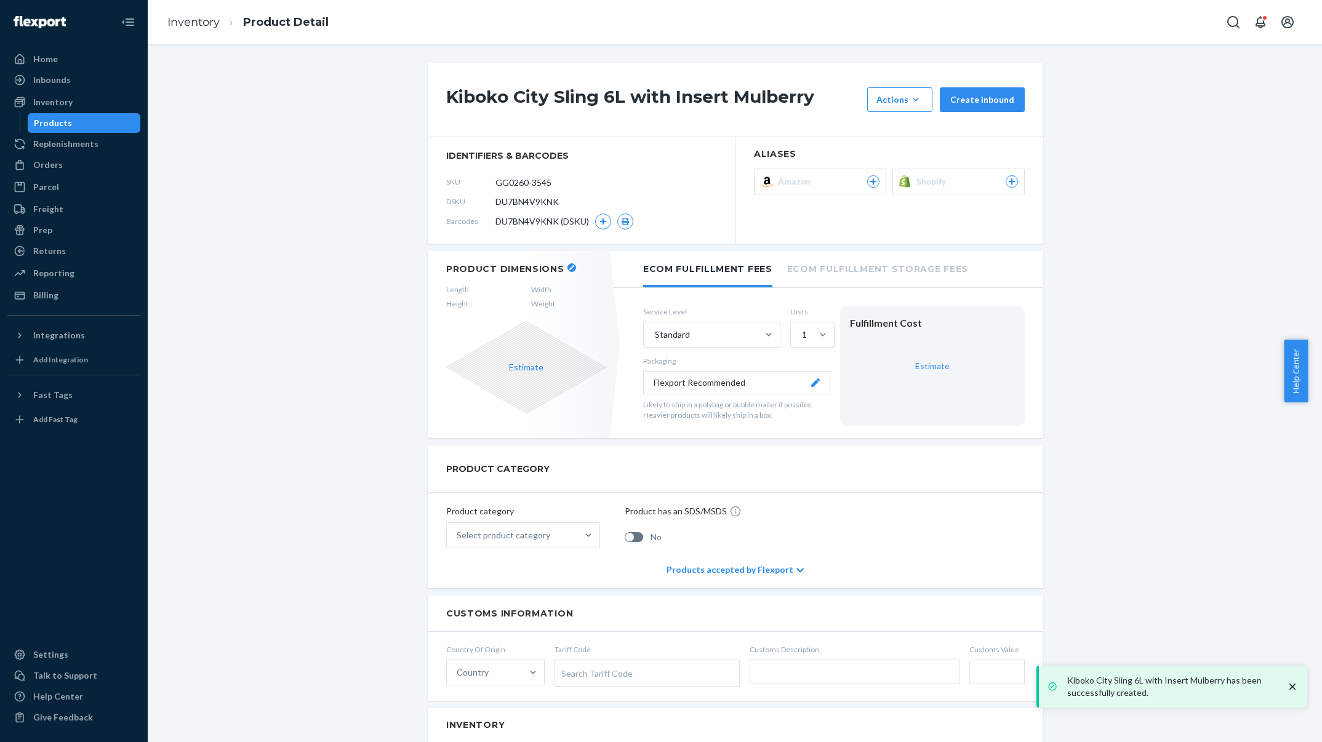
click at [194, 31] on ol "Inventory Product Detail" at bounding box center [248, 22] width 181 height 36
click at [201, 18] on link "Inventory" at bounding box center [193, 22] width 52 height 14
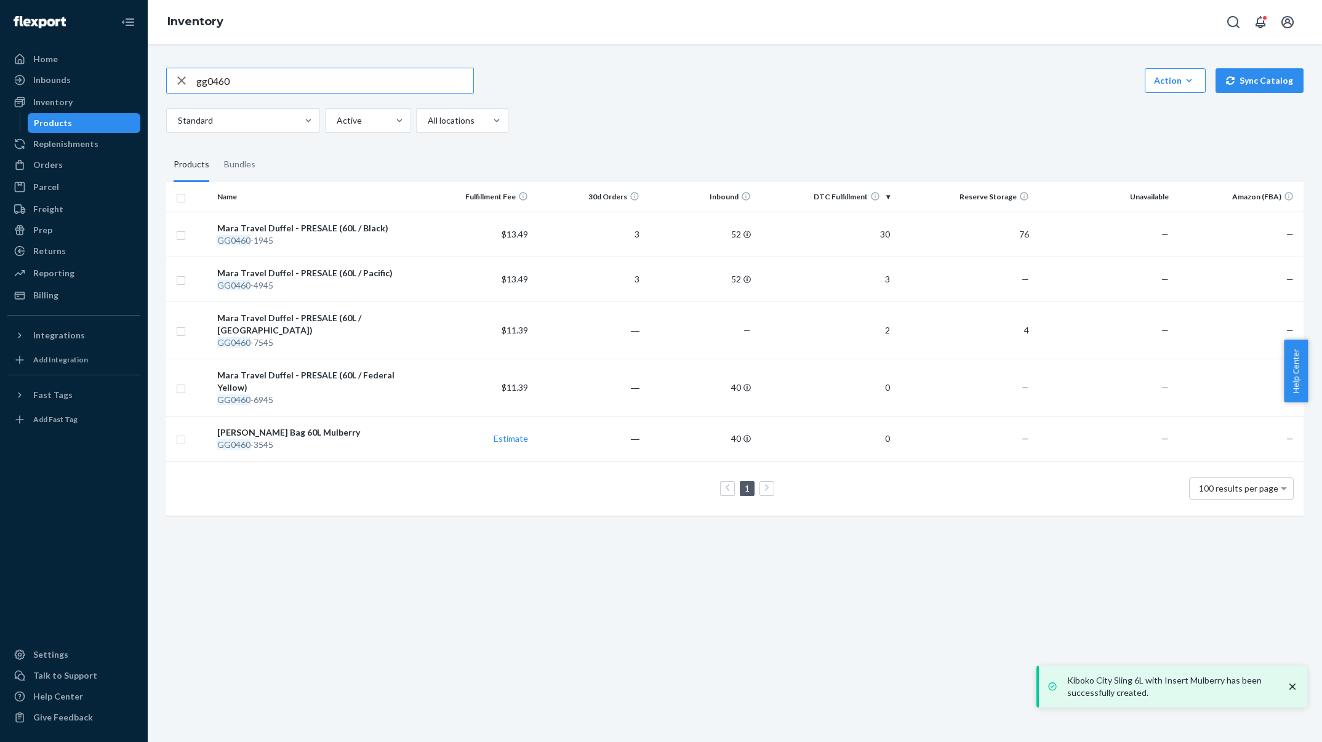
click at [1191, 85] on button "Action Create product Create bundle Bulk create products Bulk update products B…" at bounding box center [1175, 80] width 61 height 25
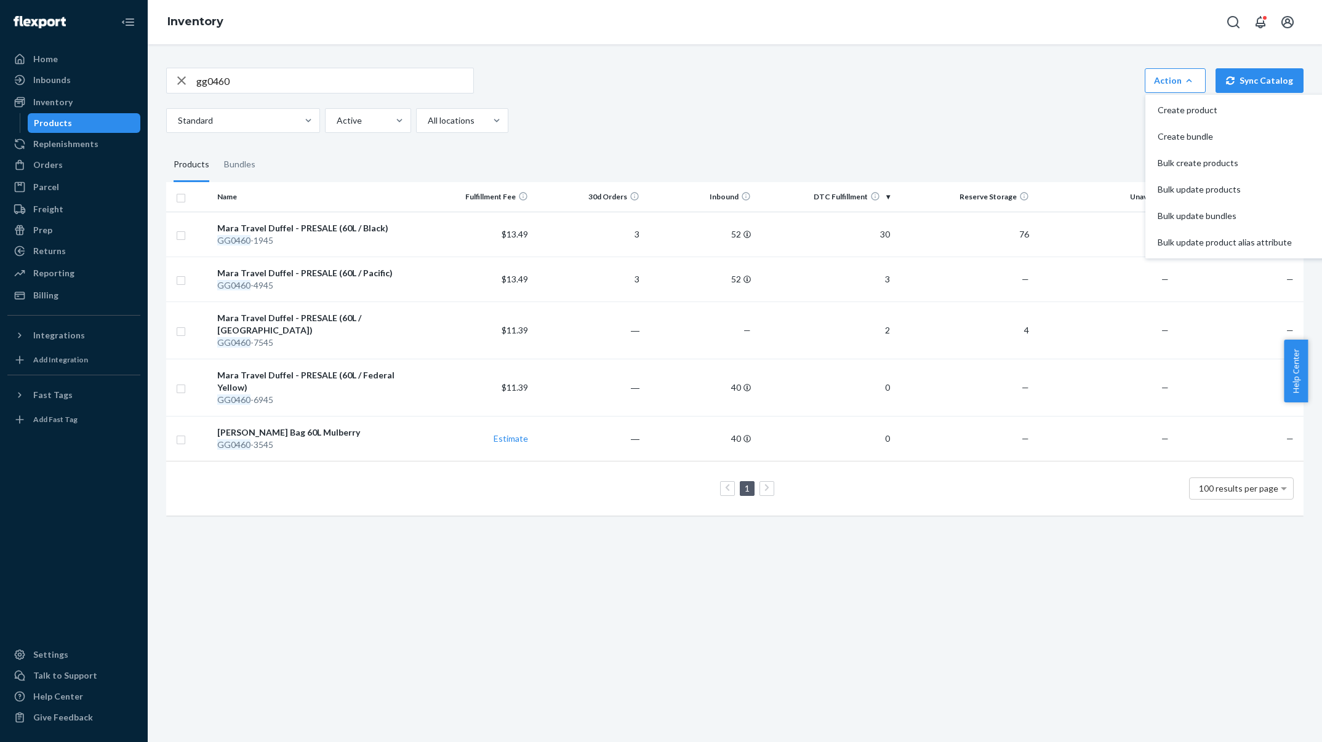
click at [1198, 114] on span "Create product" at bounding box center [1225, 110] width 134 height 9
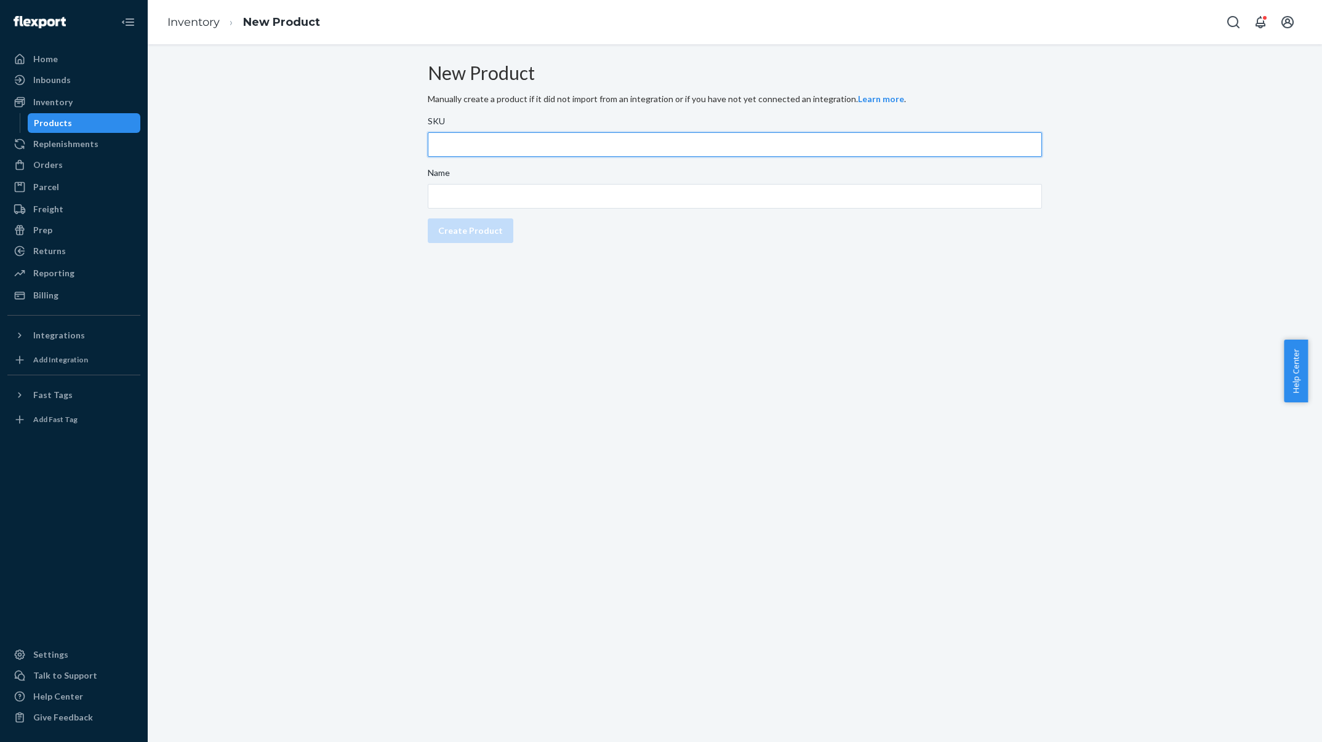
click at [495, 153] on input "SKU" at bounding box center [735, 144] width 614 height 25
paste input "GG0260-5945"
type input "GG0260-5945"
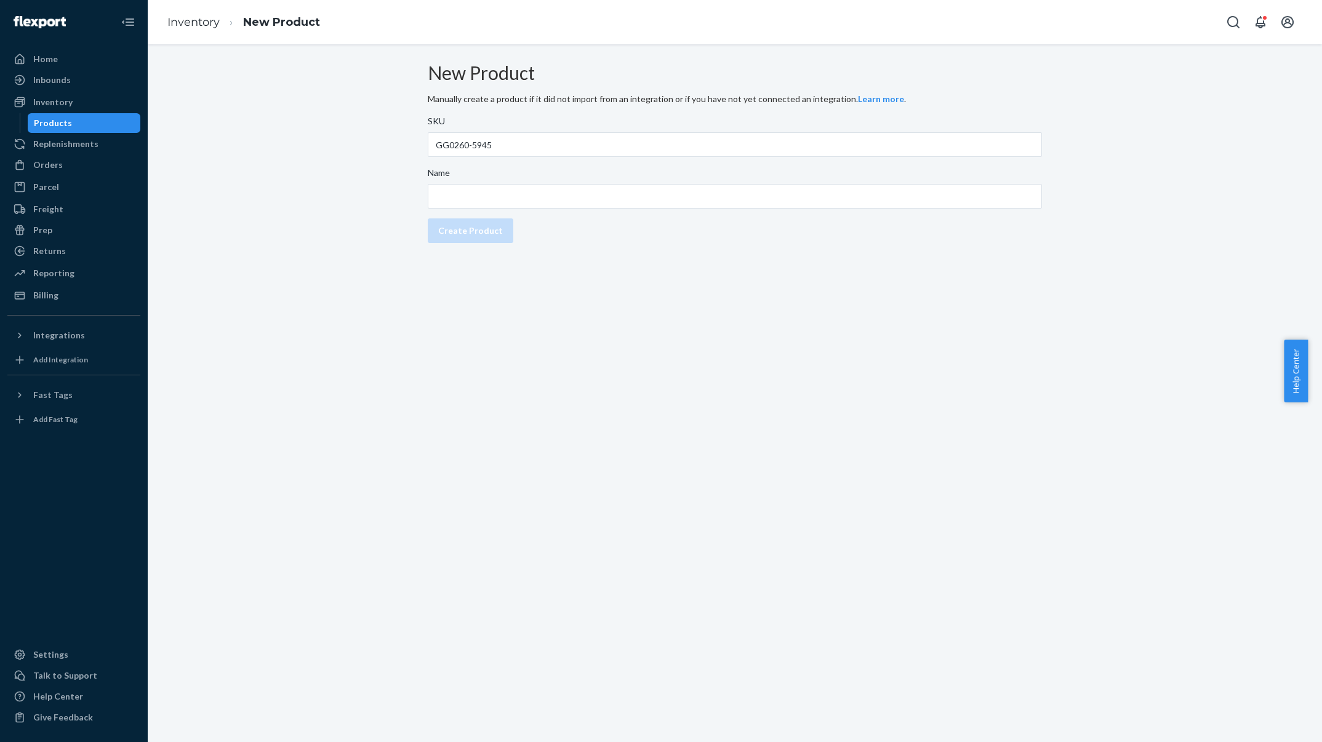
click at [498, 220] on div "SKU GG0260-5945 Name Create Product" at bounding box center [735, 179] width 614 height 138
click at [502, 209] on input "Name" at bounding box center [735, 196] width 614 height 25
paste input "Kiboko City Sling 6L with Insert [GEOGRAPHIC_DATA]"
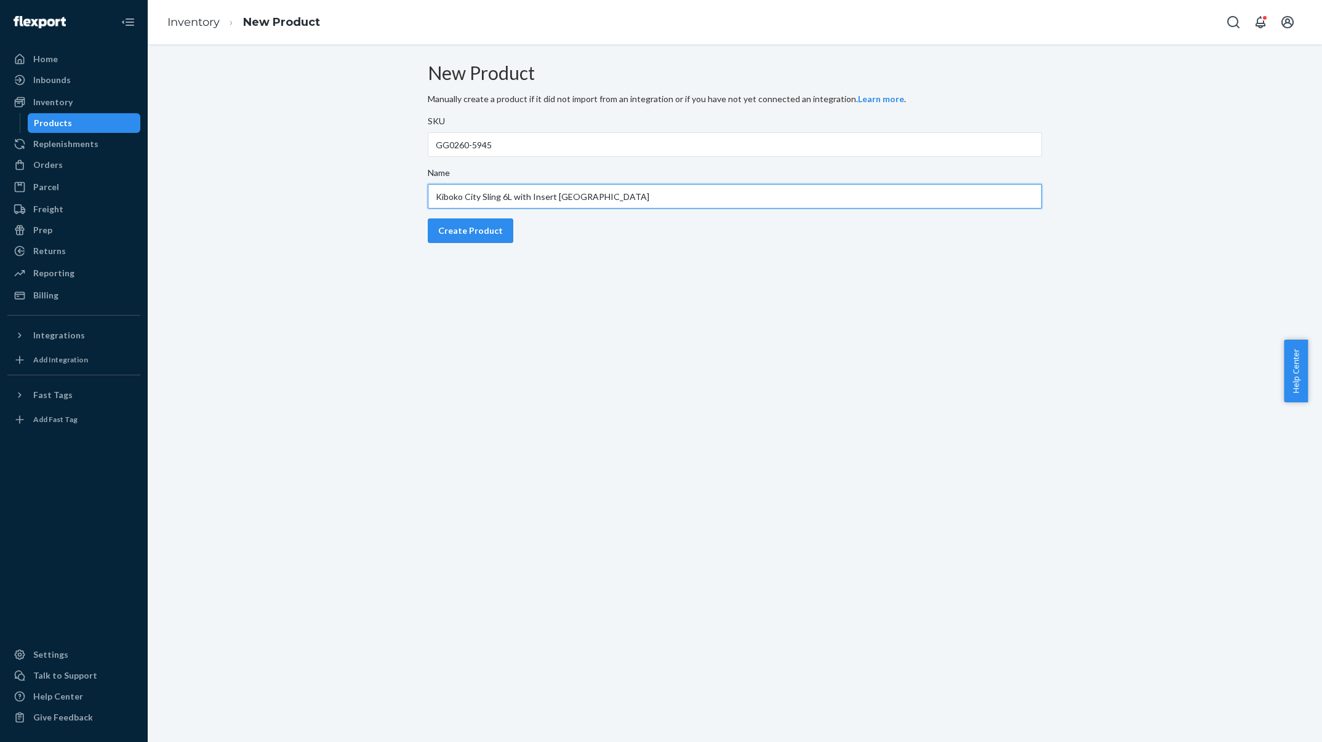
type input "Kiboko City Sling 6L with Insert [GEOGRAPHIC_DATA]"
click at [504, 243] on button "Create Product" at bounding box center [471, 230] width 86 height 25
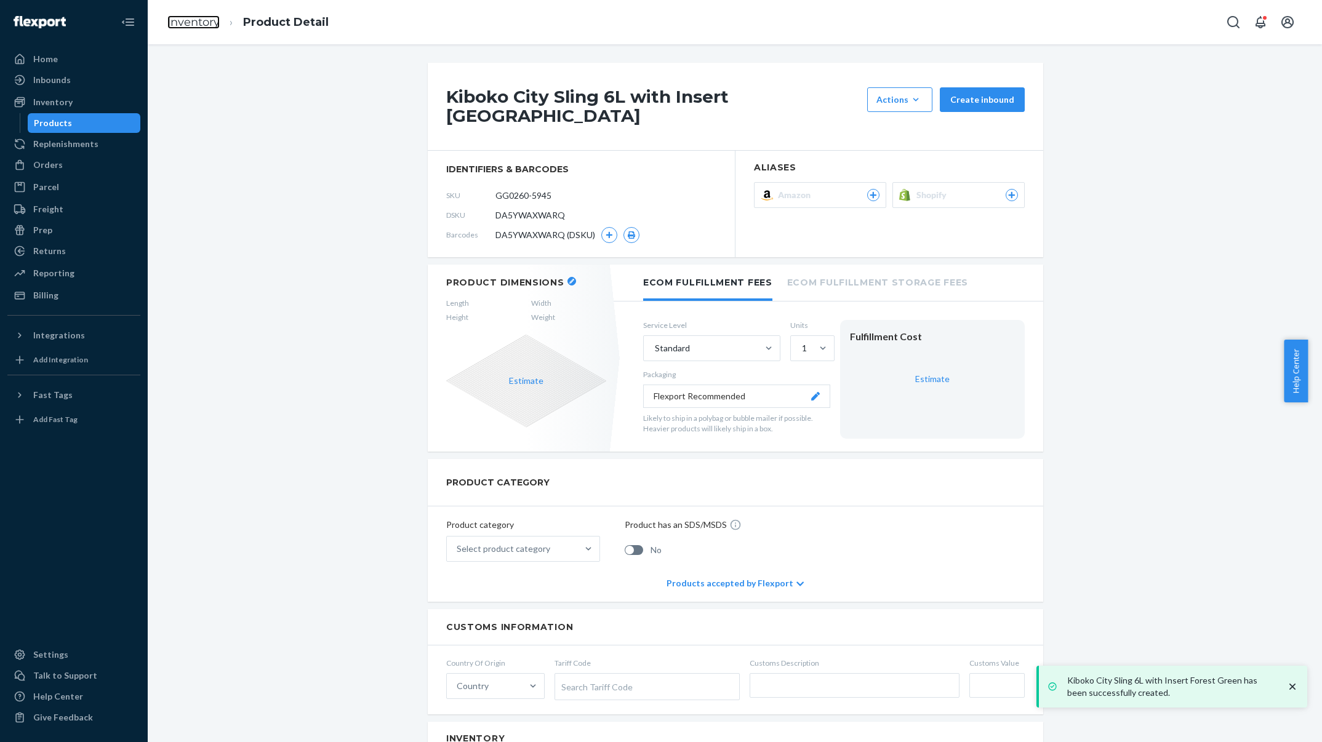
click at [194, 20] on link "Inventory" at bounding box center [193, 22] width 52 height 14
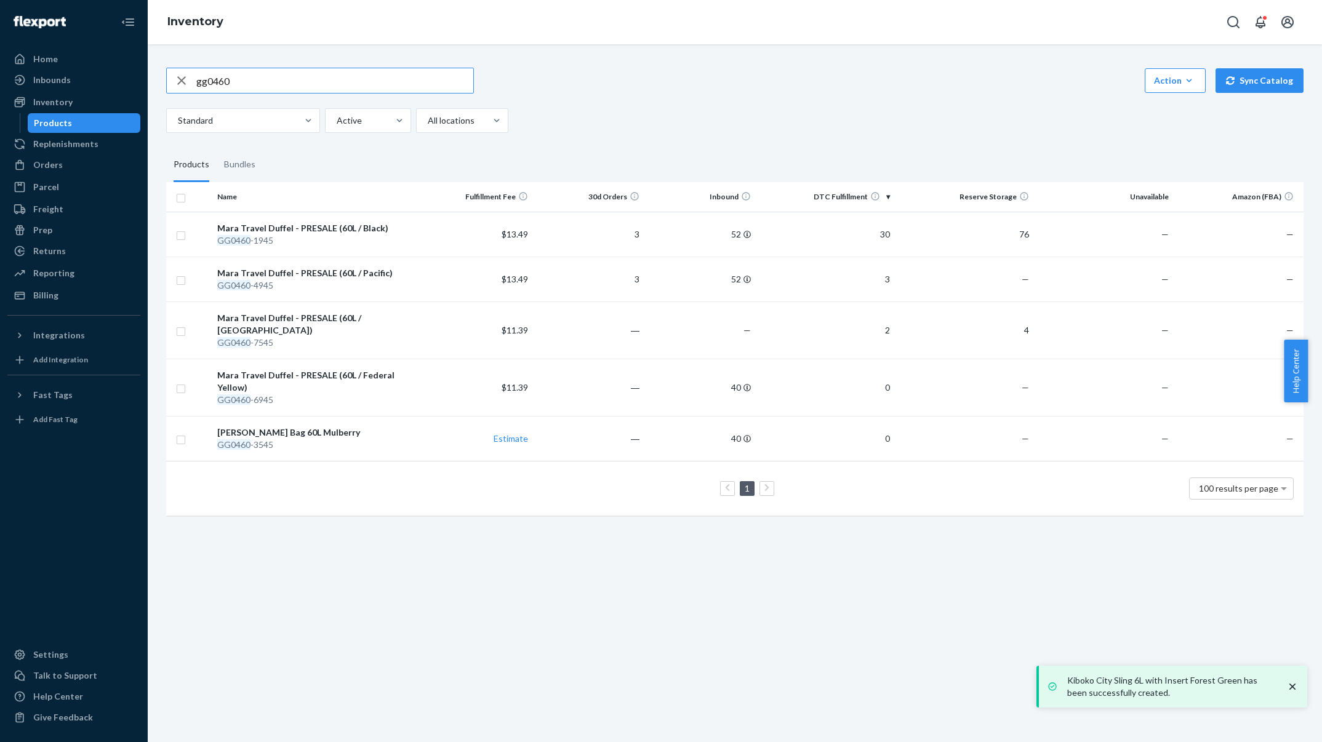
click at [1187, 84] on button "Action Create product Create bundle Bulk create products Bulk update products B…" at bounding box center [1175, 80] width 61 height 25
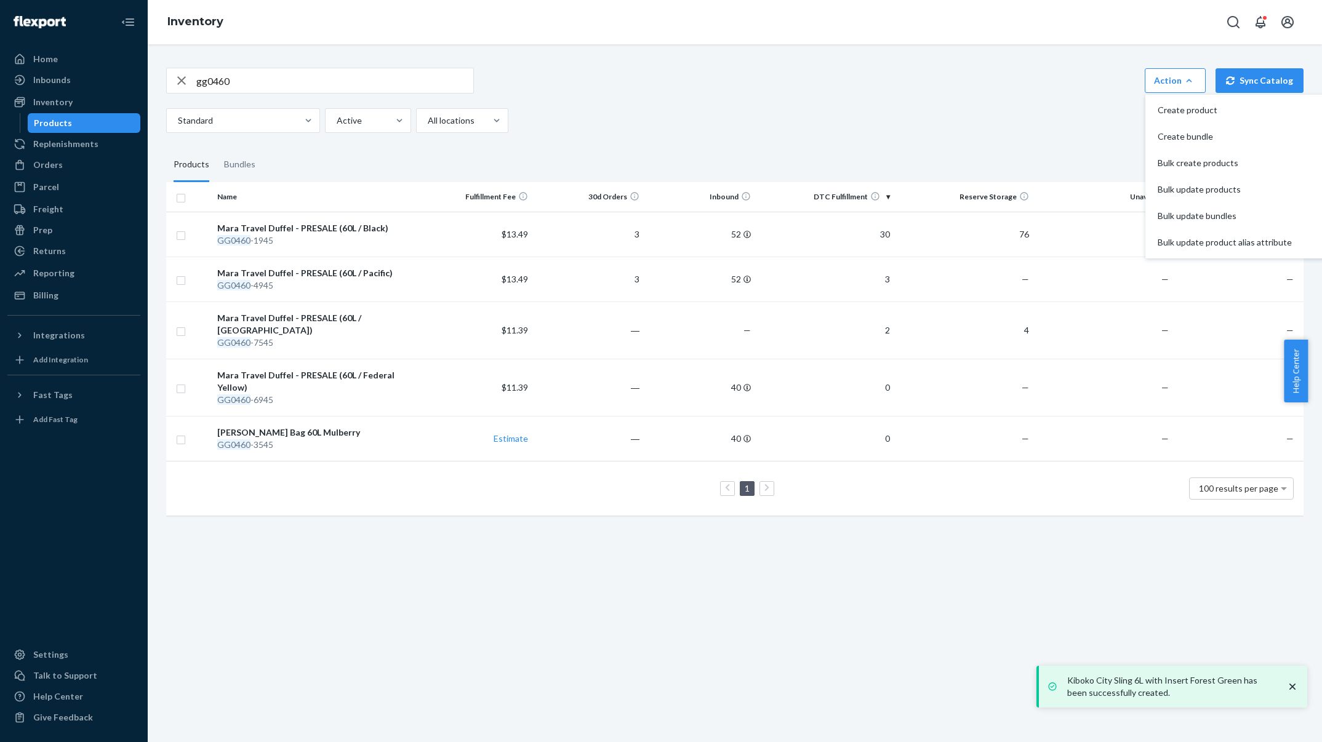
click at [1192, 113] on span "Create product" at bounding box center [1225, 110] width 134 height 9
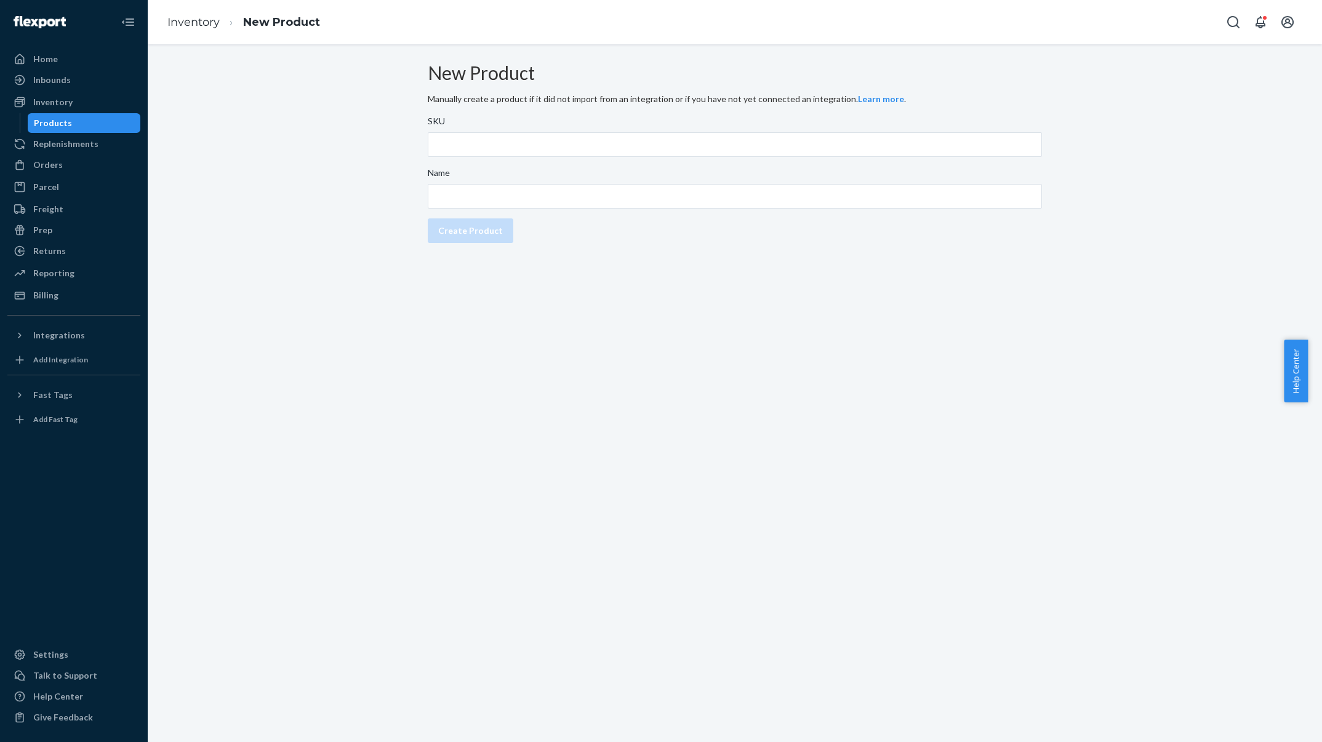
click at [477, 132] on div "SKU" at bounding box center [735, 123] width 614 height 17
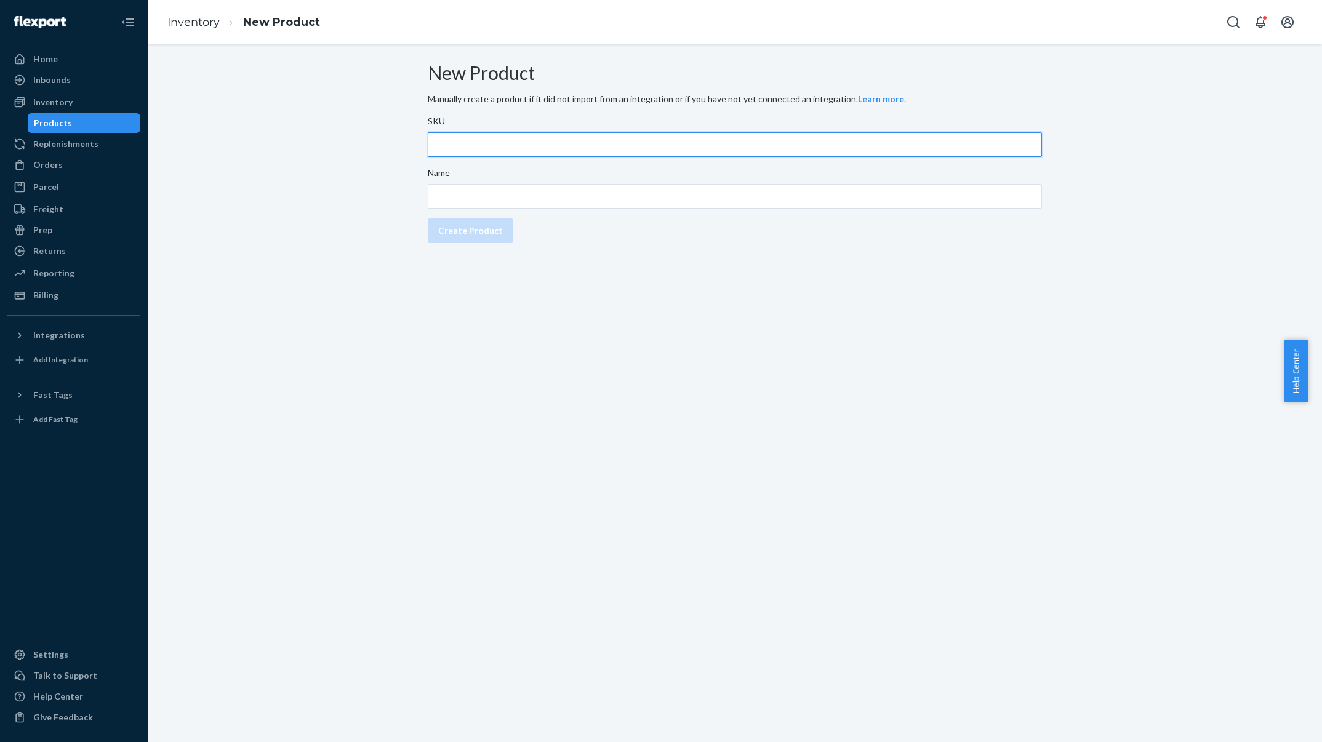
click at [477, 142] on input "SKU" at bounding box center [735, 144] width 614 height 25
paste input "GG0260-7545"
type input "GG0260-7545"
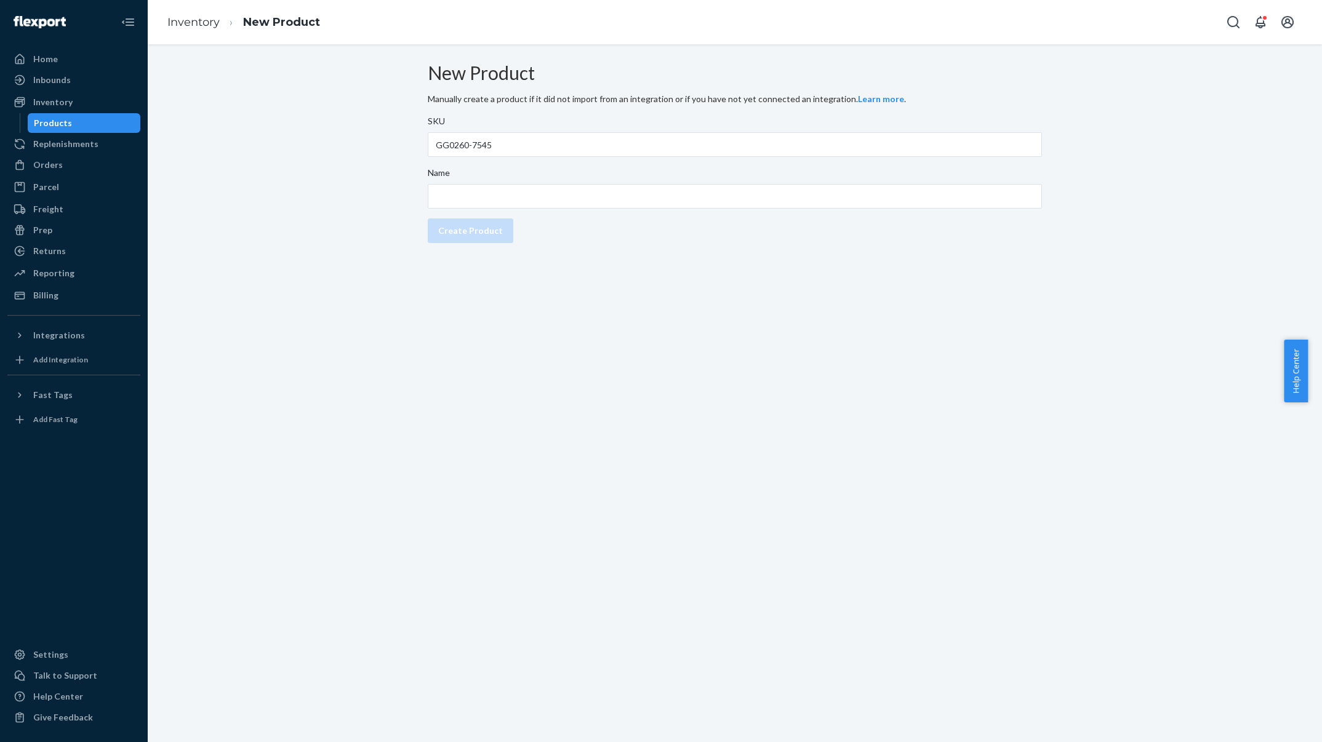
click at [566, 184] on div "Name" at bounding box center [735, 175] width 614 height 17
click at [566, 191] on input "Name" at bounding box center [735, 196] width 614 height 25
paste input "Kiboko City Sling 6L with Insert [GEOGRAPHIC_DATA]"
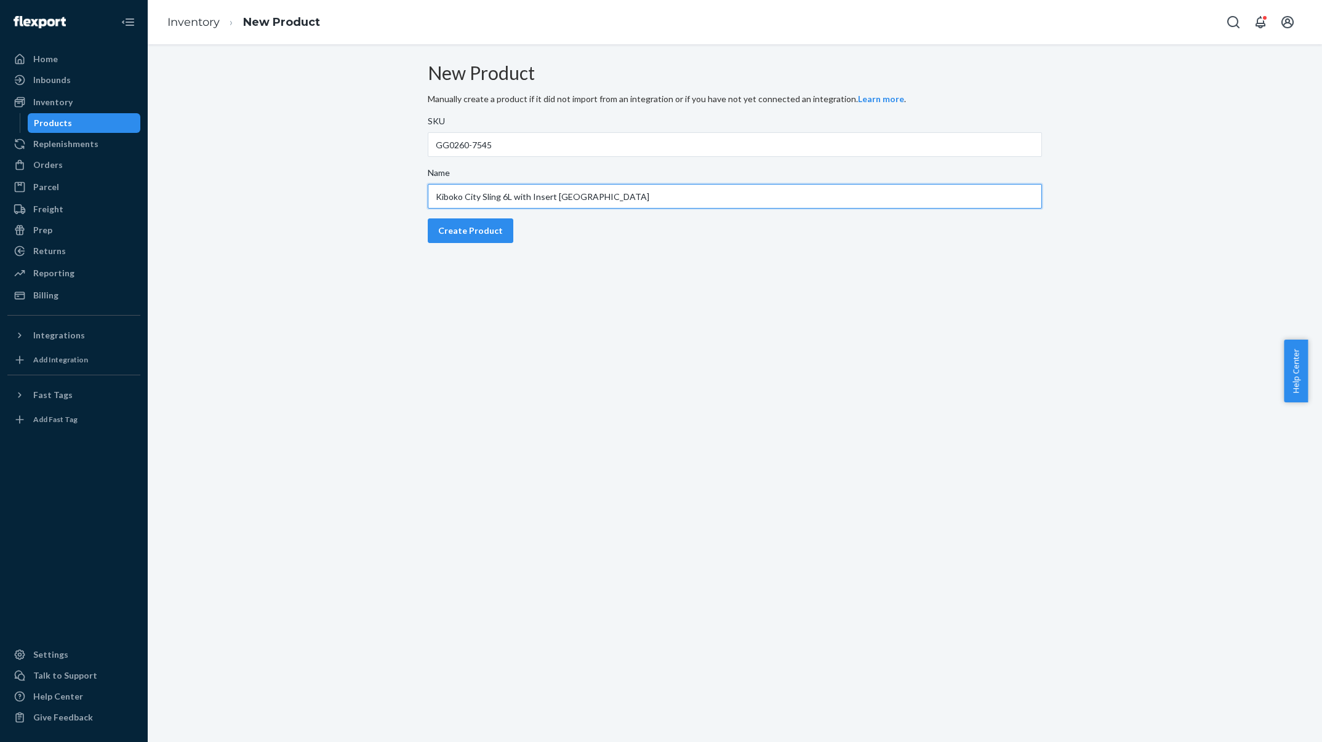
type input "Kiboko City Sling 6L with Insert [GEOGRAPHIC_DATA]"
click at [502, 237] on div "Create Product" at bounding box center [470, 231] width 65 height 12
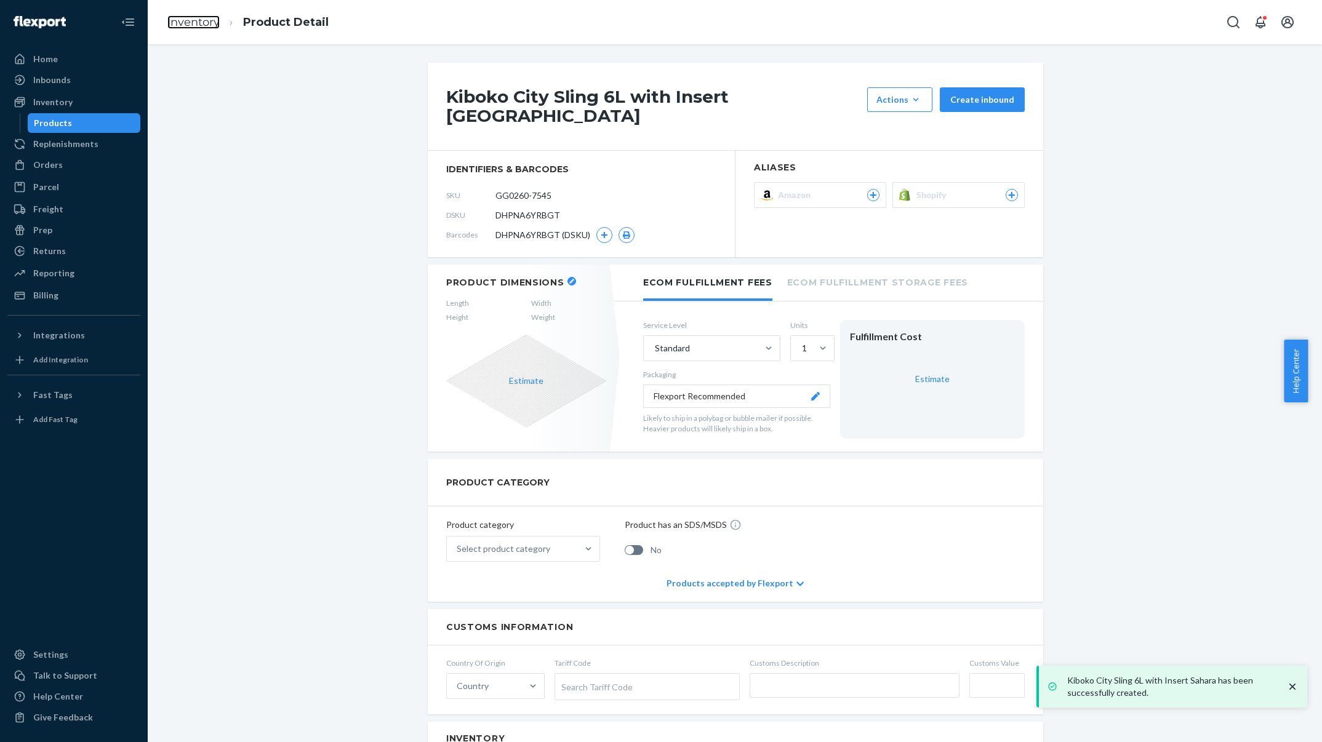
click at [207, 26] on link "Inventory" at bounding box center [193, 22] width 52 height 14
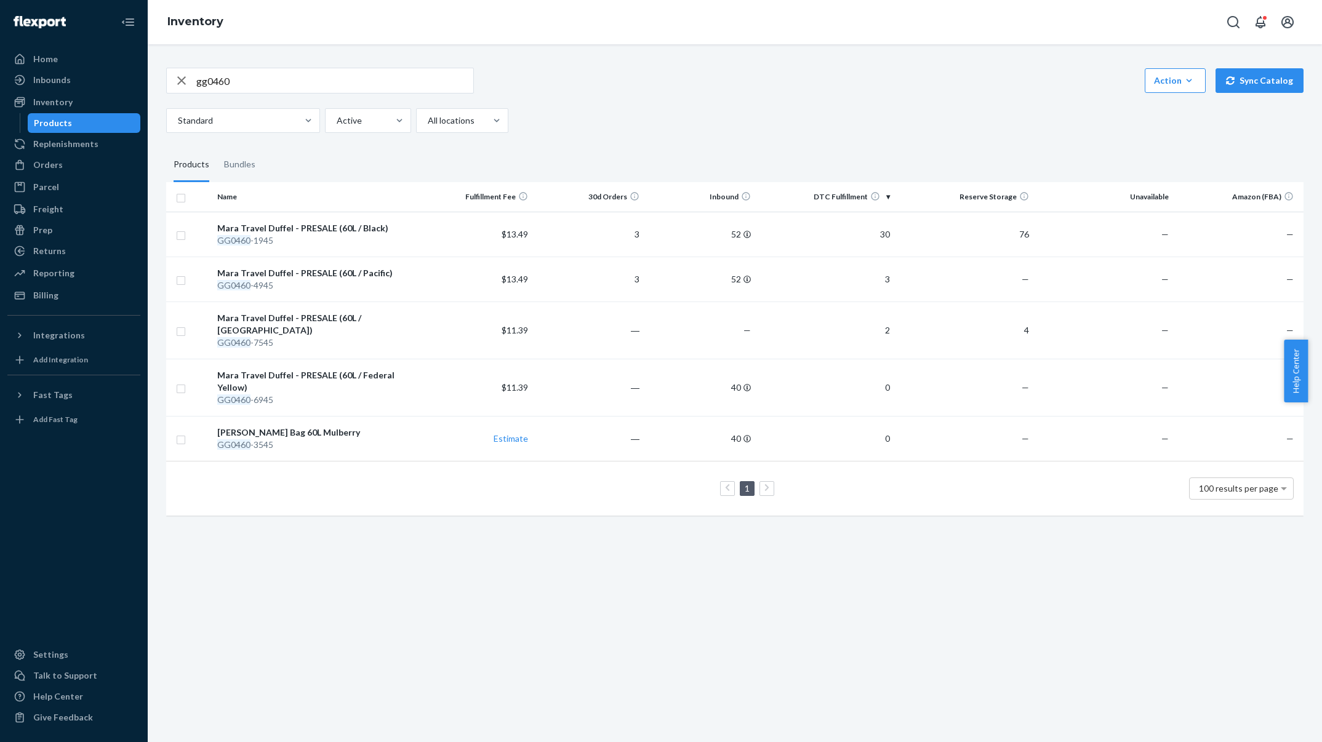
click at [50, 84] on div "Inbounds" at bounding box center [52, 80] width 38 height 12
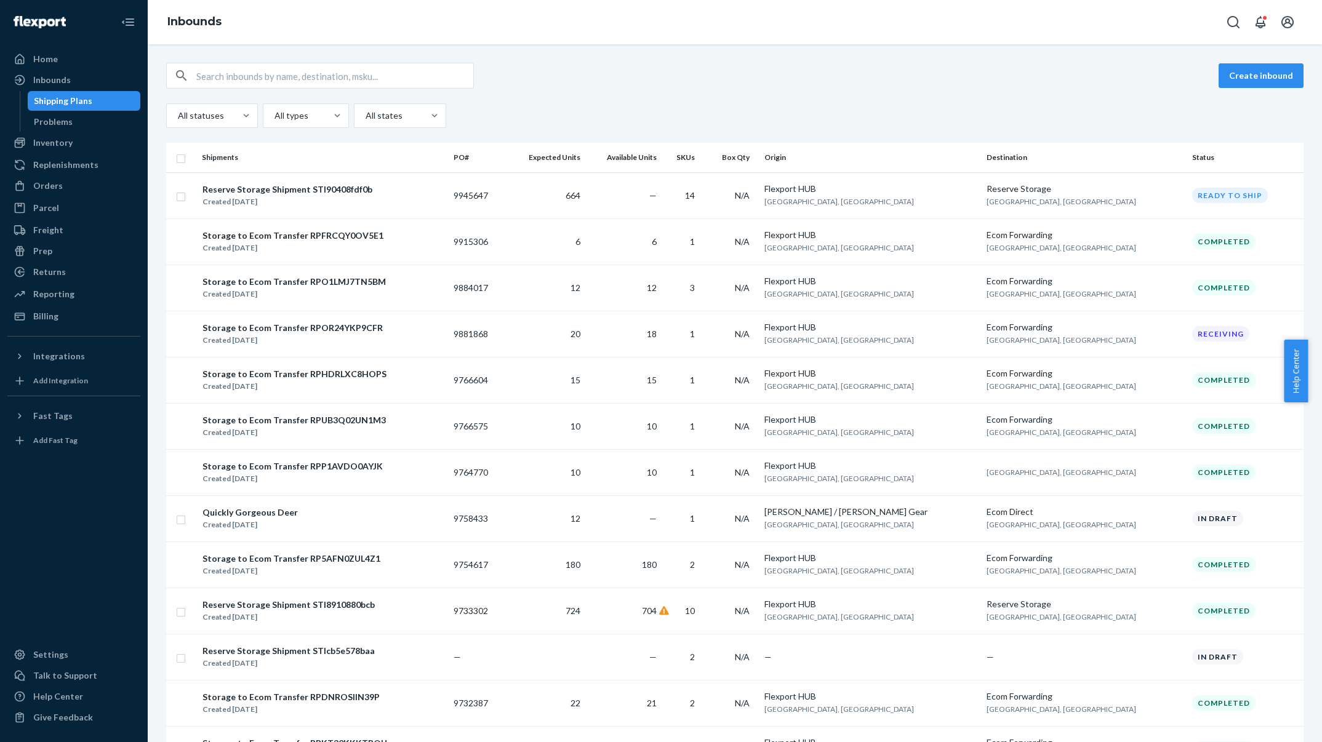
click at [1218, 73] on button "Create inbound" at bounding box center [1260, 75] width 85 height 25
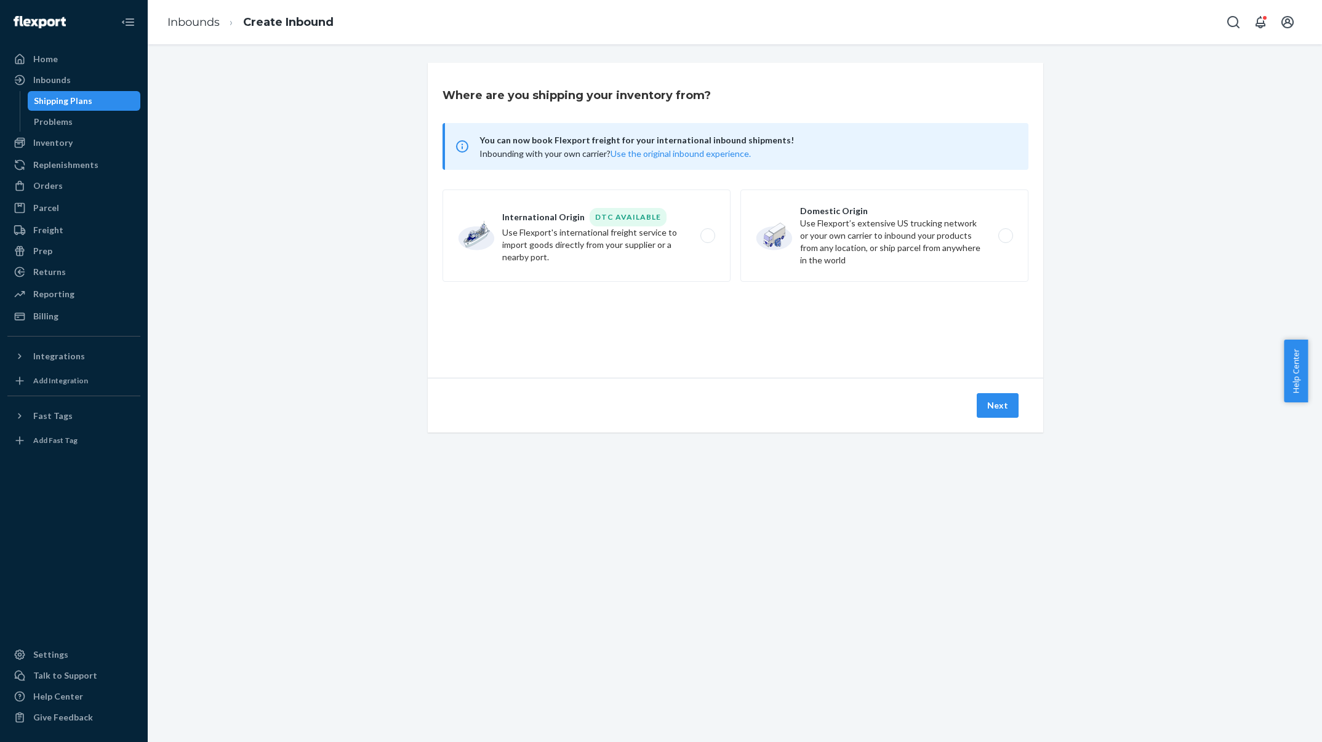
click at [842, 258] on label "Domestic Origin Use Flexport’s extensive US trucking network or your own carrie…" at bounding box center [884, 236] width 288 height 92
click at [1005, 240] on input "Domestic Origin Use Flexport’s extensive US trucking network or your own carrie…" at bounding box center [1009, 236] width 8 height 8
radio input "true"
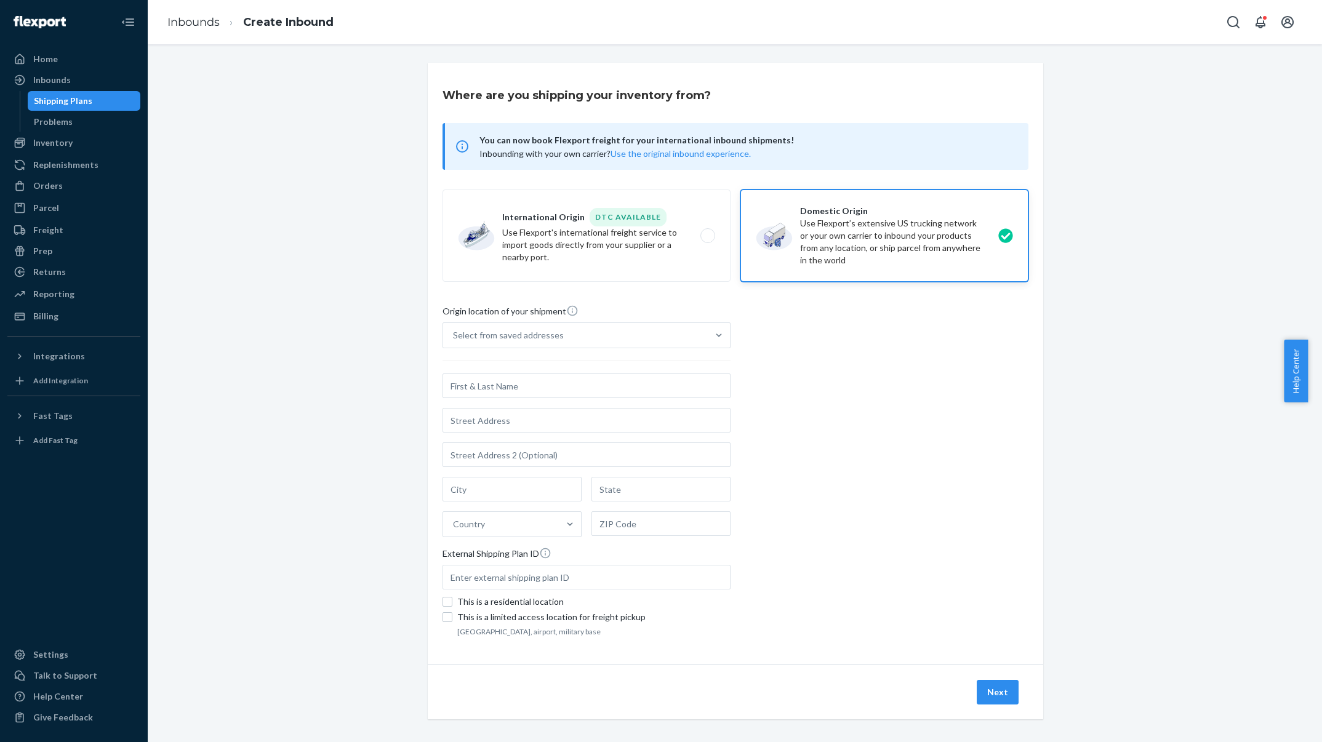
click at [580, 332] on div "Select from saved addresses" at bounding box center [575, 335] width 265 height 25
click at [454, 332] on input "Select from saved addresses" at bounding box center [453, 335] width 1 height 12
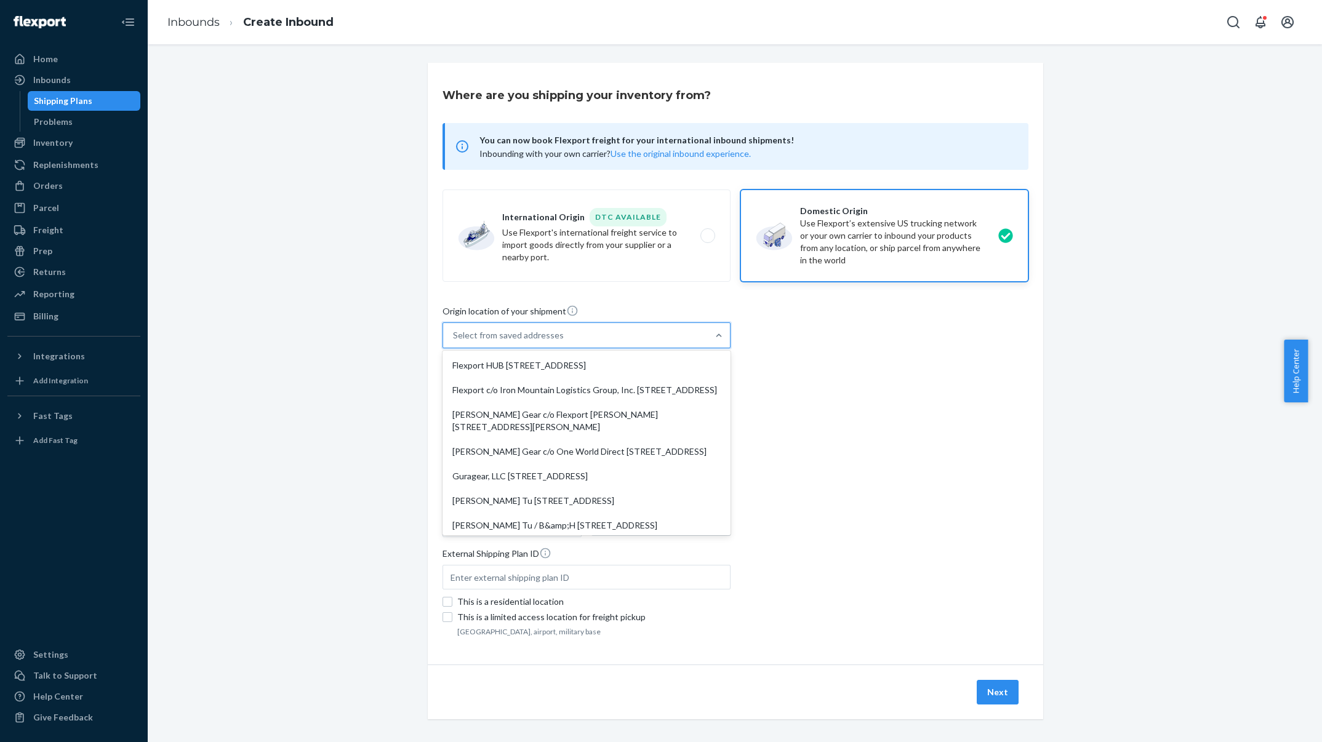
click at [578, 367] on div "Flexport HUB [STREET_ADDRESS]" at bounding box center [586, 365] width 283 height 25
click at [454, 342] on input "option Flexport HUB [STREET_ADDRESS]. 8 results available. Use Up and Down to c…" at bounding box center [453, 335] width 1 height 12
type input "Flexport HUB"
type input "[STREET_ADDRESS]"
type input "[GEOGRAPHIC_DATA]"
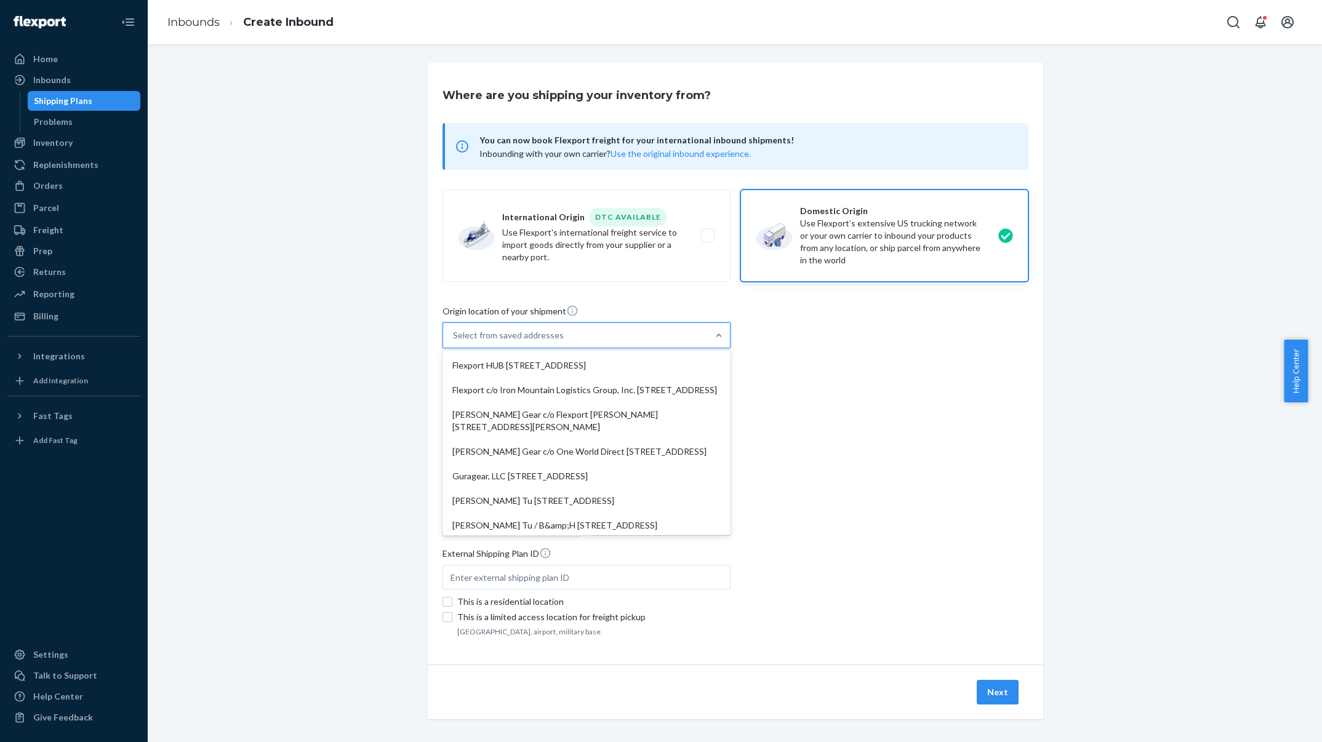
type input "CA"
type input "92408"
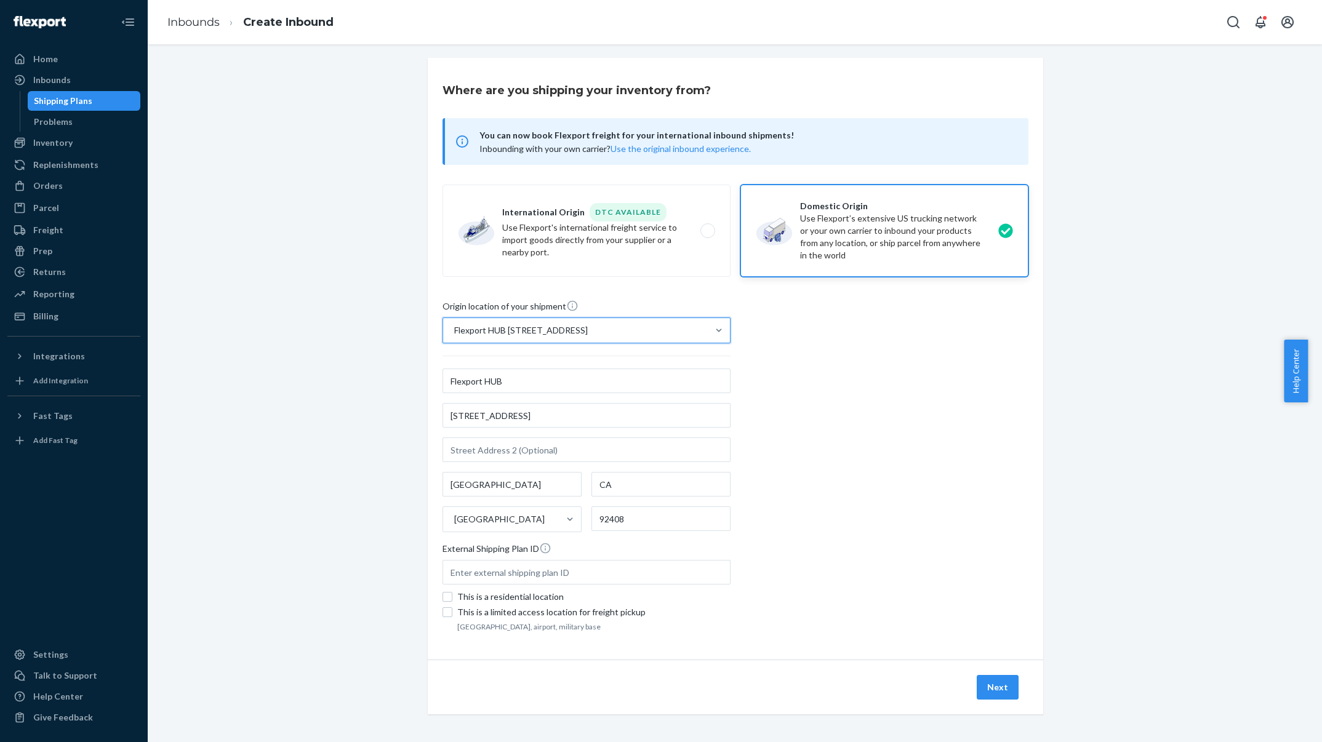
scroll to position [6, 0]
click at [1012, 687] on div "Next" at bounding box center [997, 686] width 47 height 25
click at [997, 687] on button "Next" at bounding box center [998, 686] width 42 height 25
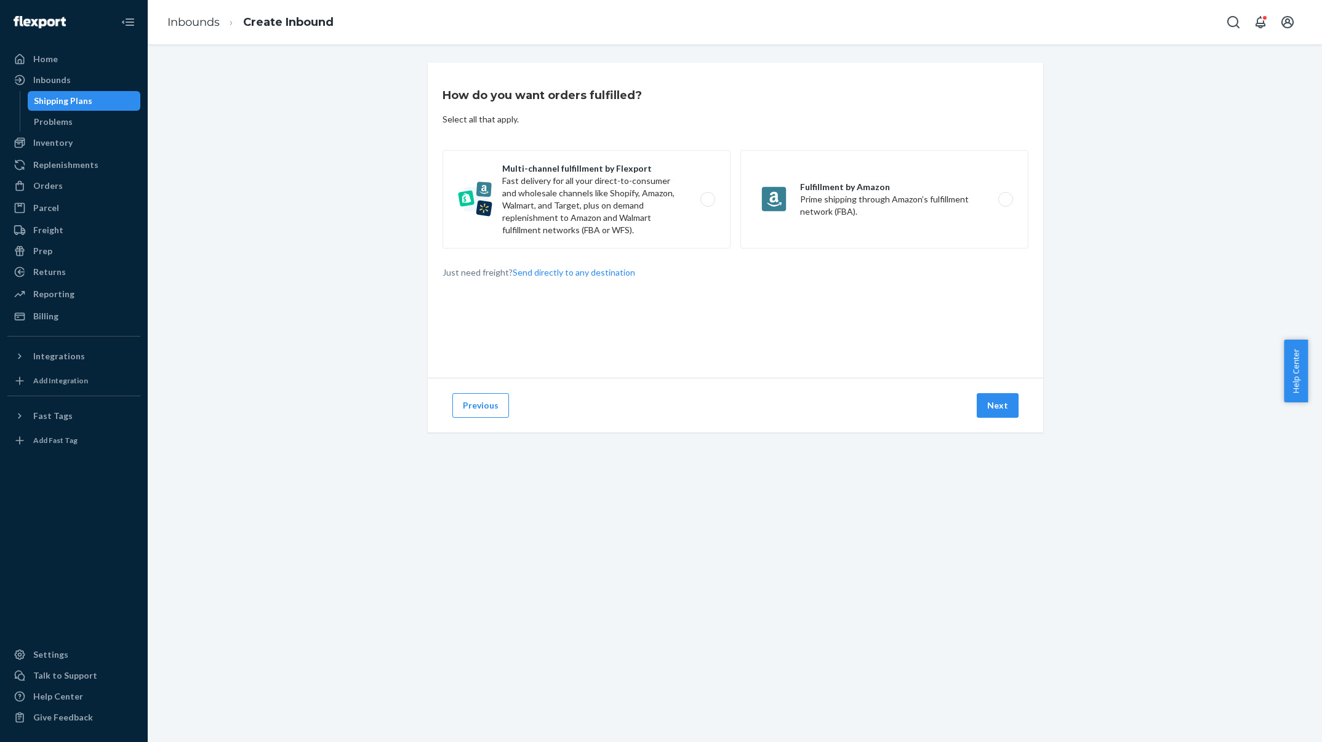
click at [503, 178] on label "Multi-channel fulfillment by Flexport Fast delivery for all your direct-to-cons…" at bounding box center [586, 199] width 288 height 98
click at [707, 196] on input "Multi-channel fulfillment by Flexport Fast delivery for all your direct-to-cons…" at bounding box center [711, 200] width 8 height 8
radio input "true"
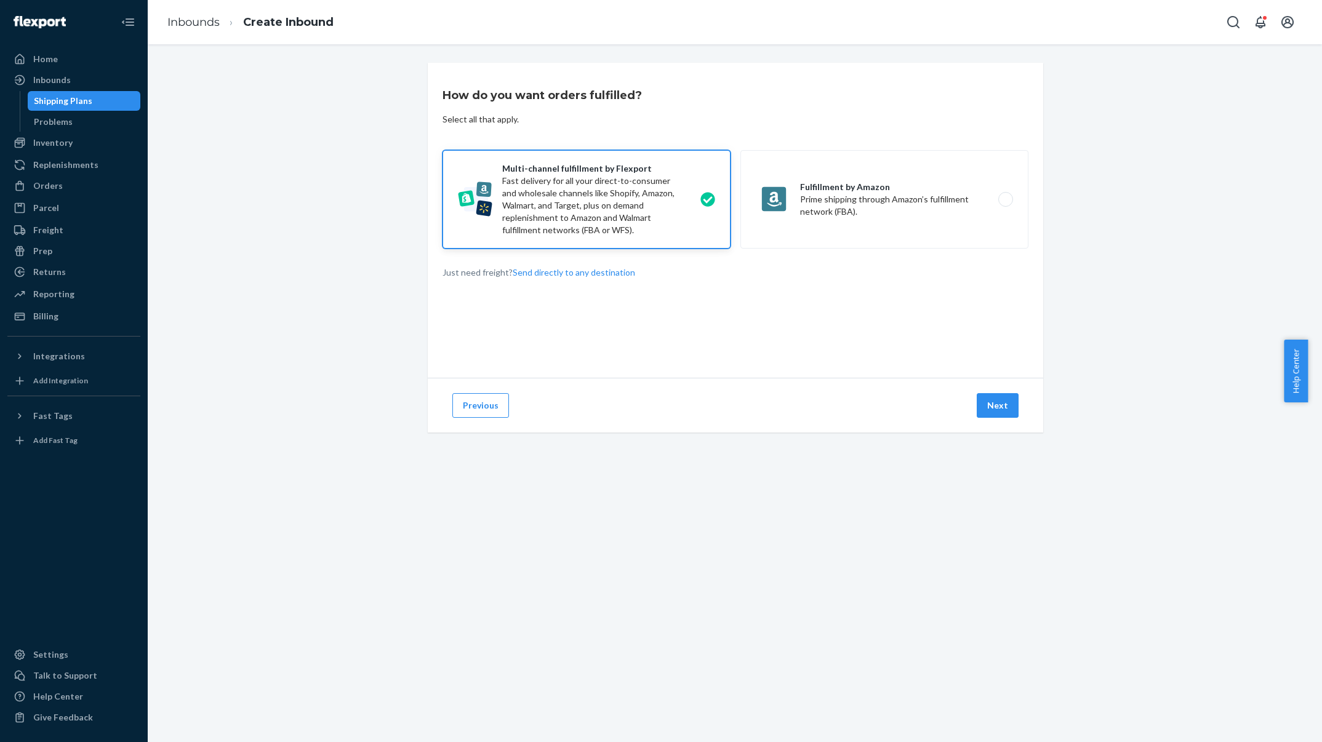
click at [1001, 401] on button "Next" at bounding box center [998, 405] width 42 height 25
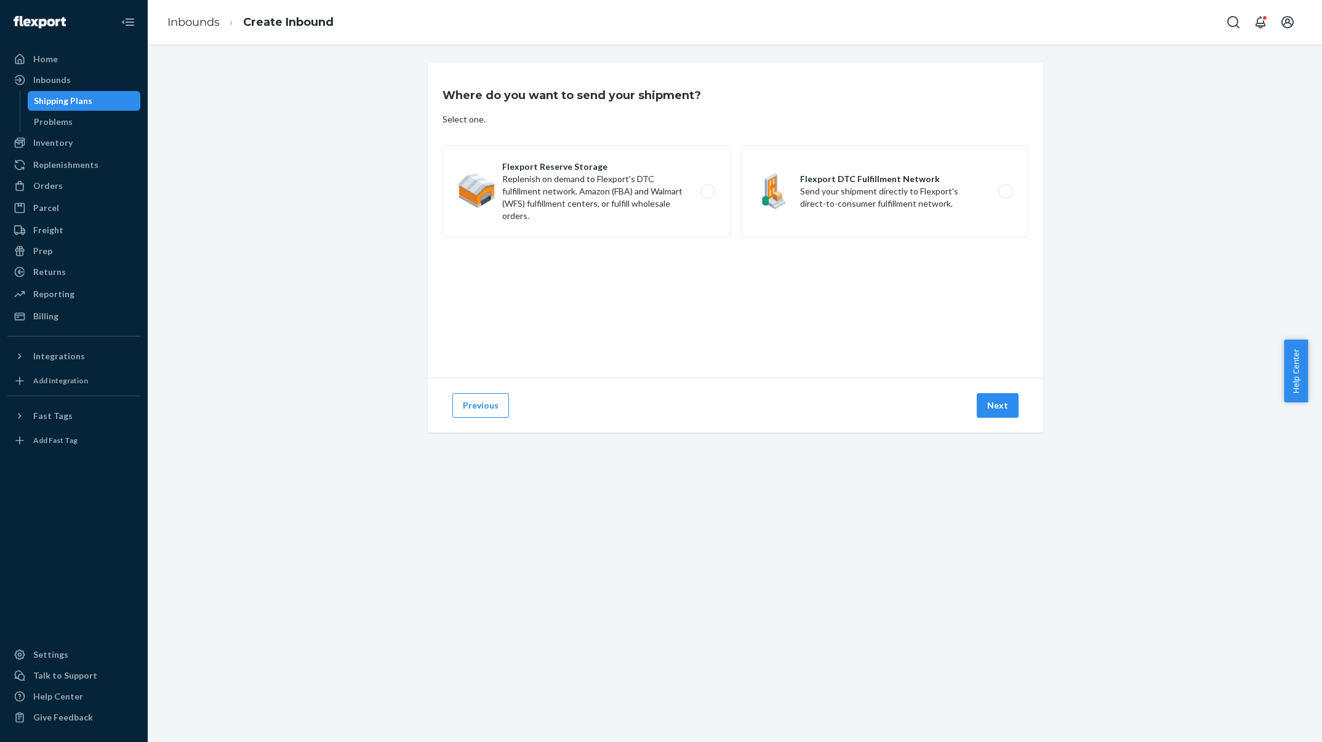
click at [567, 180] on label "Flexport Reserve Storage Replenish on demand to Flexport's DTC fulfillment netw…" at bounding box center [586, 191] width 288 height 92
click at [707, 188] on input "Flexport Reserve Storage Replenish on demand to Flexport's DTC fulfillment netw…" at bounding box center [711, 192] width 8 height 8
radio input "true"
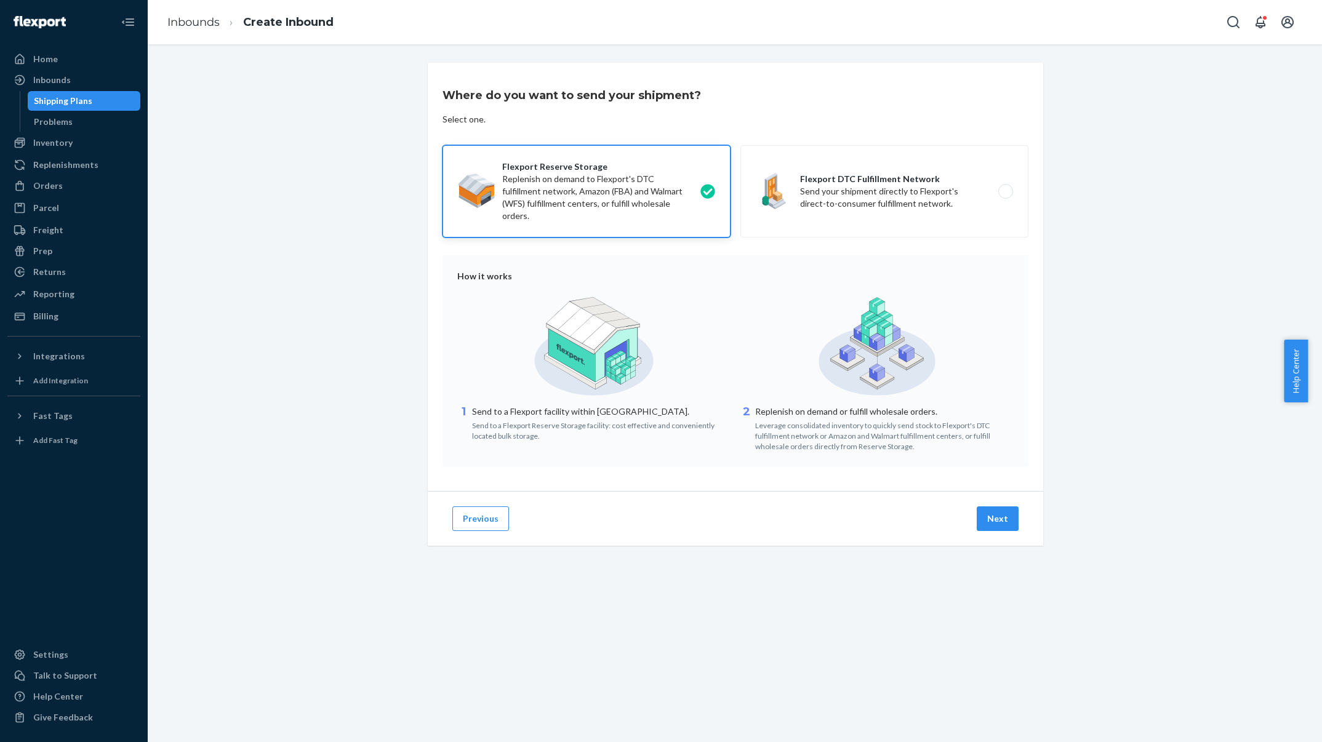
click at [992, 523] on button "Next" at bounding box center [998, 518] width 42 height 25
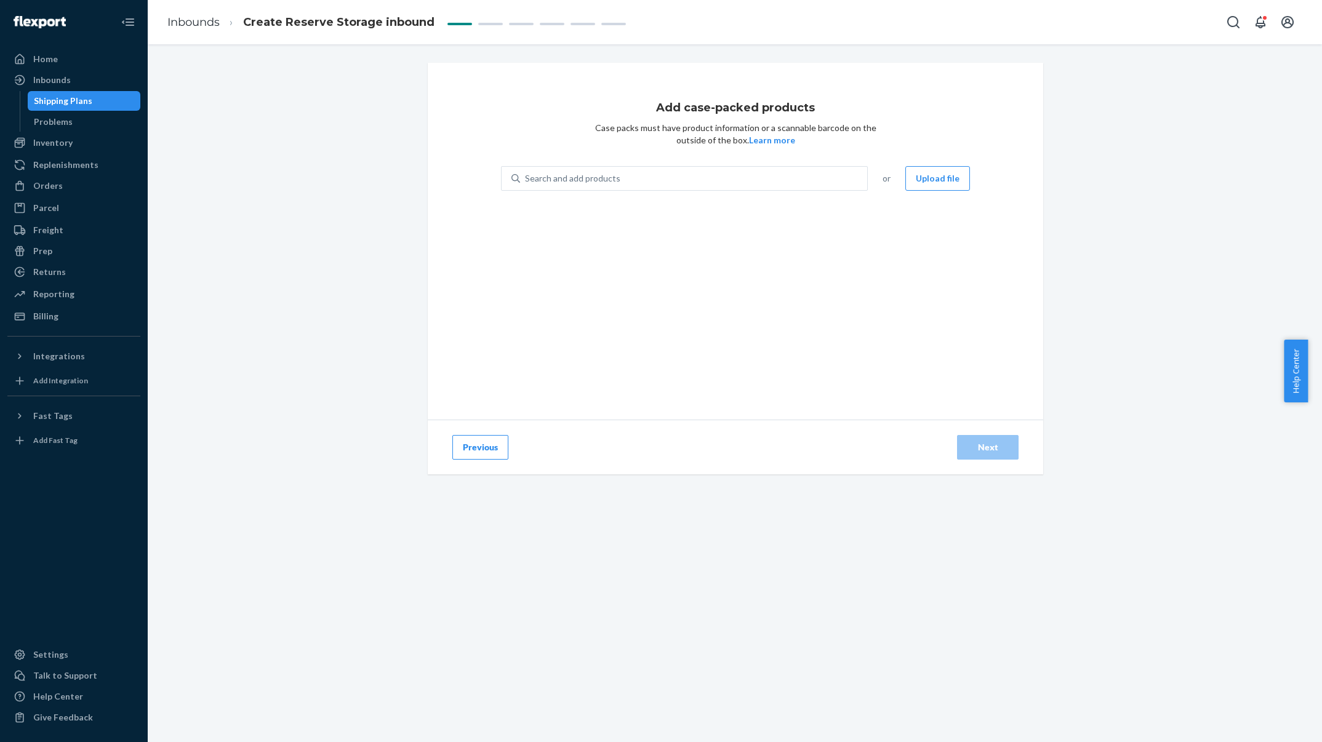
click at [923, 186] on button "Upload file" at bounding box center [937, 178] width 65 height 25
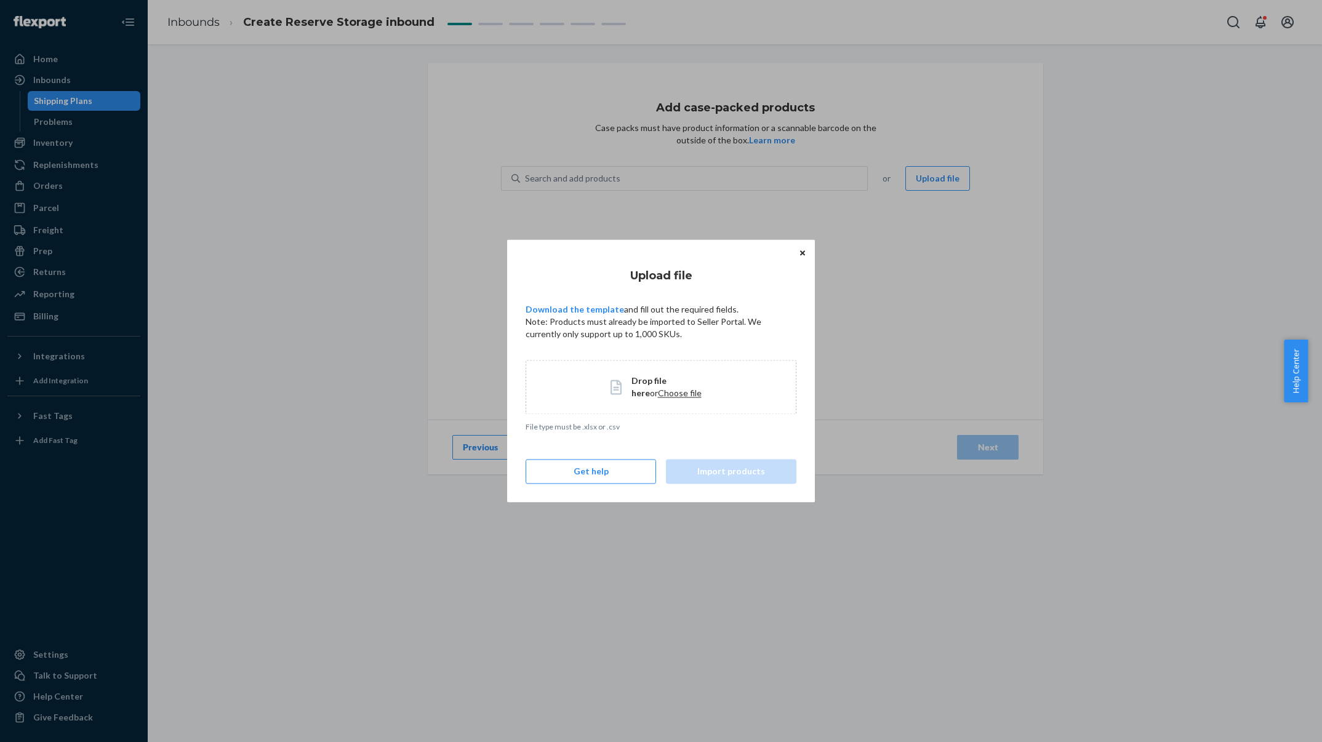
click at [663, 394] on span "Choose file" at bounding box center [680, 393] width 44 height 10
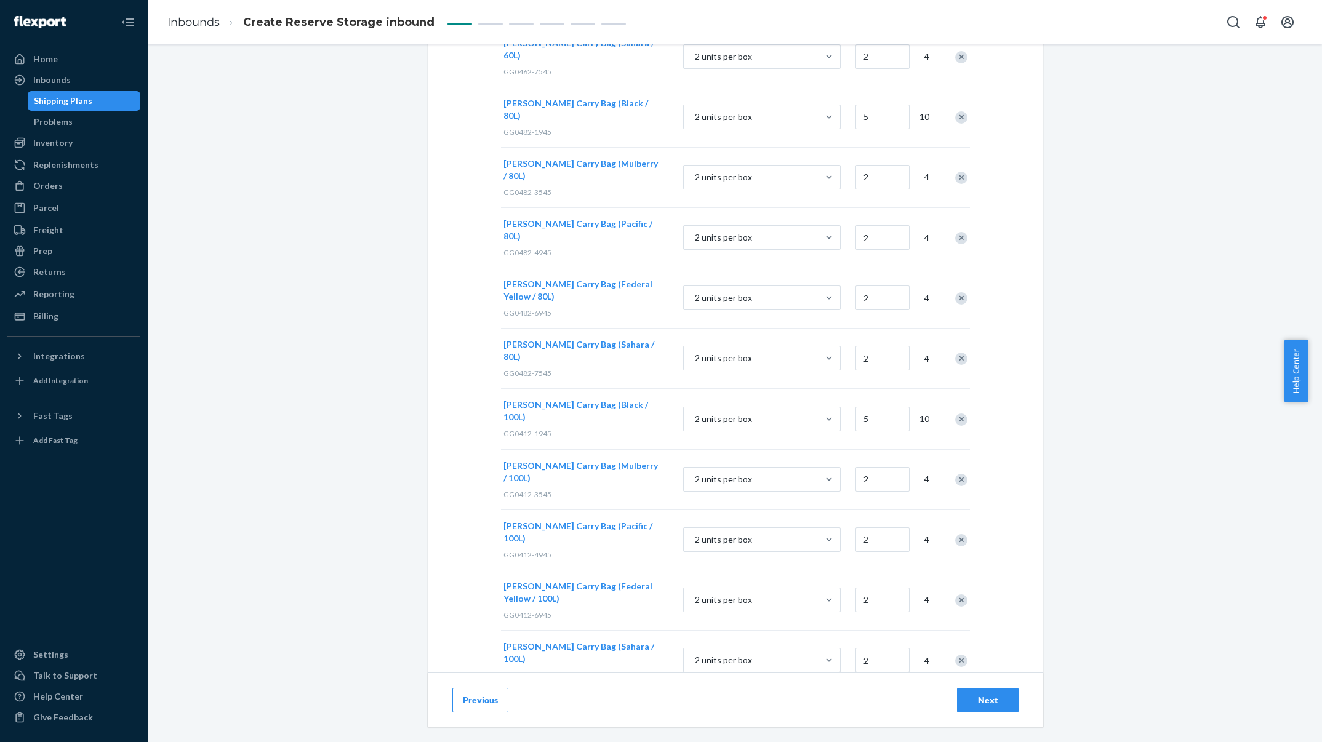
scroll to position [3009, 0]
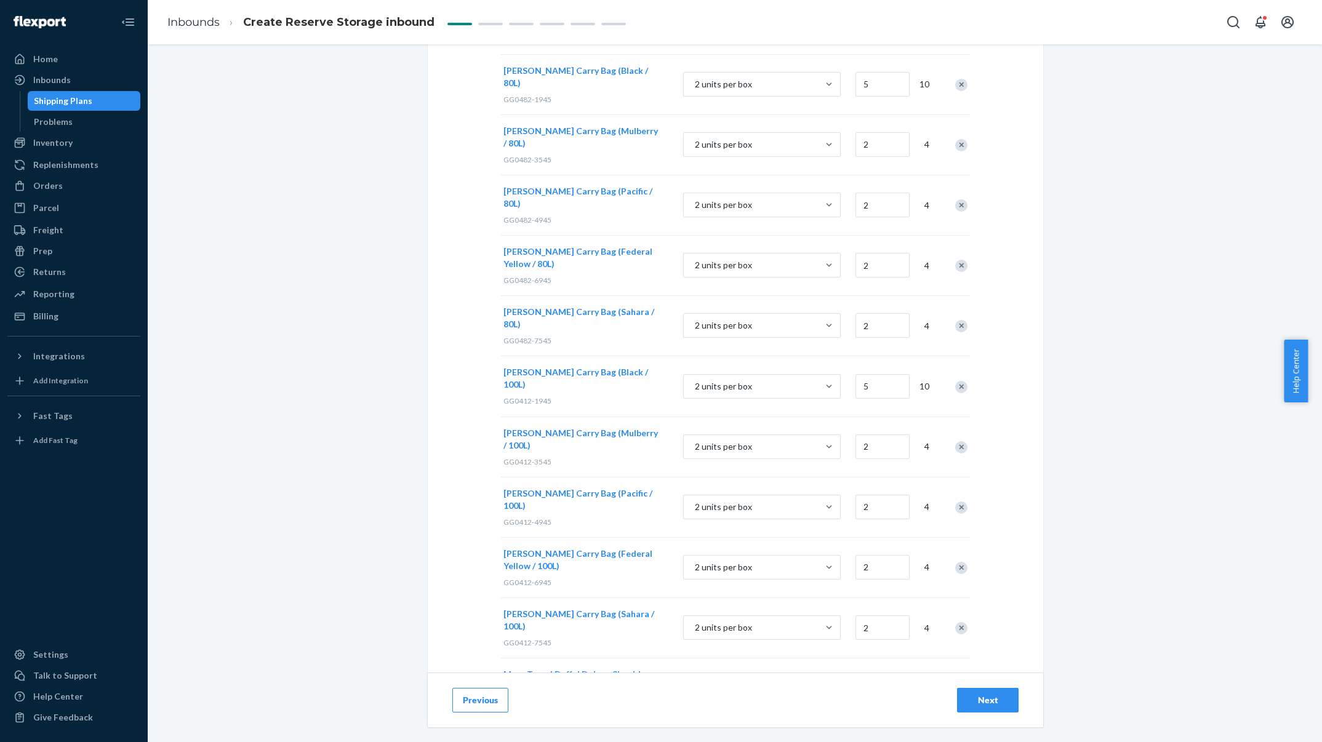
click at [984, 703] on div "Next" at bounding box center [987, 700] width 41 height 12
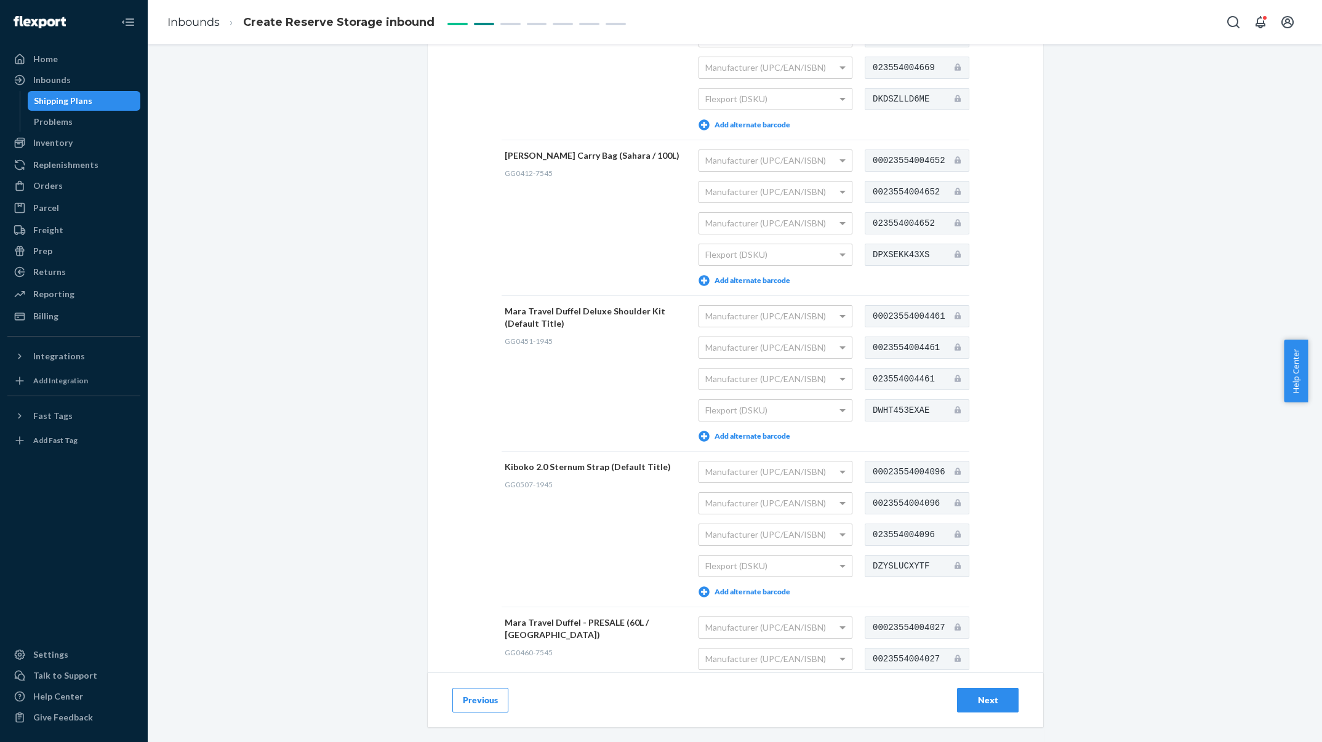
scroll to position [8564, 0]
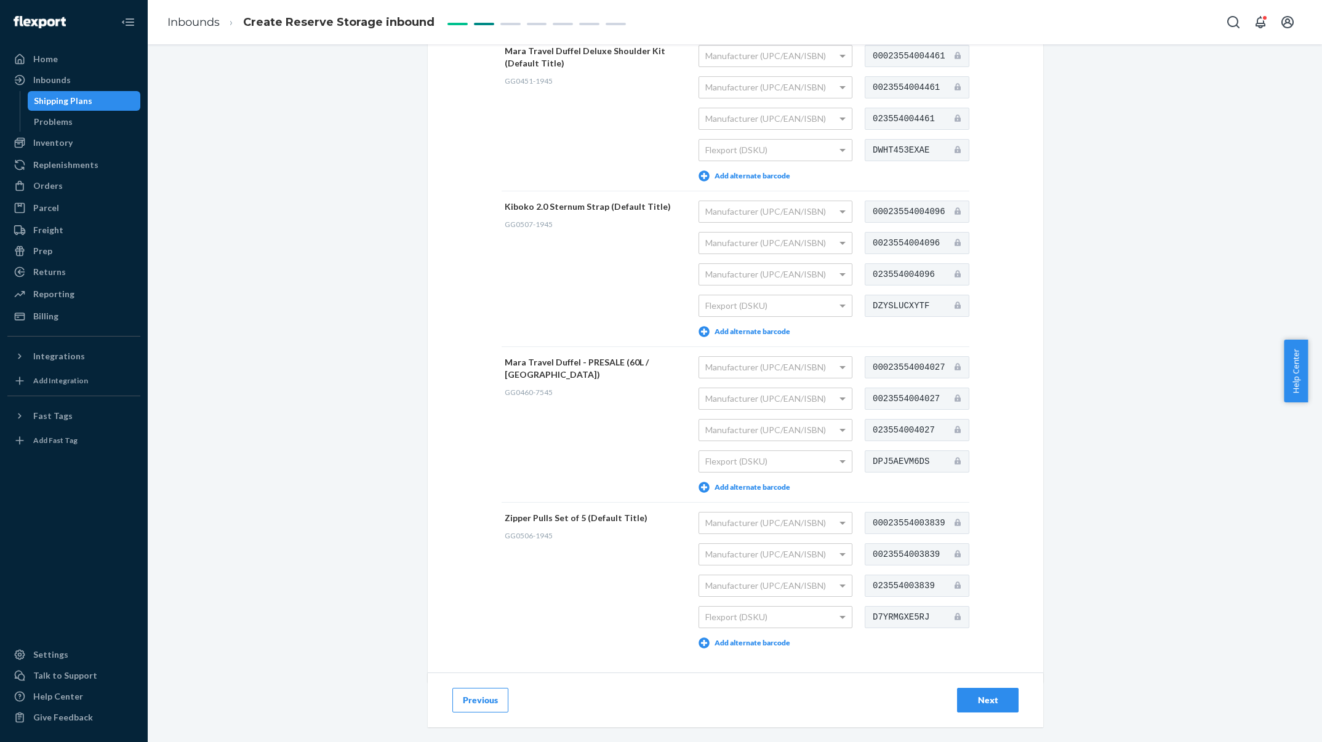
click at [1005, 705] on button "Next" at bounding box center [988, 700] width 62 height 25
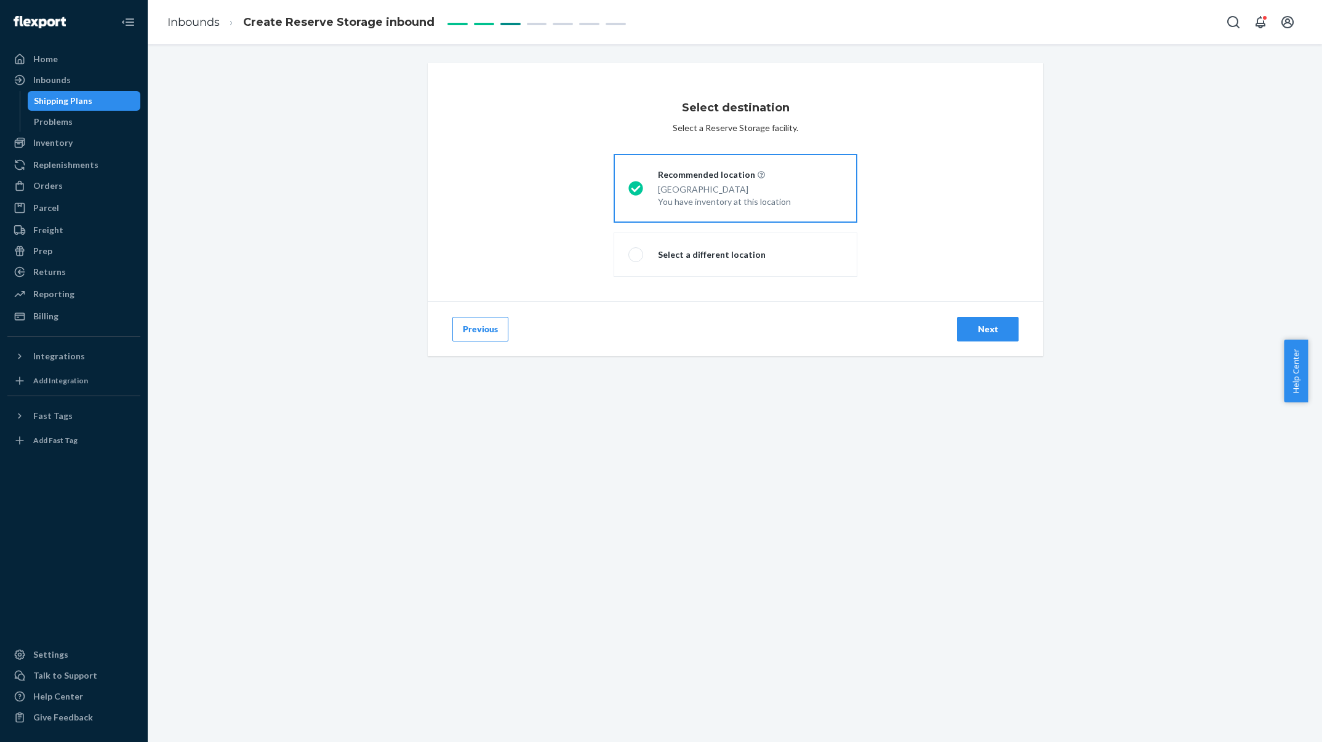
click at [993, 329] on div "Next" at bounding box center [987, 329] width 41 height 12
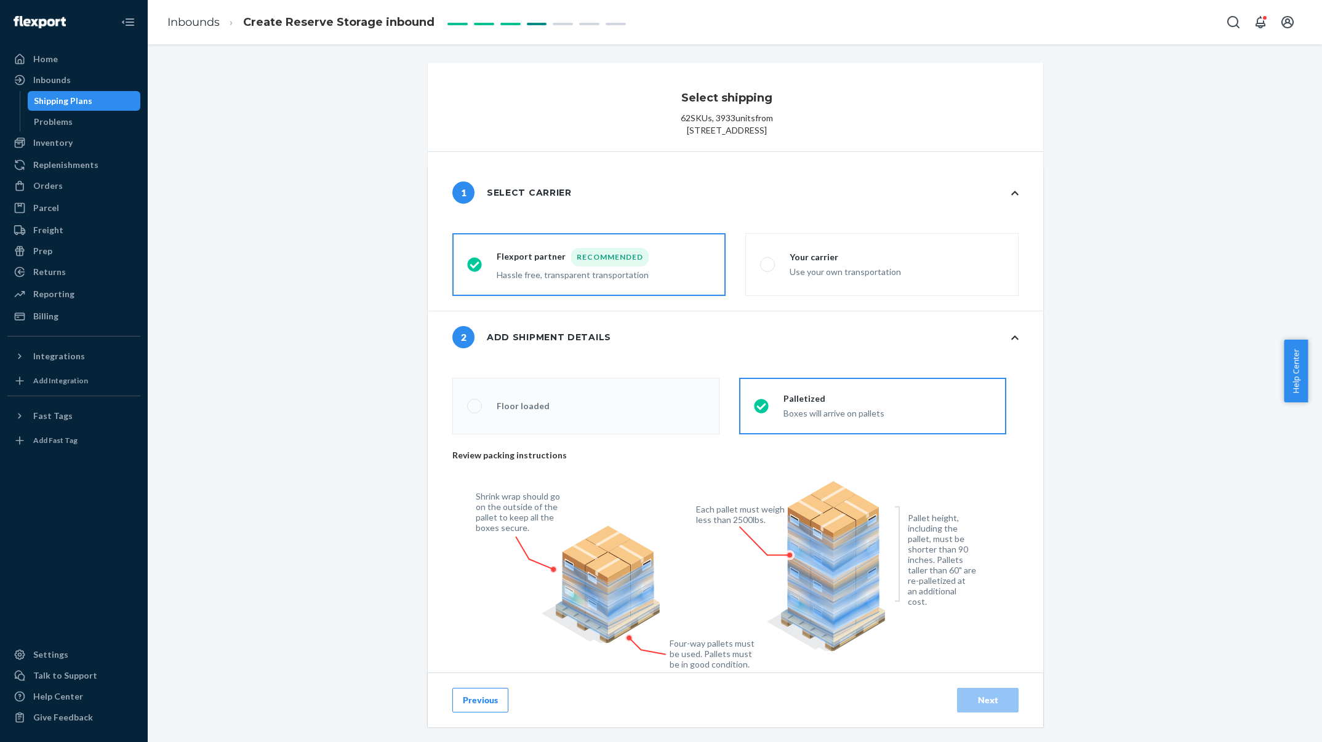
radio input "false"
type input "21"
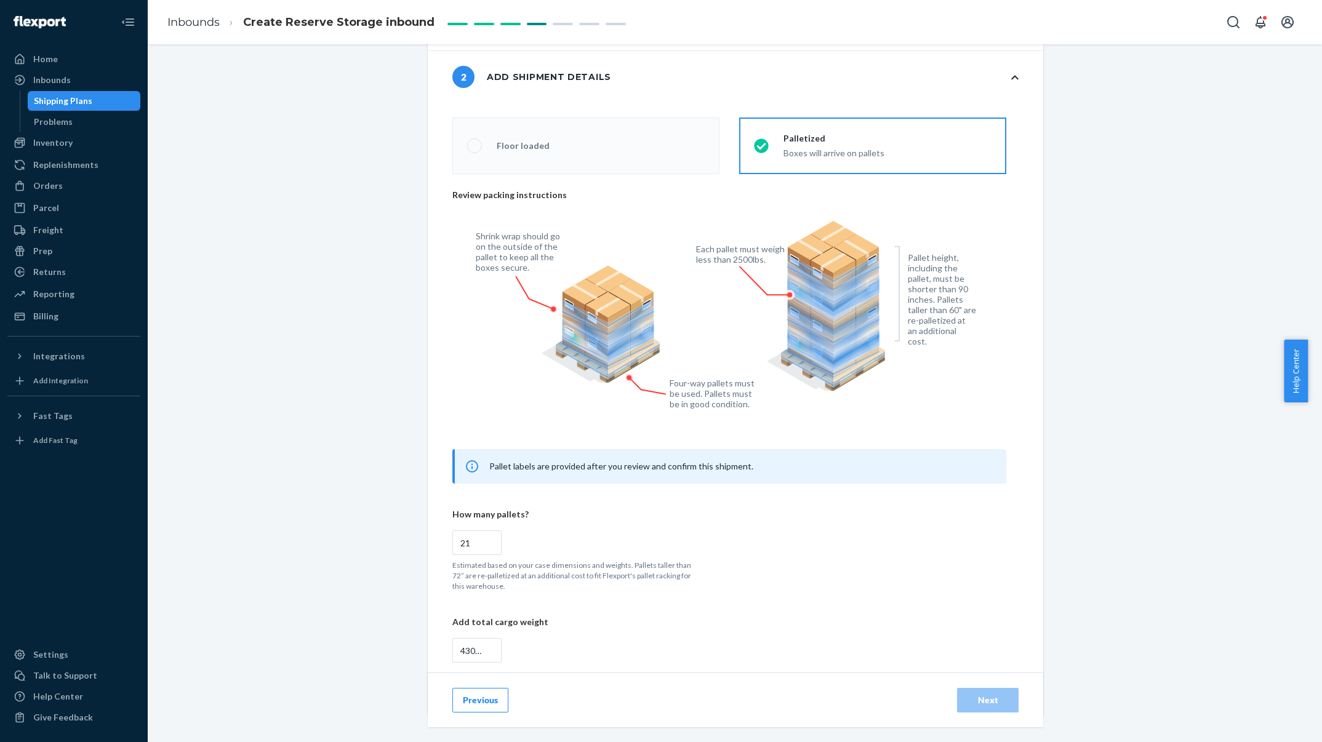
scroll to position [313, 0]
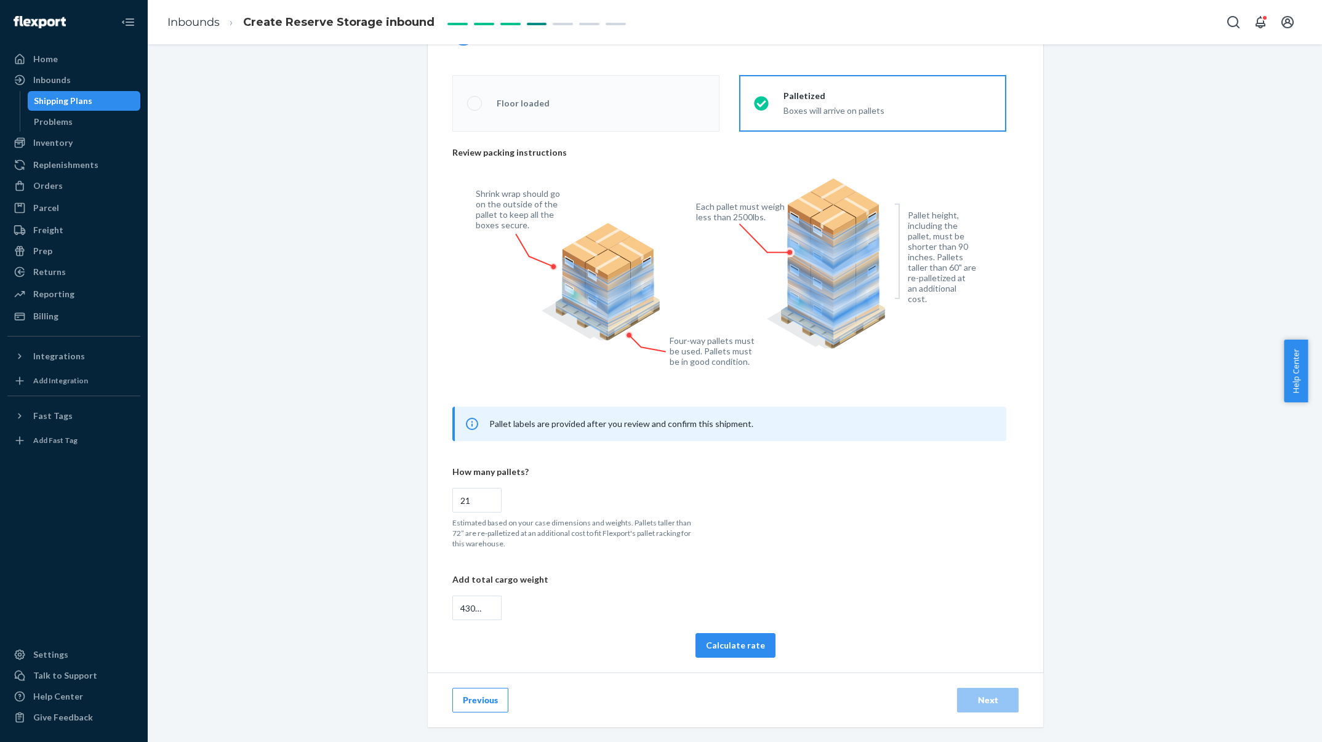
click at [718, 655] on button "Calculate rate" at bounding box center [735, 645] width 80 height 25
radio input "false"
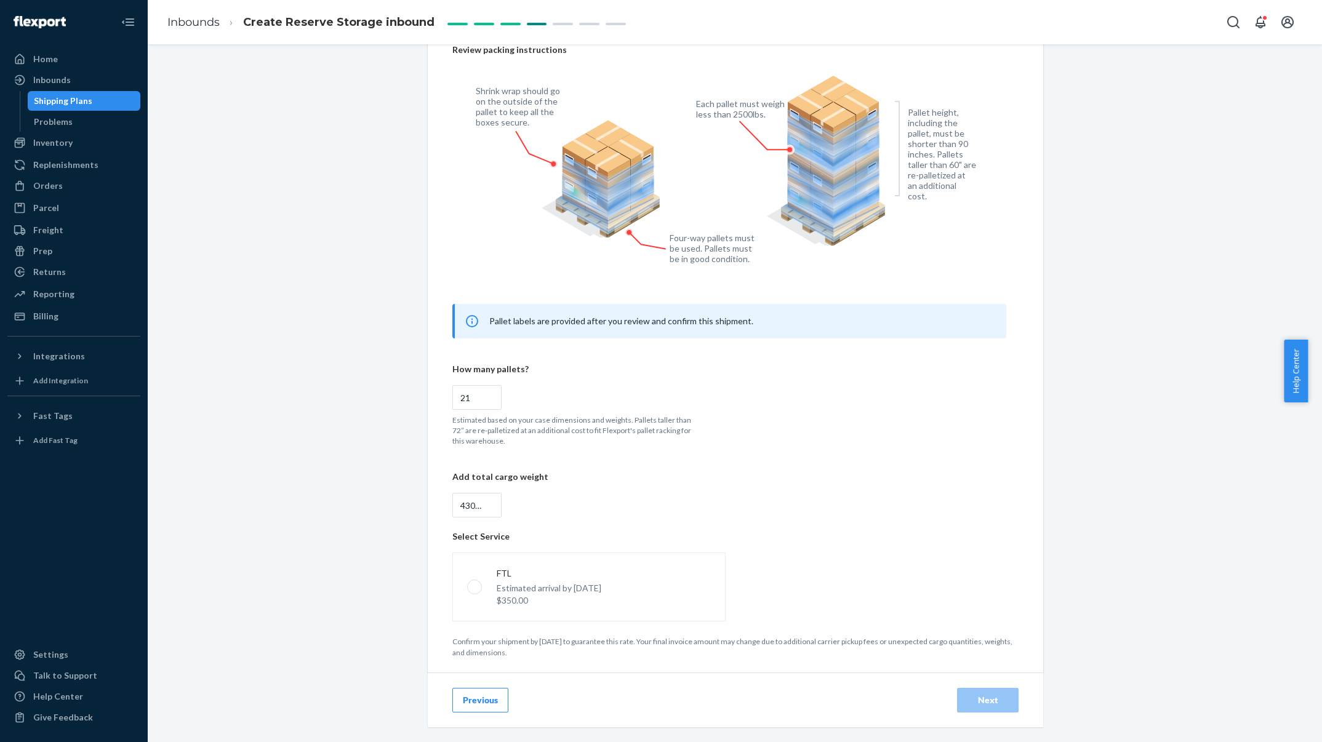
scroll to position [415, 0]
click at [626, 589] on label "FTL Estimated arrival by [DATE] $350.00" at bounding box center [588, 587] width 273 height 69
click at [475, 589] on input "FTL Estimated arrival by [DATE] $350.00" at bounding box center [471, 587] width 8 height 8
radio input "true"
radio input "false"
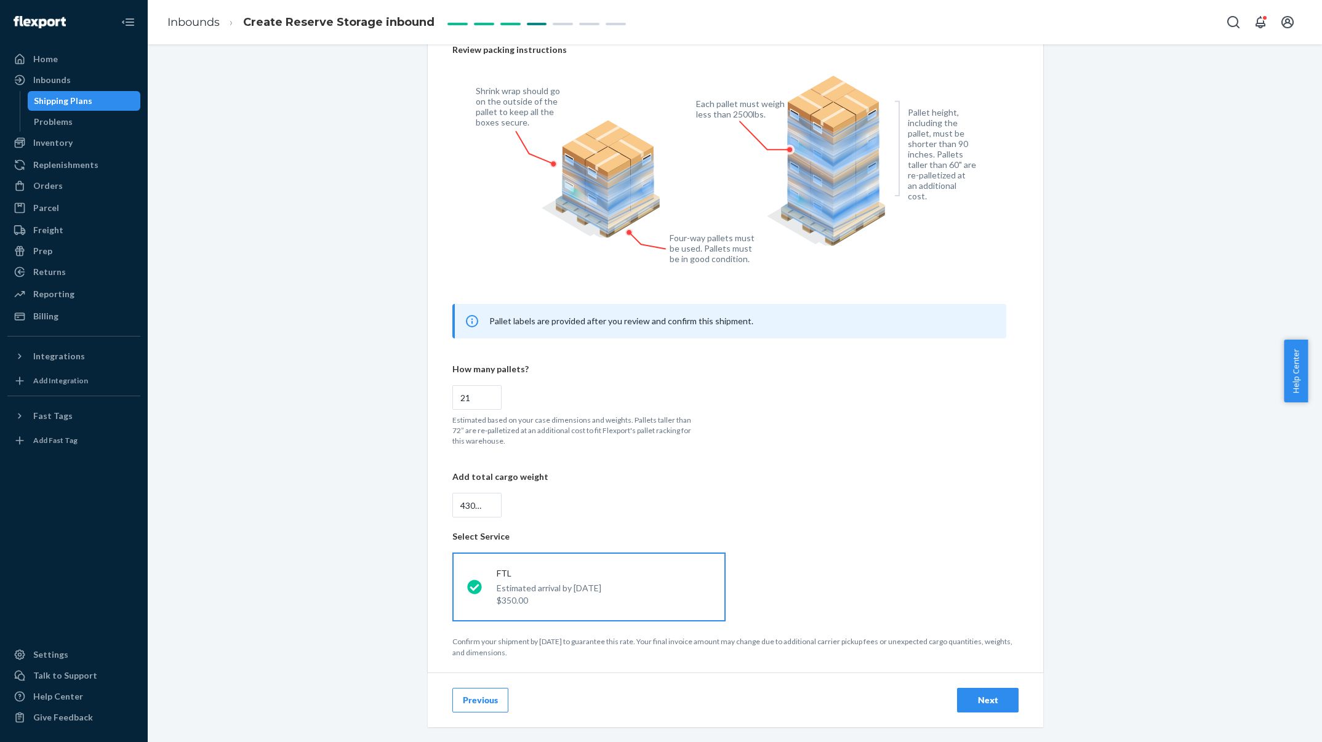
click at [990, 697] on div "Next" at bounding box center [987, 700] width 41 height 12
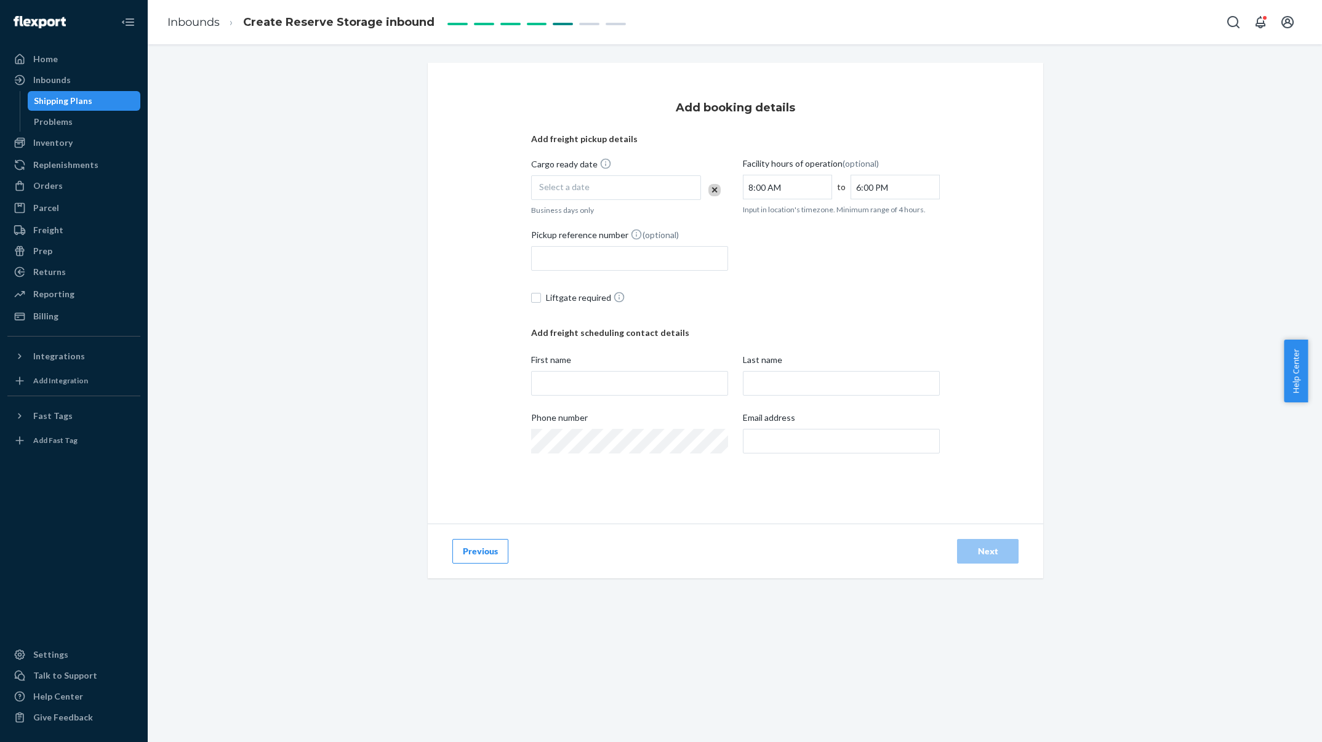
click at [688, 187] on div "Select a date" at bounding box center [616, 187] width 170 height 25
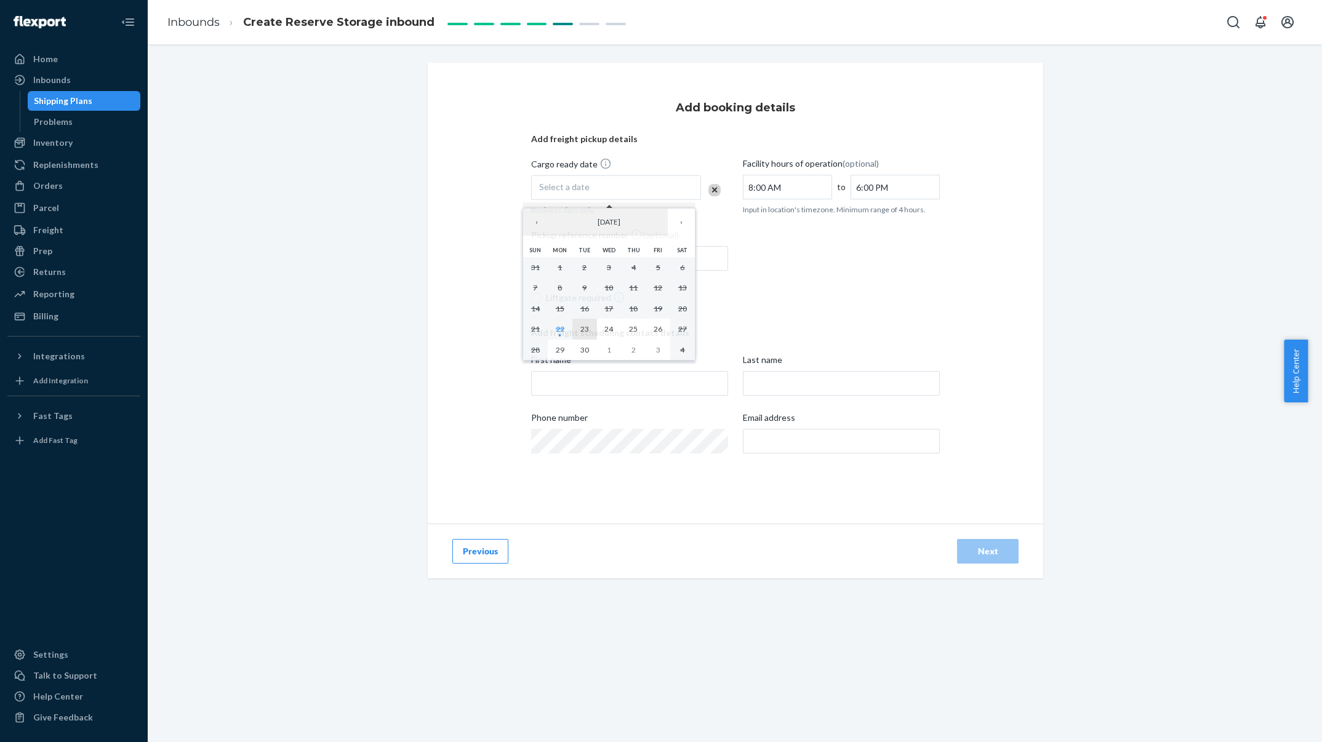
click at [589, 325] on button "23" at bounding box center [584, 329] width 25 height 21
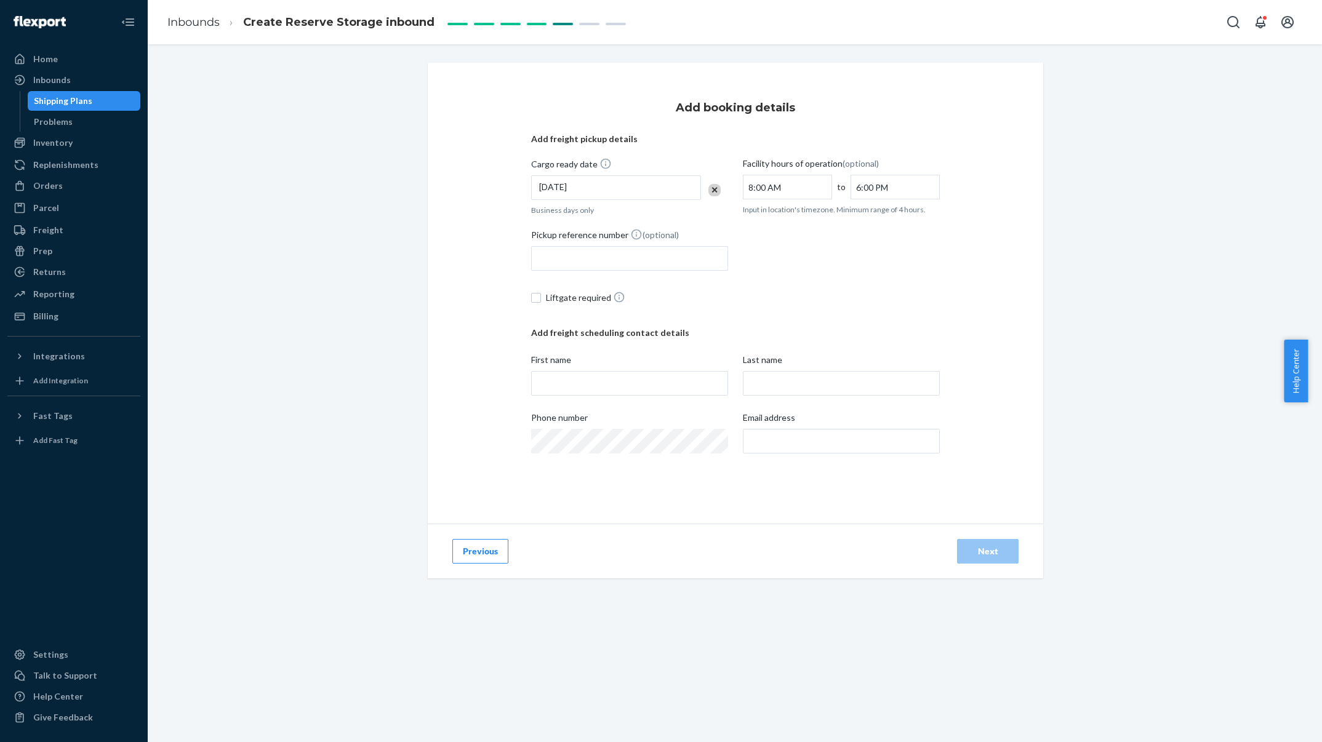
click at [799, 272] on div "Pickup reference number (optional)" at bounding box center [735, 252] width 409 height 49
click at [689, 386] on input "First name" at bounding box center [629, 383] width 197 height 25
type input "[PERSON_NAME]"
type input "[PERSON_NAME][EMAIL_ADDRESS][DOMAIN_NAME]"
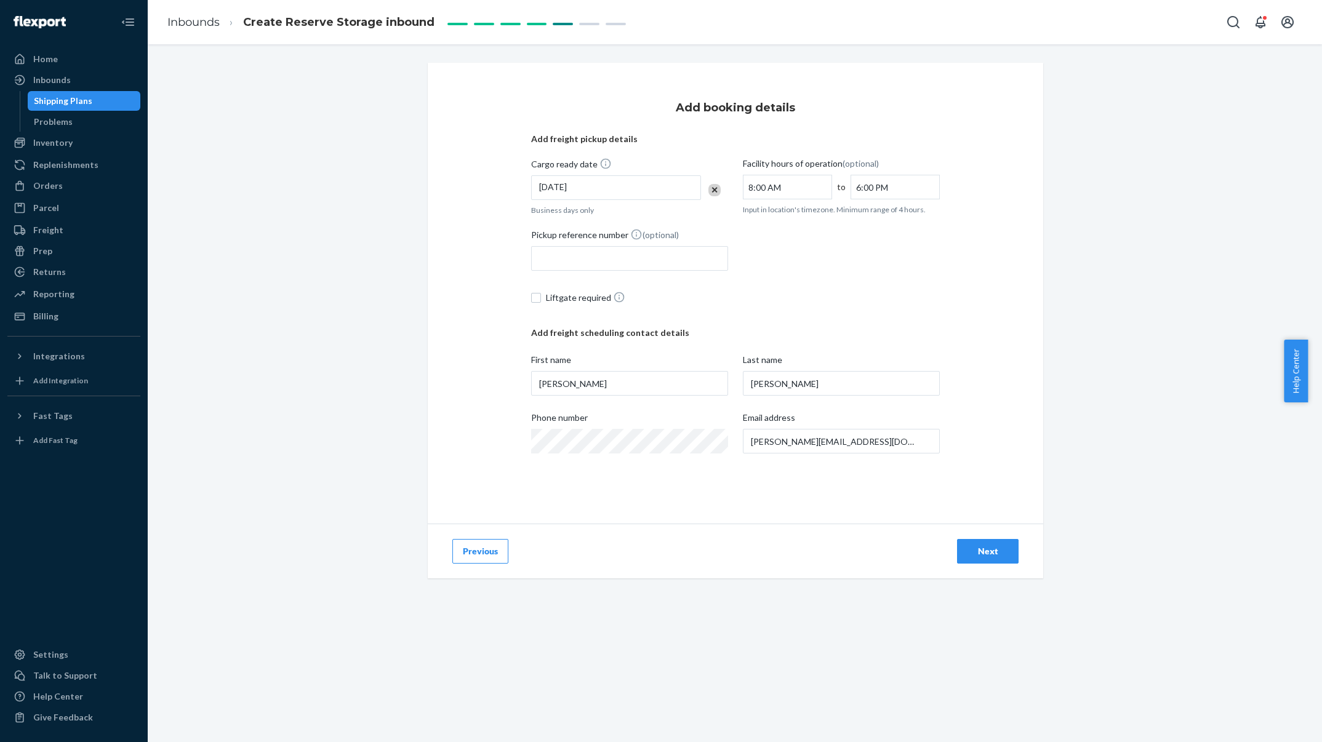
click at [969, 558] on button "Next" at bounding box center [988, 551] width 62 height 25
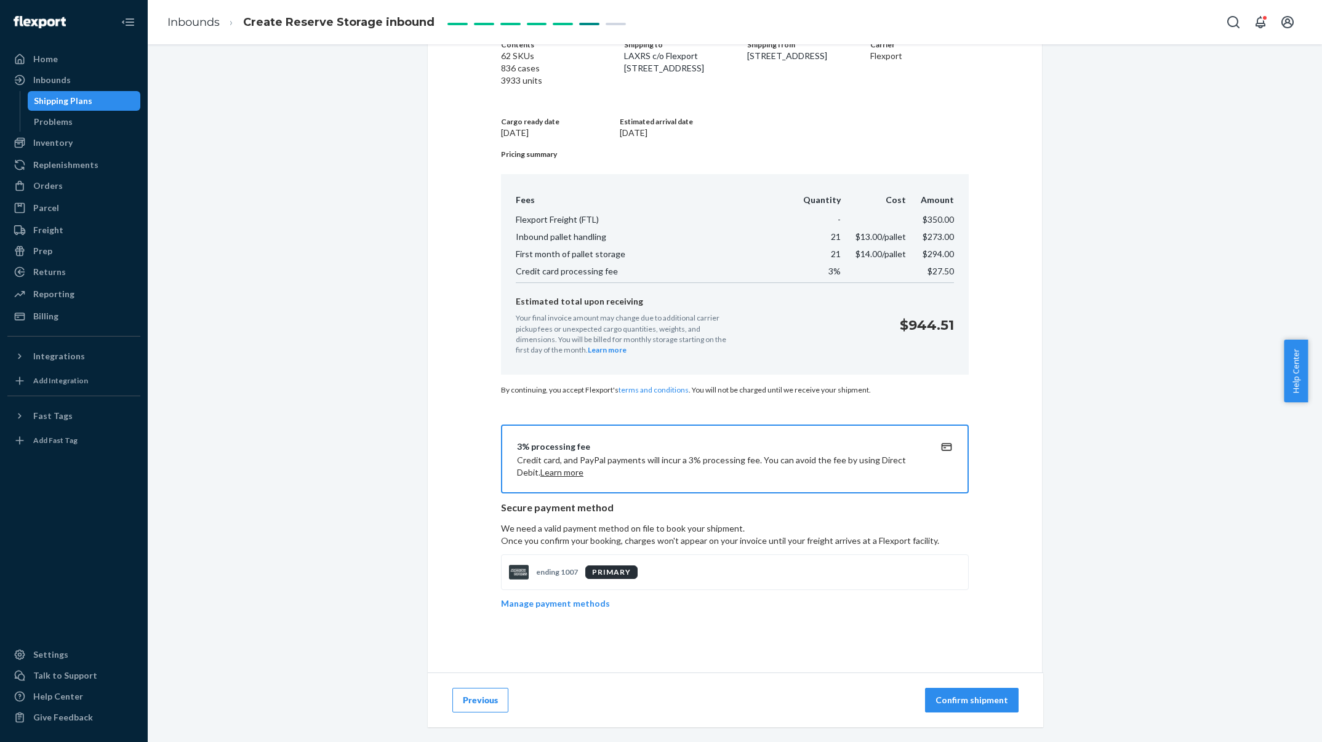
scroll to position [116, 0]
click at [975, 700] on p "Confirm shipment" at bounding box center [971, 700] width 73 height 12
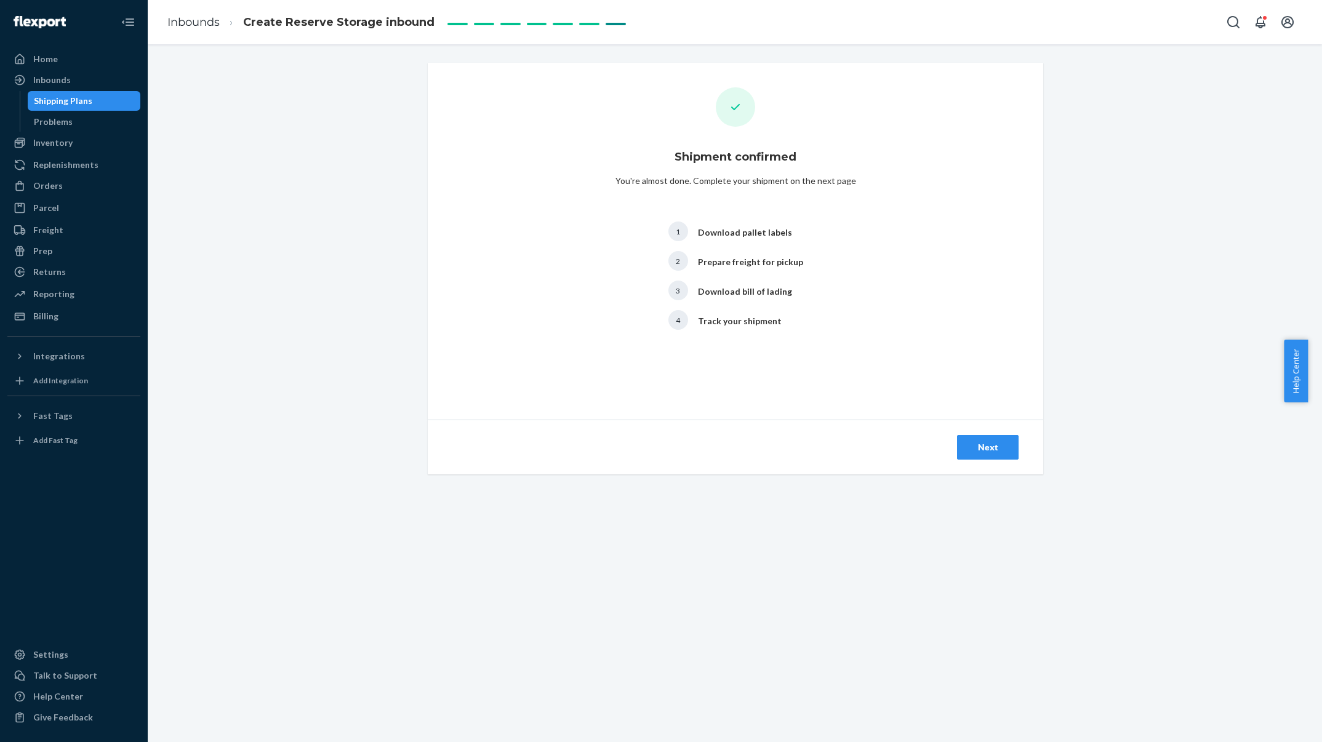
click at [975, 459] on button "Next" at bounding box center [988, 447] width 62 height 25
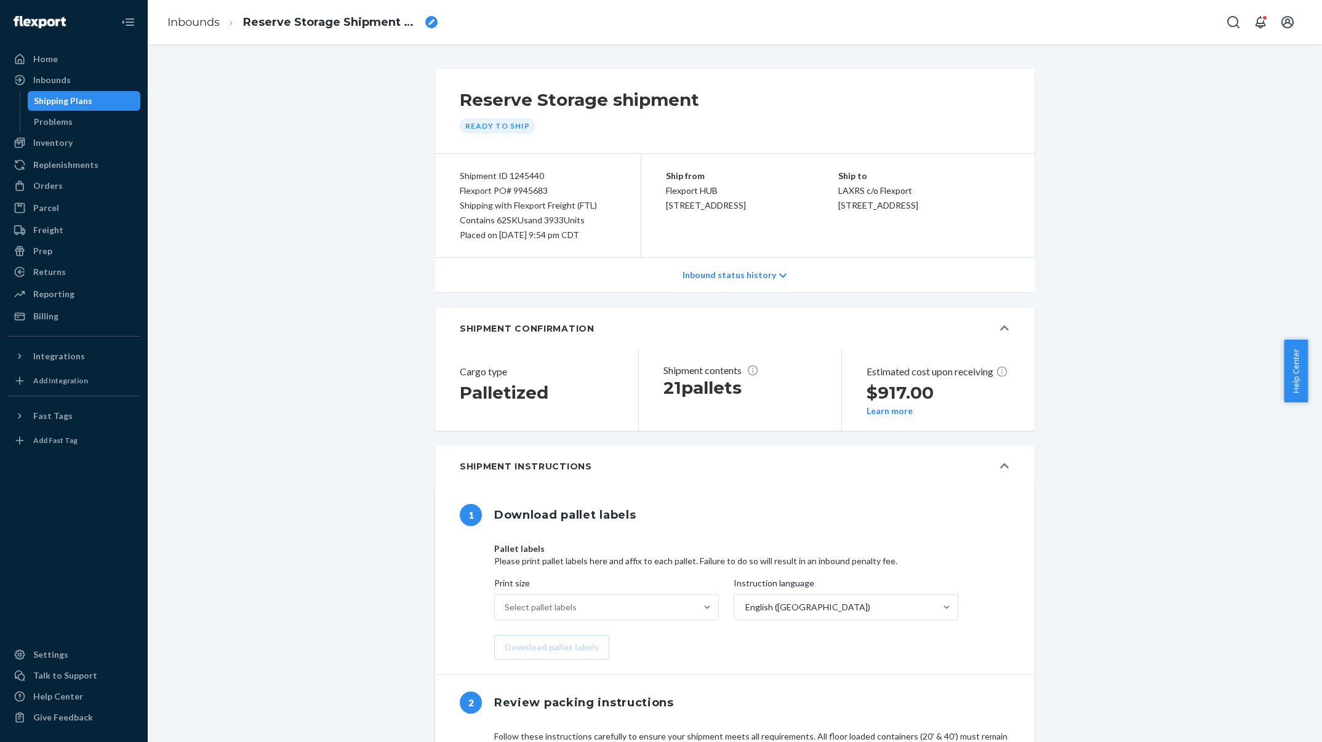
click at [85, 63] on div "Home" at bounding box center [74, 58] width 130 height 17
